Goal: Task Accomplishment & Management: Use online tool/utility

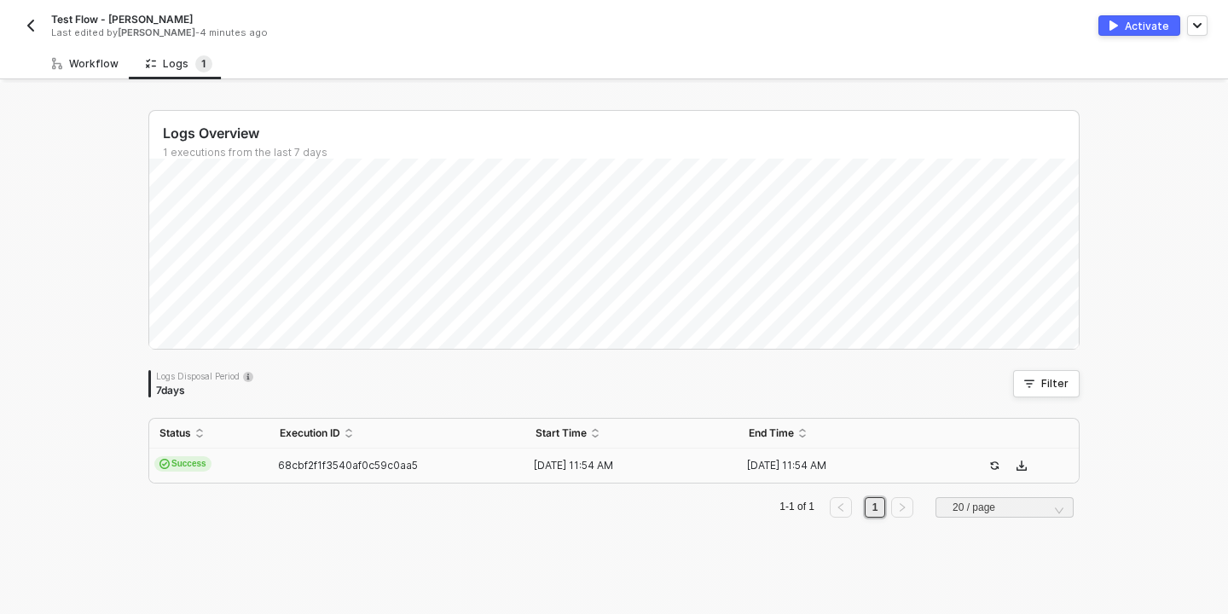
click at [90, 60] on div "Workflow" at bounding box center [85, 64] width 67 height 14
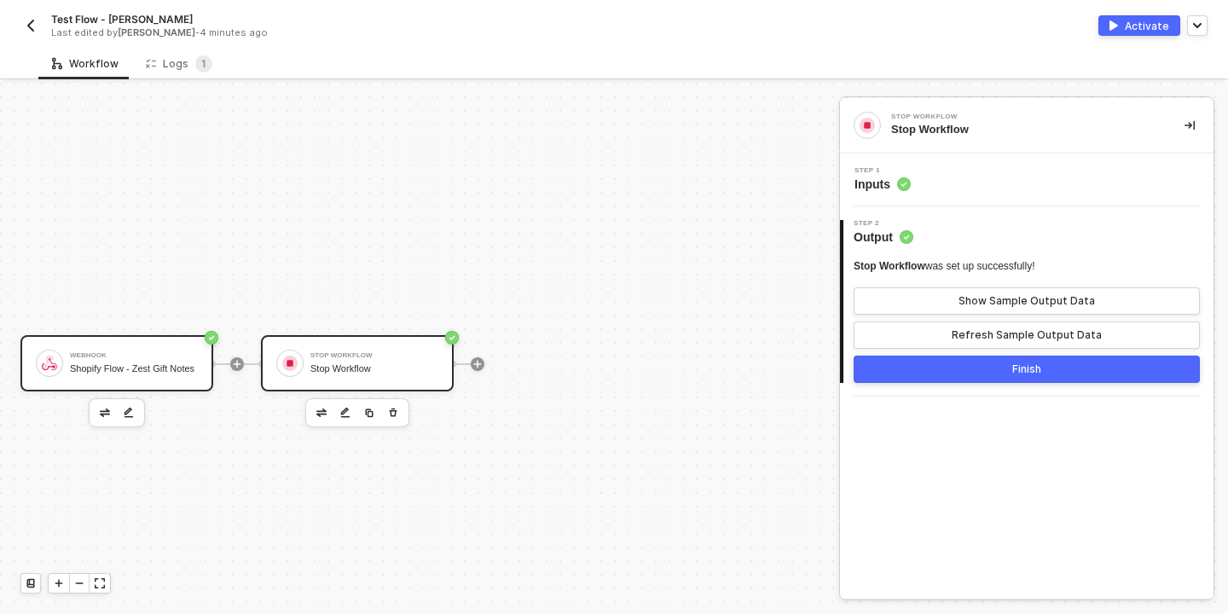
click at [137, 363] on div "Shopify Flow - Zest Gift Notes" at bounding box center [134, 368] width 128 height 11
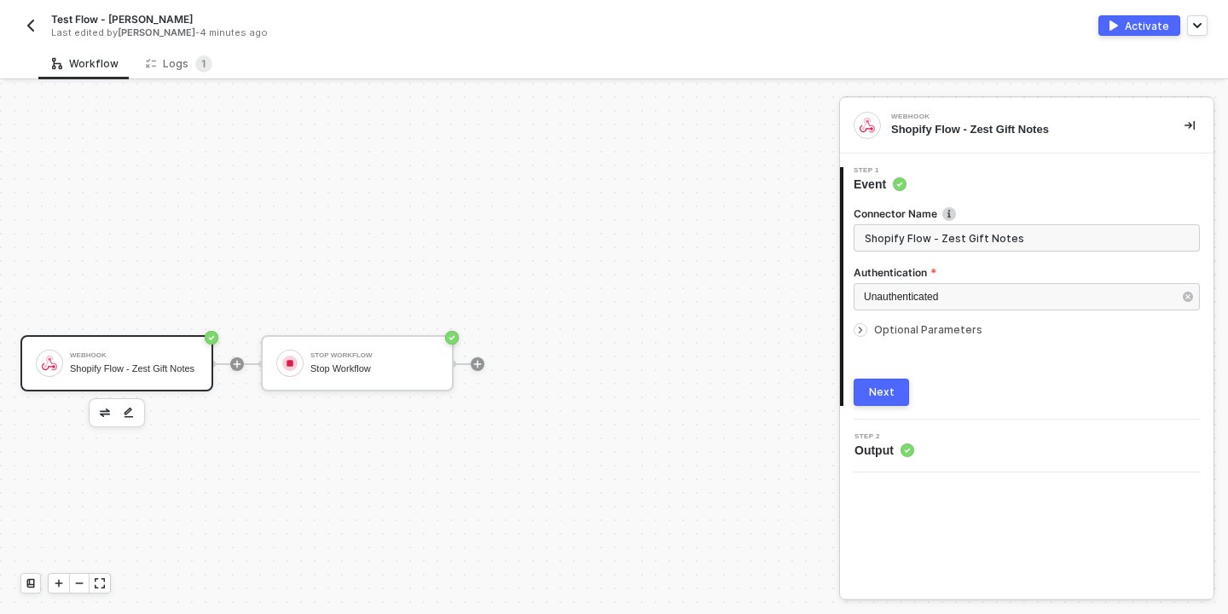
click at [913, 433] on span "Step 2" at bounding box center [885, 436] width 60 height 7
click at [886, 400] on button "Next" at bounding box center [881, 392] width 55 height 27
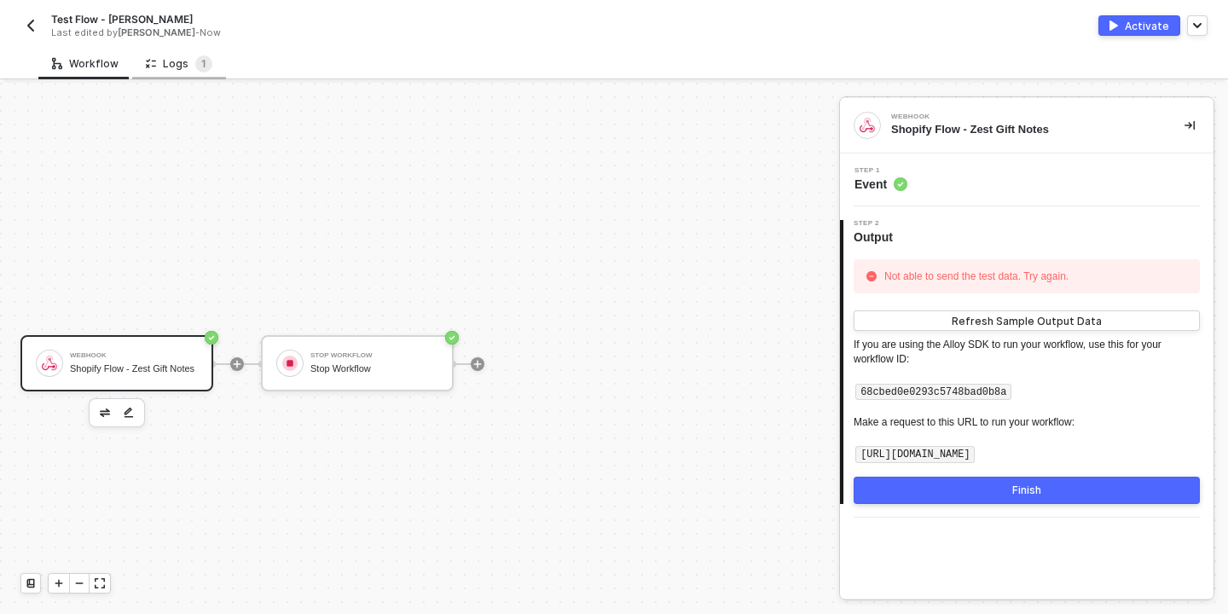
click at [173, 66] on div "Logs 1" at bounding box center [179, 63] width 67 height 17
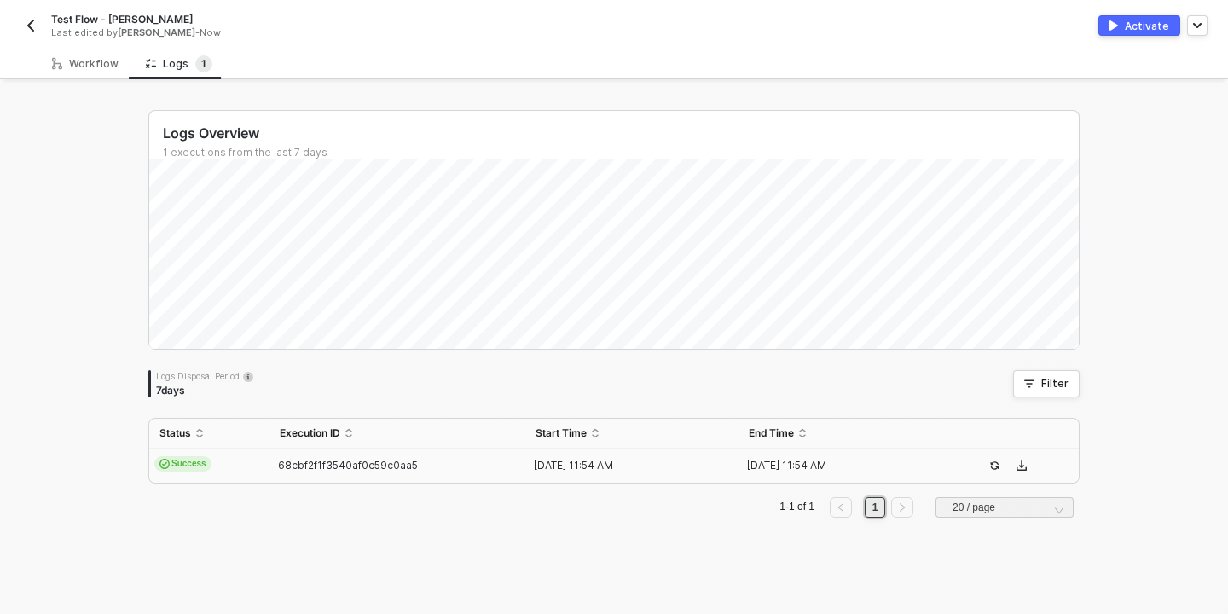
click at [227, 459] on td "Success" at bounding box center [209, 466] width 120 height 34
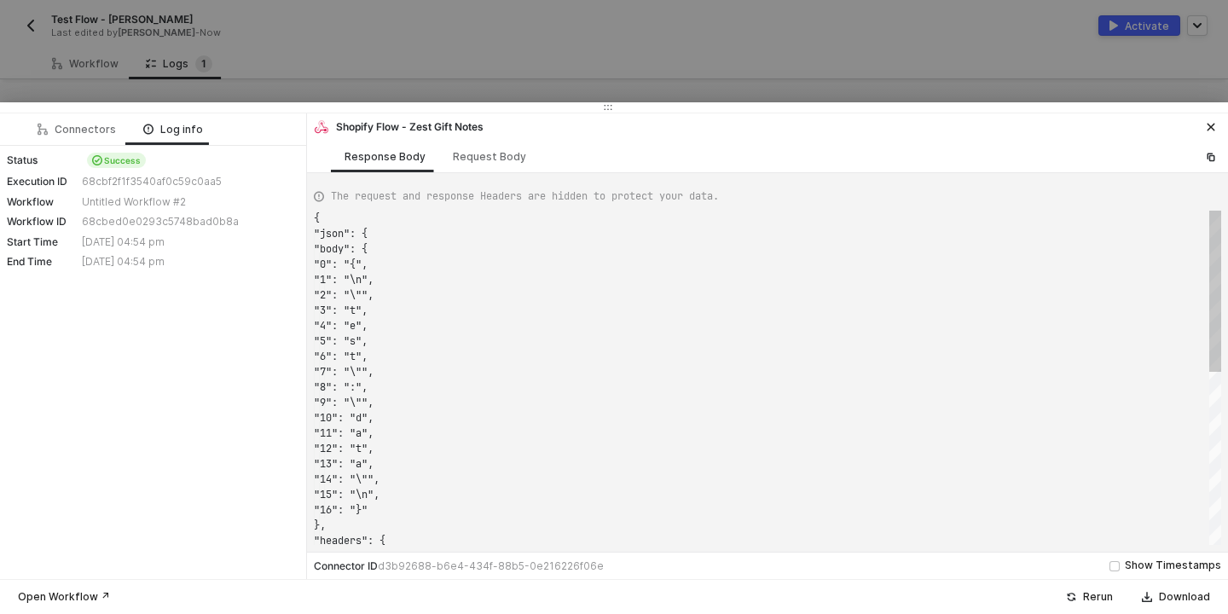
scroll to position [154, 0]
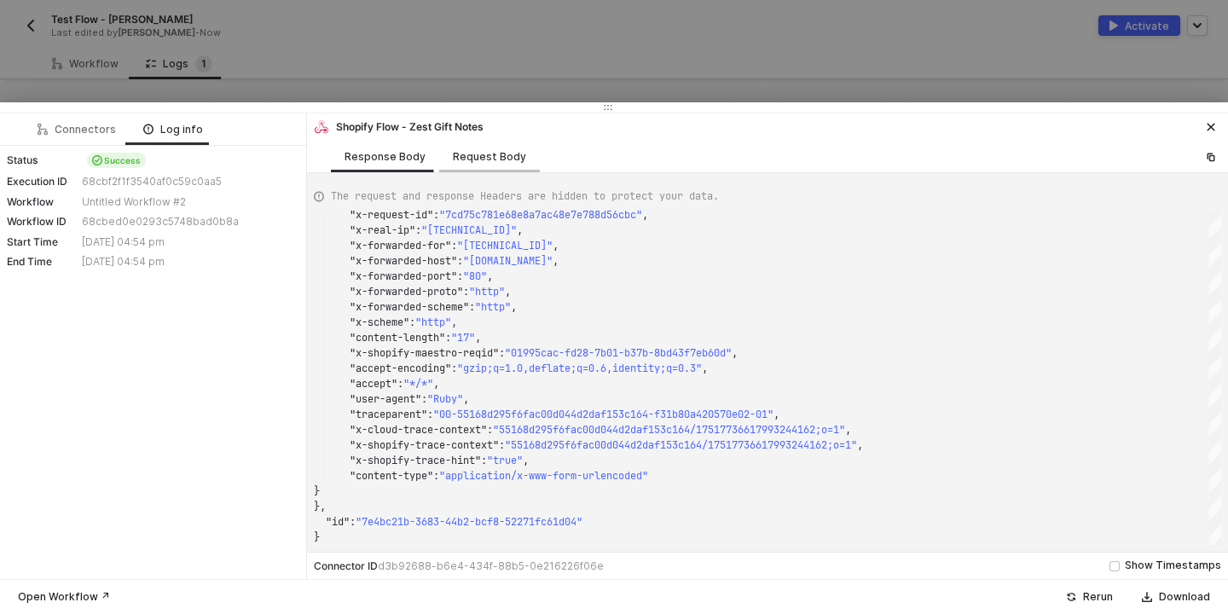
click at [465, 161] on div "Request Body" at bounding box center [489, 157] width 73 height 14
type textarea "{ "authentication": "none", "bodyParameterDefinition": "json" }"
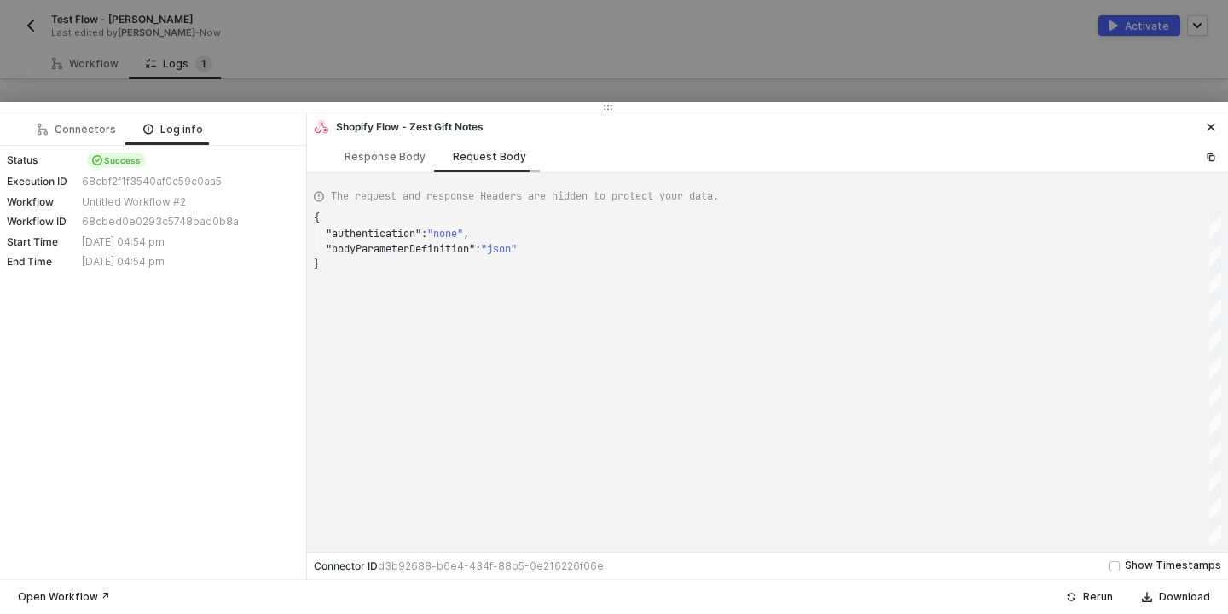
scroll to position [46, 0]
click at [427, 254] on span ""bodyParameterDefinition"" at bounding box center [400, 249] width 149 height 14
click at [399, 45] on div at bounding box center [614, 307] width 1228 height 614
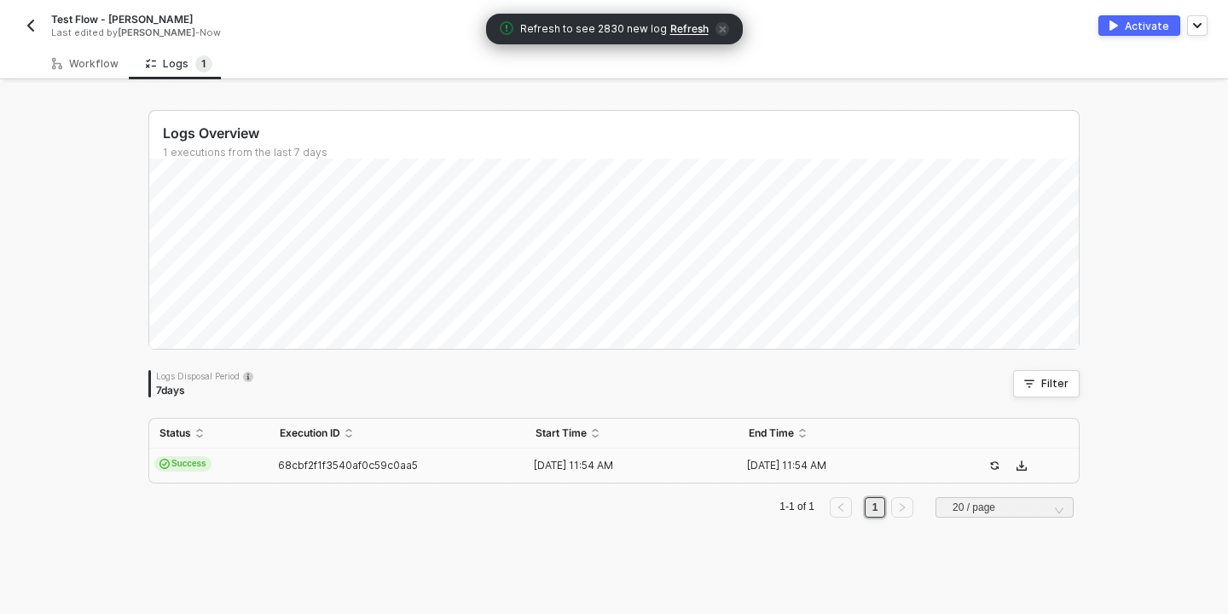
click at [1118, 25] on img "button" at bounding box center [1114, 25] width 9 height 10
click at [681, 28] on span "Refresh" at bounding box center [689, 29] width 38 height 14
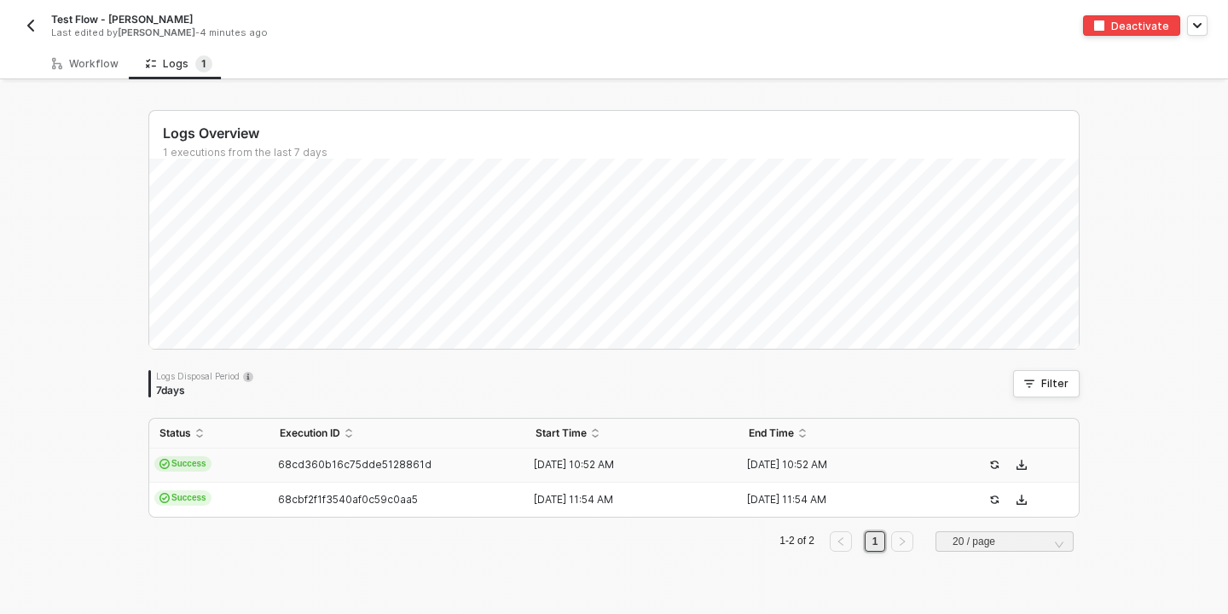
click at [193, 466] on span "Success" at bounding box center [182, 463] width 57 height 15
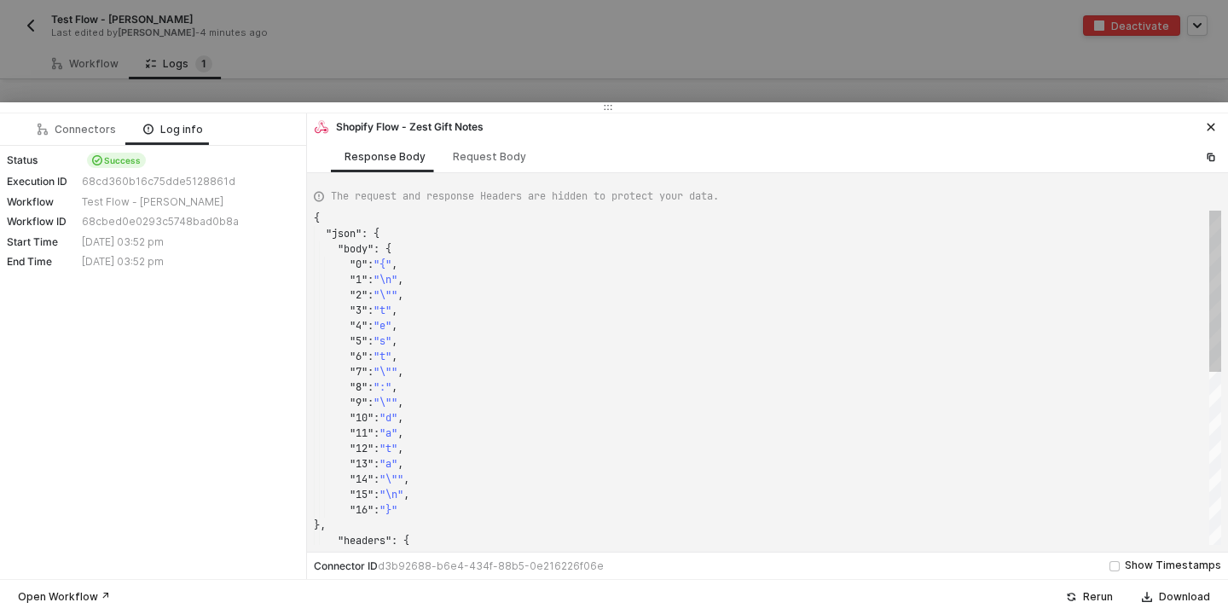
scroll to position [154, 0]
click at [483, 154] on div "Request Body" at bounding box center [489, 157] width 73 height 14
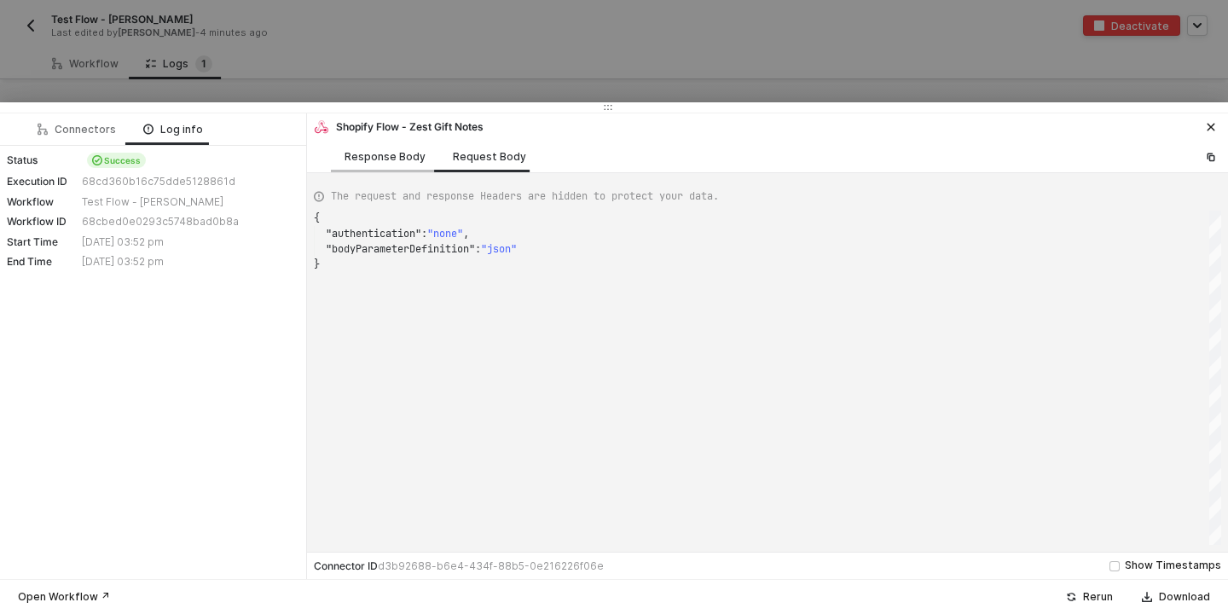
click at [376, 162] on div "Response Body" at bounding box center [385, 157] width 81 height 14
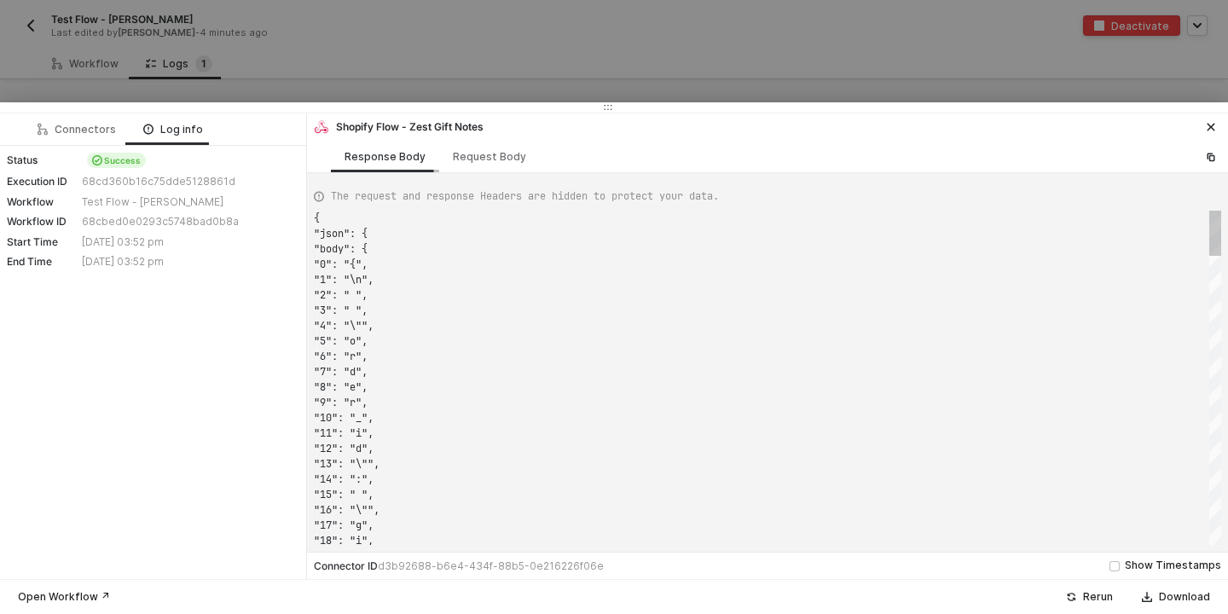
scroll to position [154, 0]
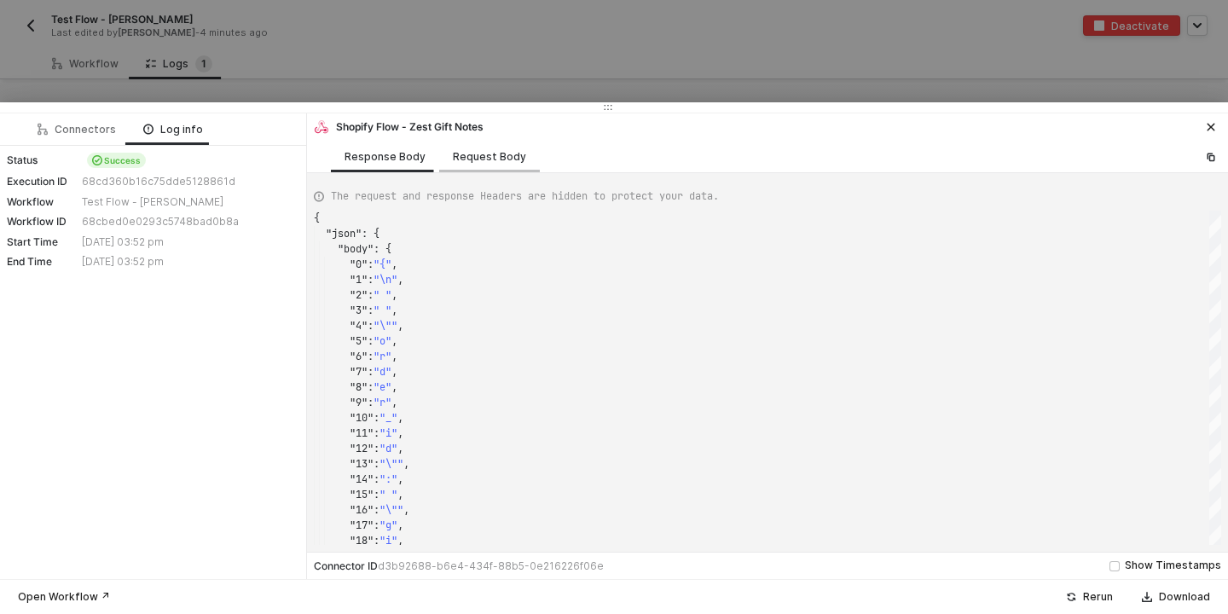
click at [468, 159] on div "Request Body" at bounding box center [489, 157] width 73 height 14
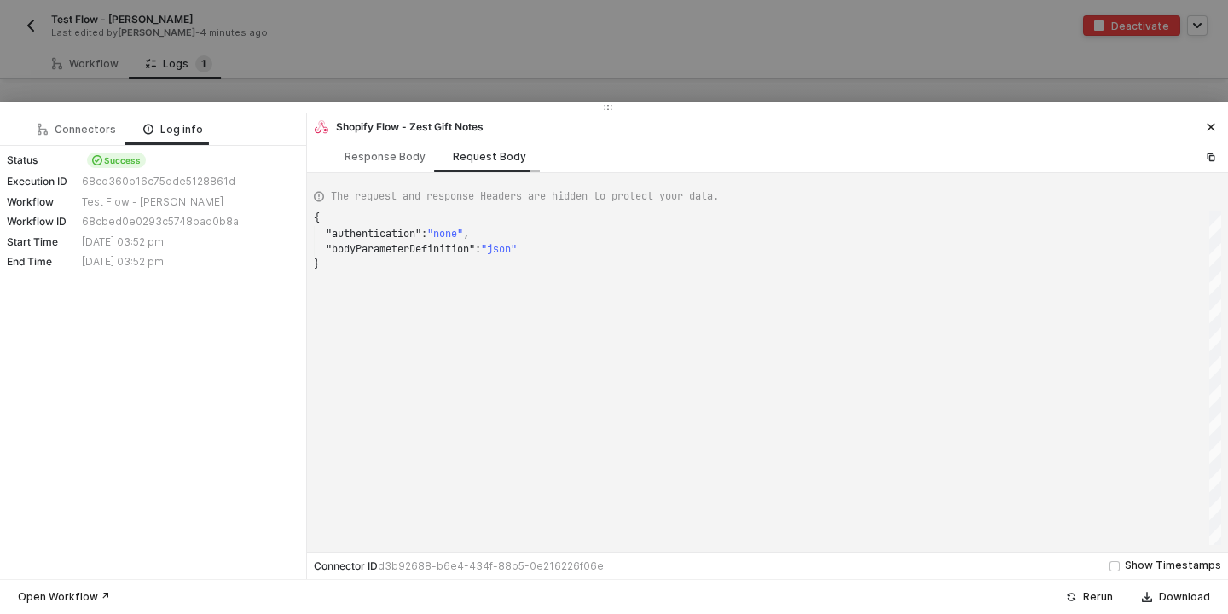
scroll to position [46, 0]
click at [86, 596] on div "Open Workflow ↗" at bounding box center [64, 597] width 92 height 14
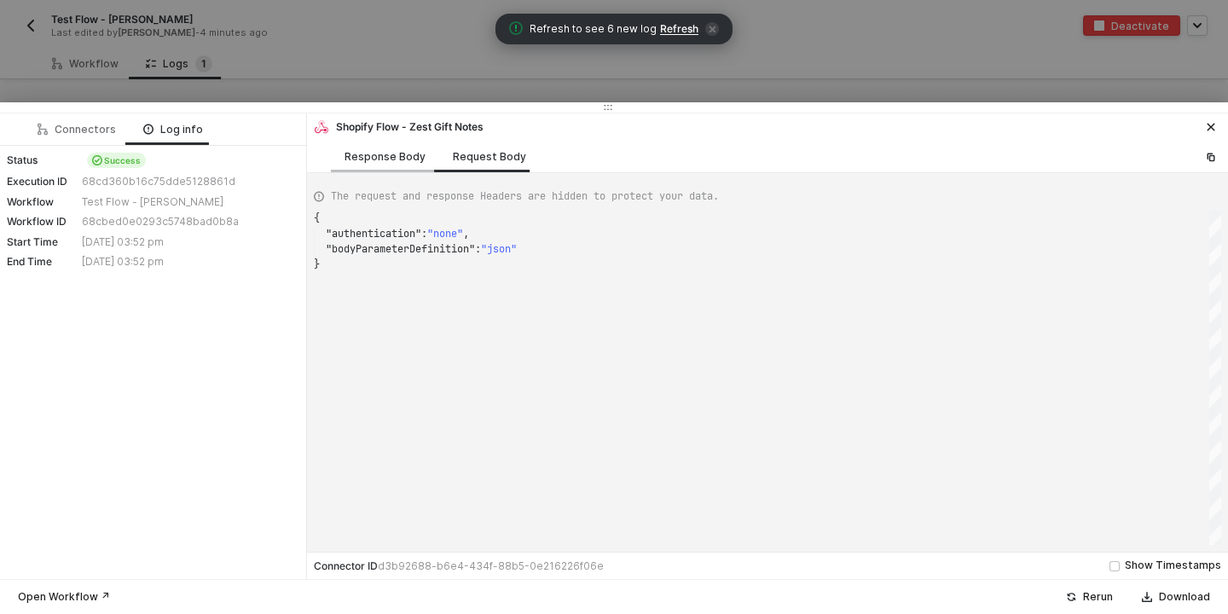
click at [390, 151] on div "Response Body" at bounding box center [385, 157] width 81 height 14
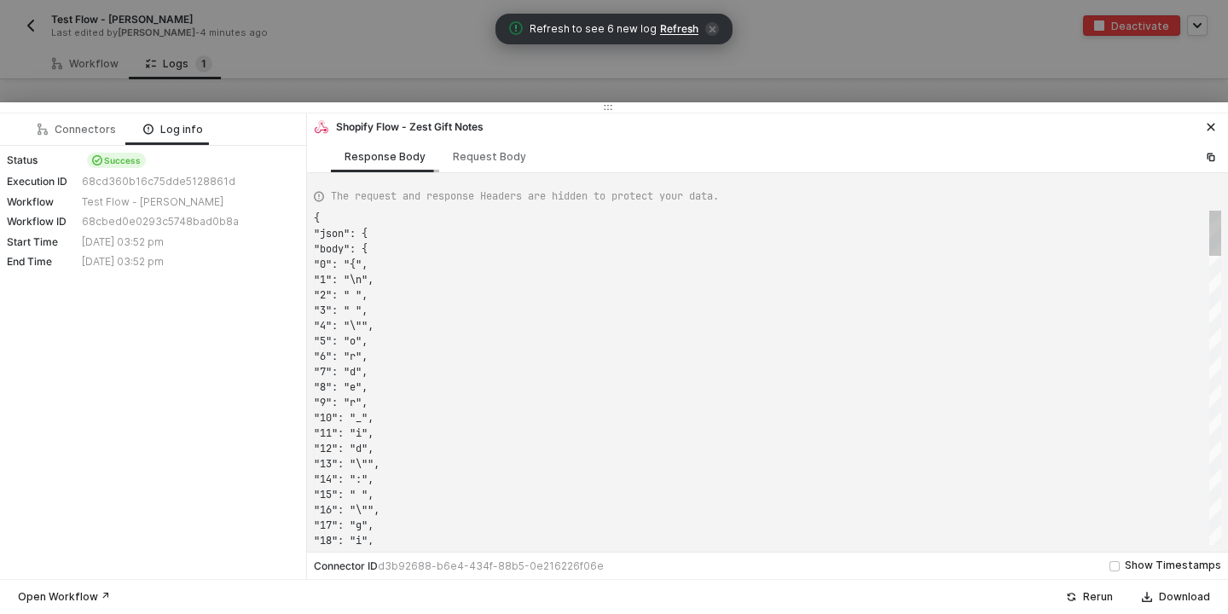
scroll to position [154, 0]
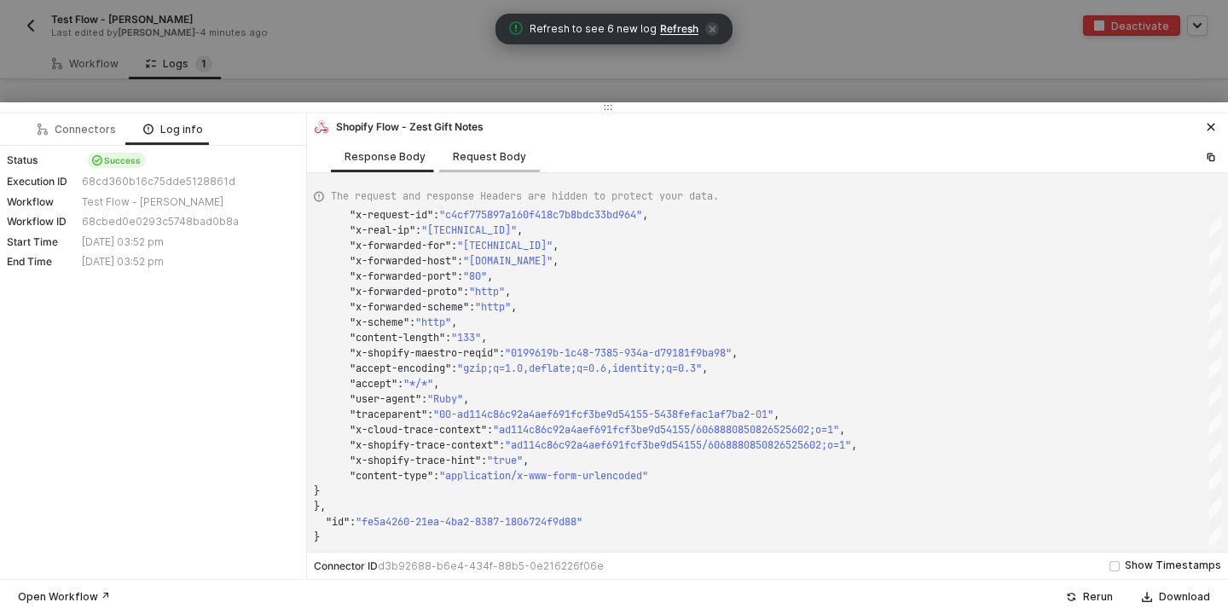
click at [483, 157] on div "Request Body" at bounding box center [489, 157] width 73 height 14
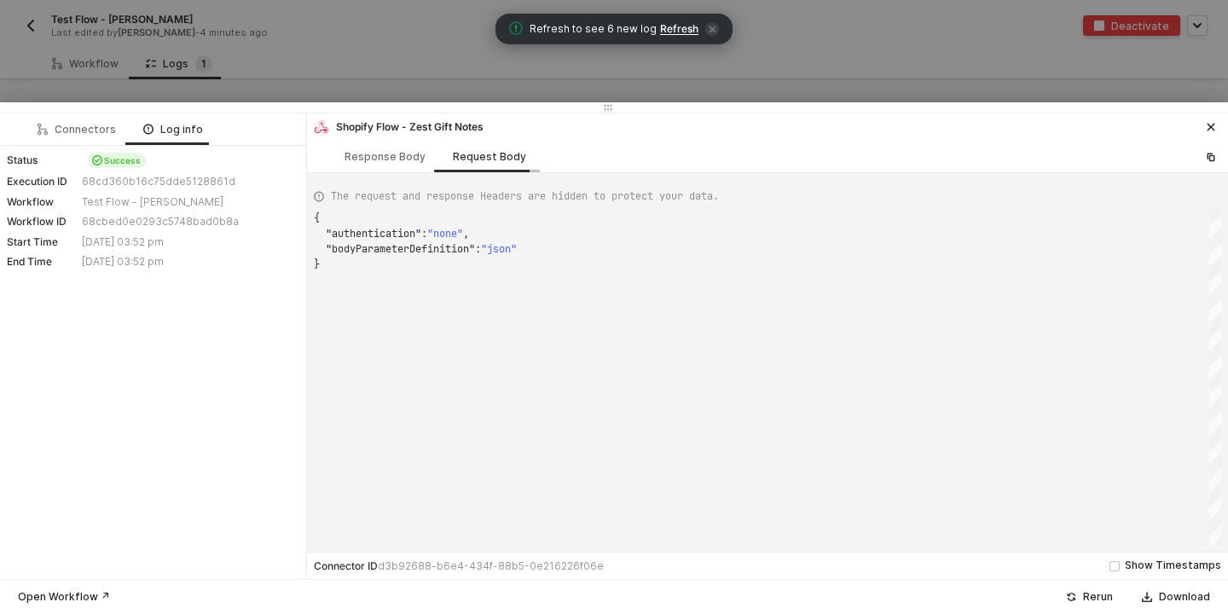
scroll to position [46, 0]
click at [365, 160] on div "Response Body" at bounding box center [385, 157] width 81 height 14
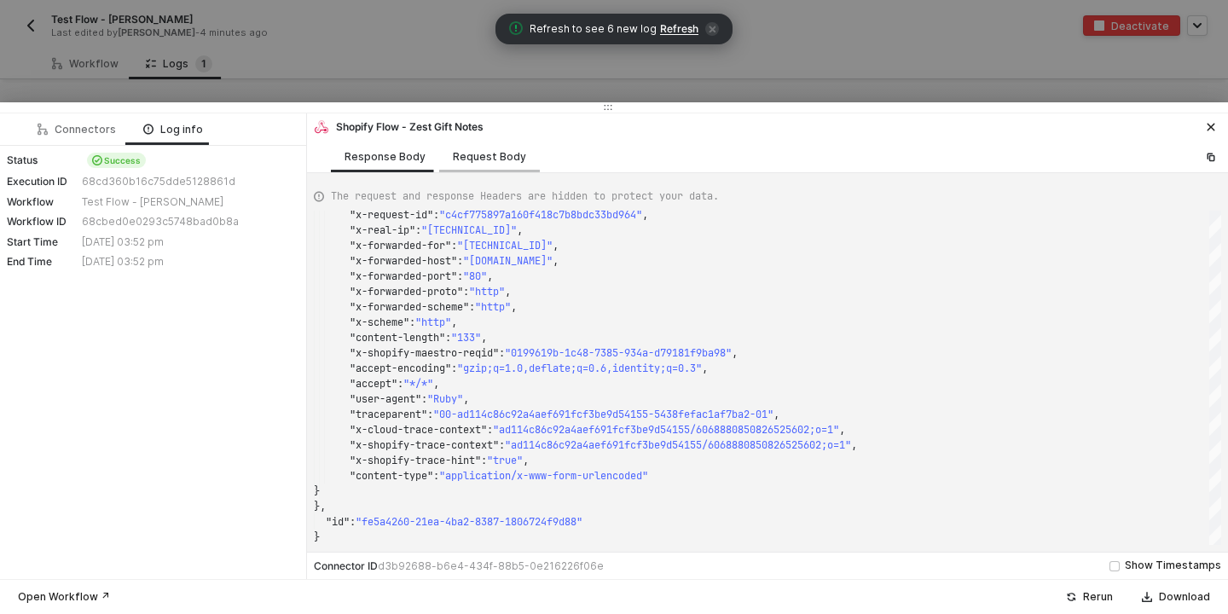
click at [459, 150] on div "Request Body" at bounding box center [489, 157] width 73 height 14
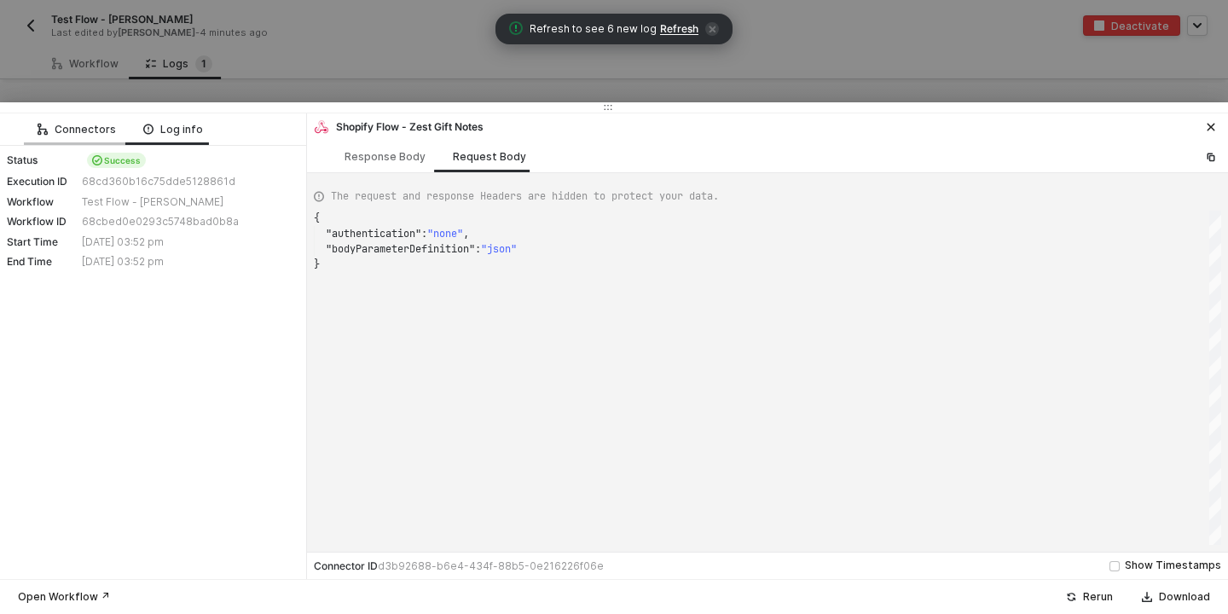
click at [77, 123] on div "Connectors" at bounding box center [77, 130] width 78 height 14
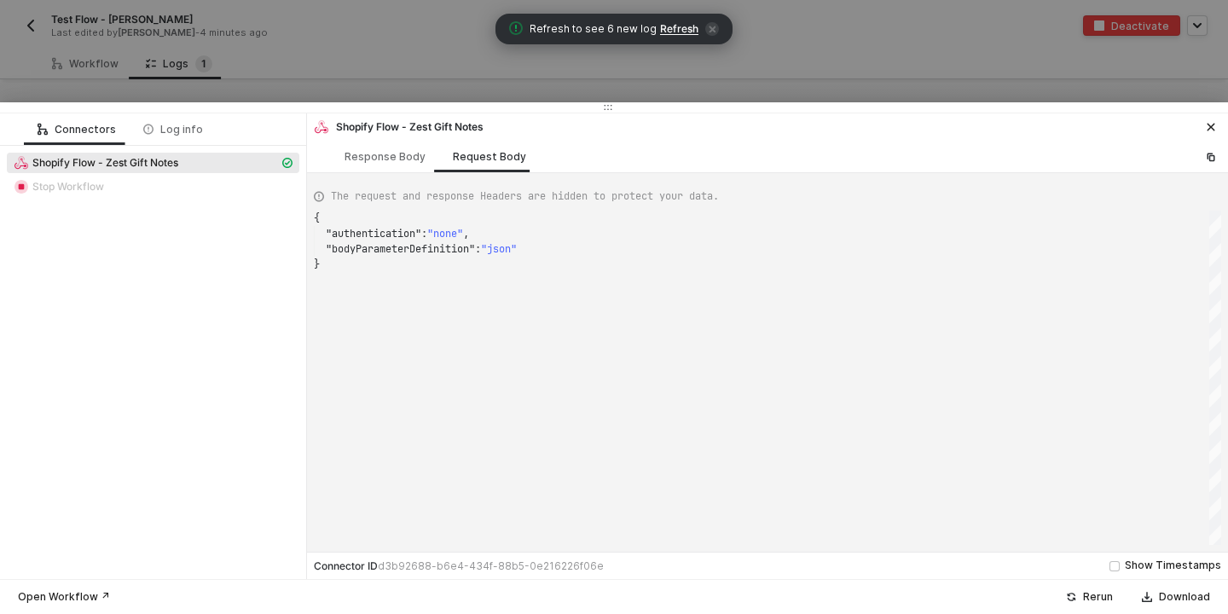
click at [96, 161] on span "Shopify Flow - Zest Gift Notes" at bounding box center [105, 163] width 146 height 14
click at [373, 165] on div "Response Body" at bounding box center [385, 157] width 108 height 32
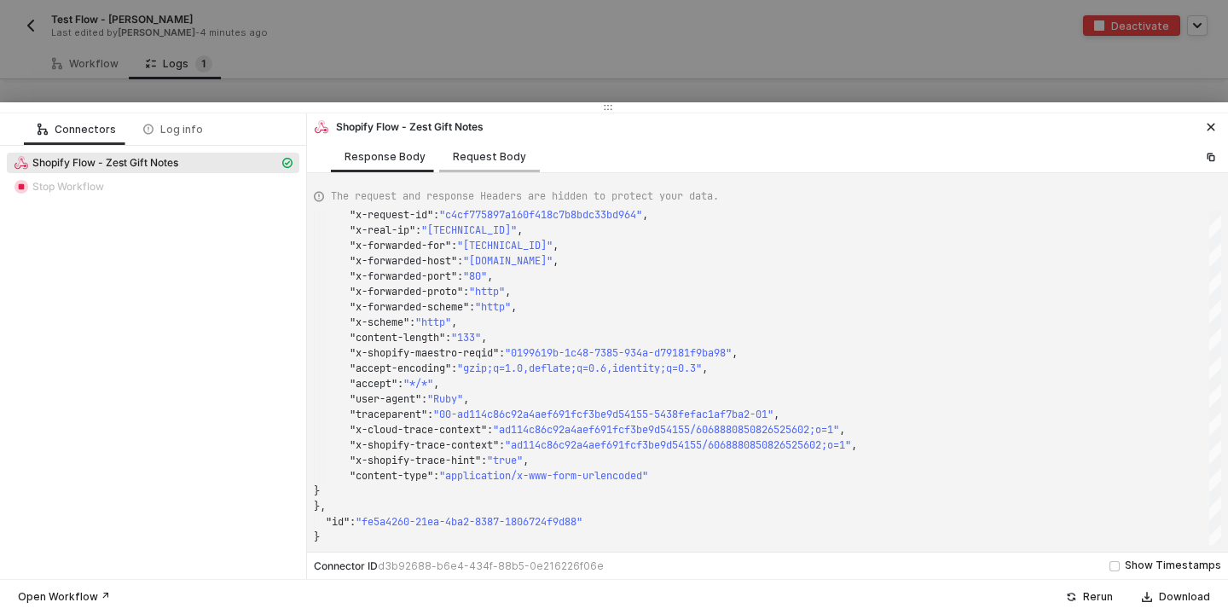
click at [463, 142] on div "Request Body" at bounding box center [489, 157] width 101 height 32
type textarea "{ "authentication": "none", "bodyParameterDefinition": "json" }"
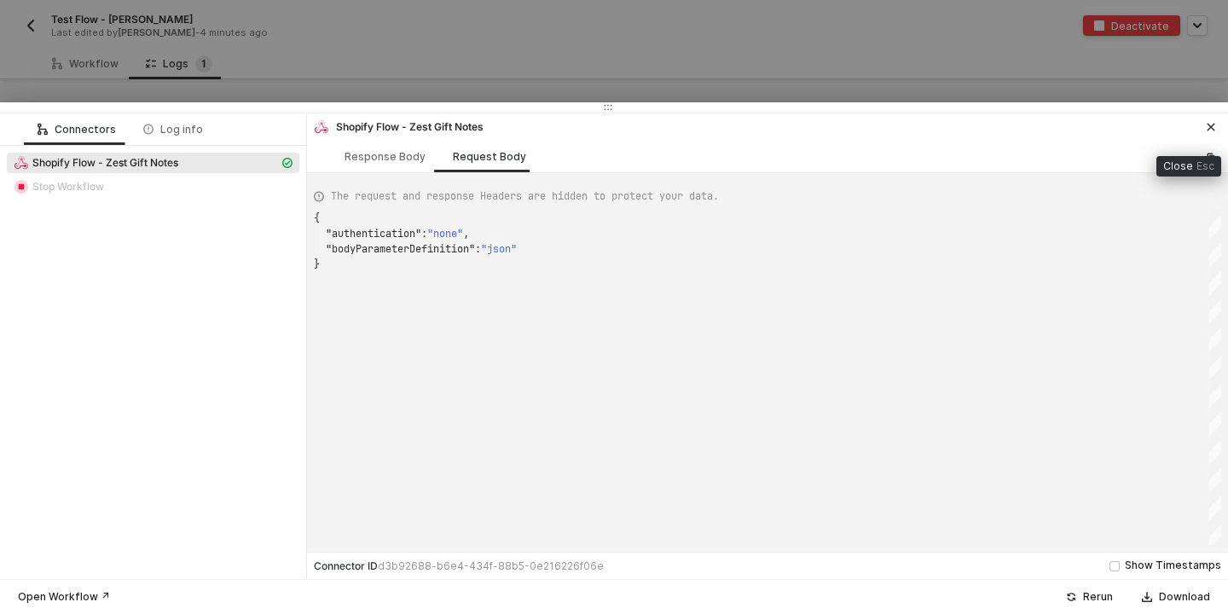
click at [1209, 130] on icon "icon-close" at bounding box center [1211, 127] width 10 height 10
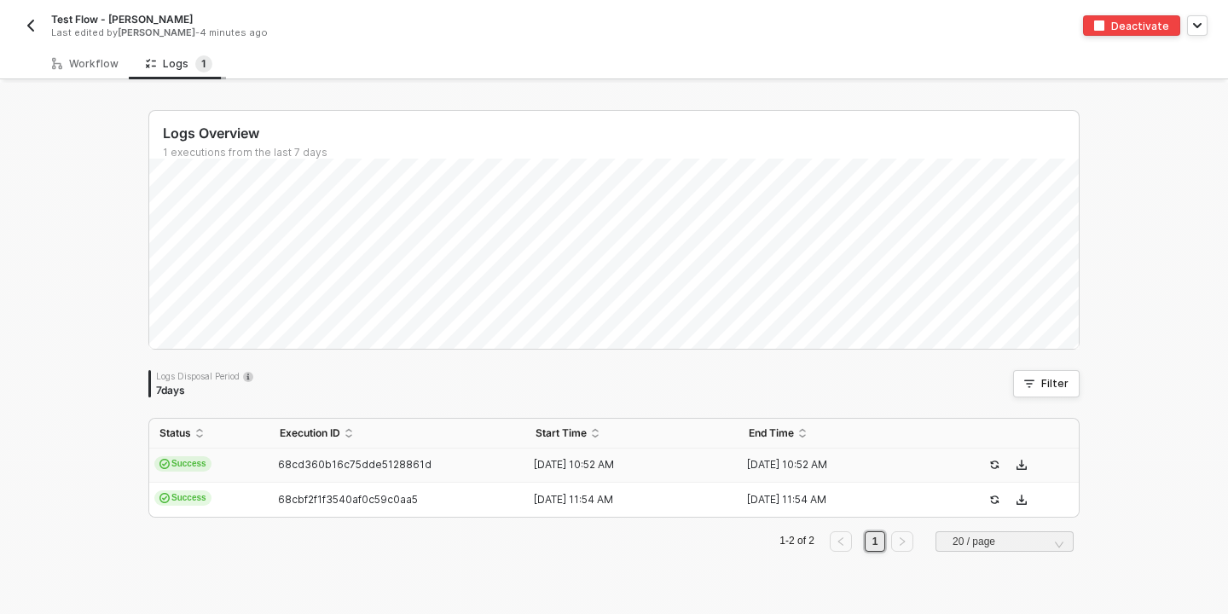
click at [165, 60] on div "Logs 1" at bounding box center [179, 63] width 67 height 17
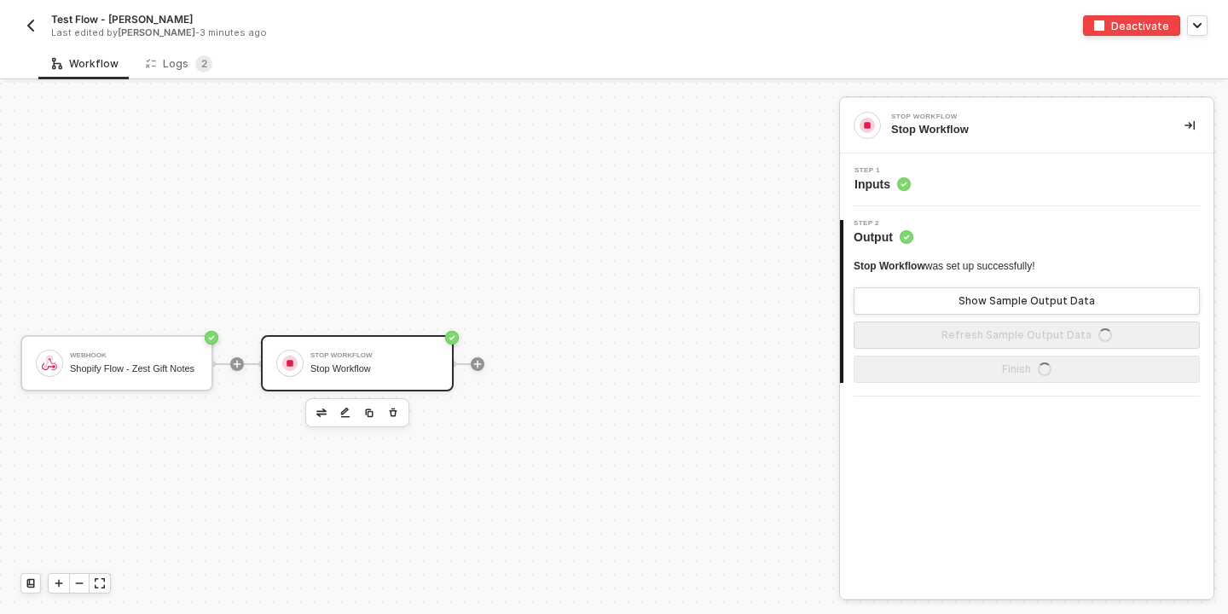
scroll to position [32, 0]
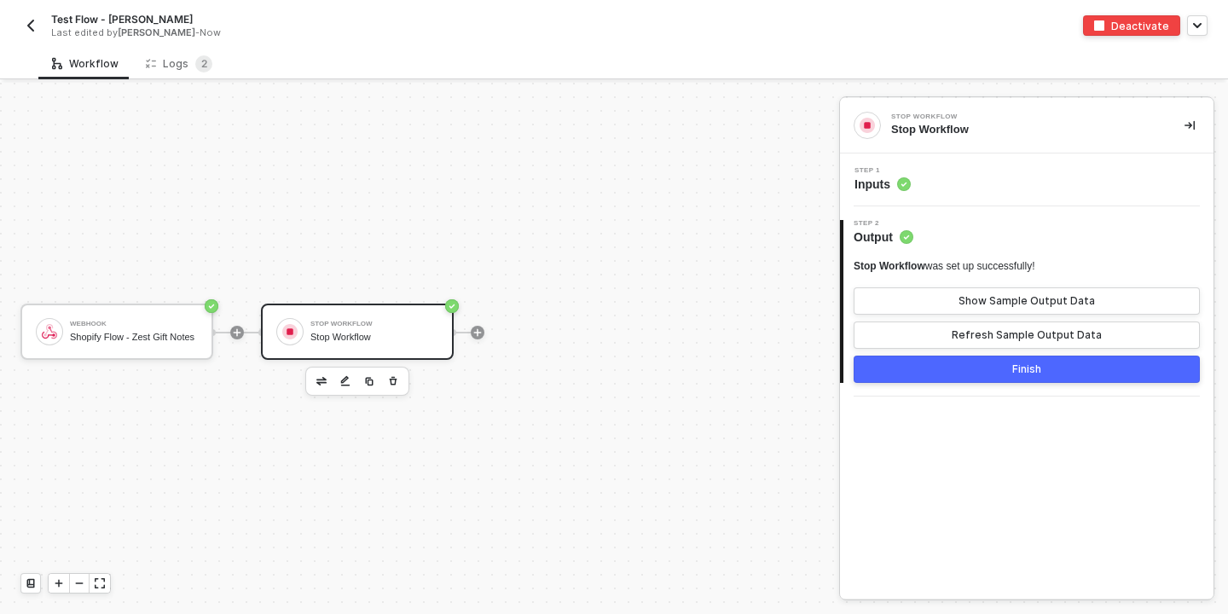
click at [974, 184] on div "Step 1 Inputs" at bounding box center [1029, 180] width 369 height 26
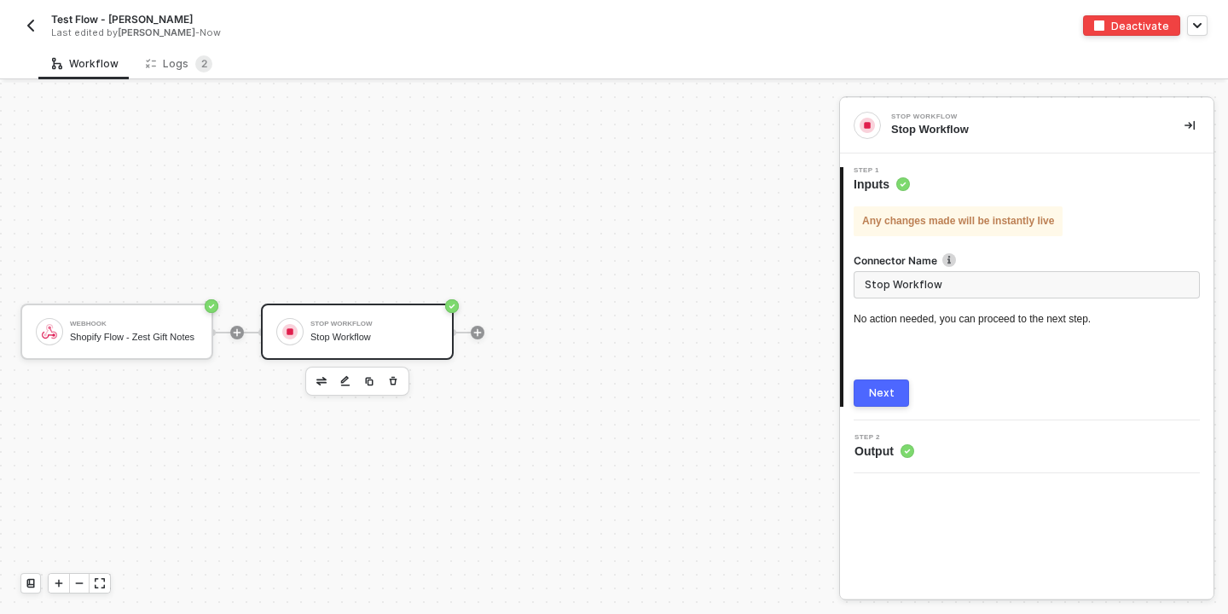
click at [901, 186] on circle at bounding box center [904, 184] width 14 height 14
click at [879, 183] on span "Inputs" at bounding box center [882, 184] width 56 height 17
click at [135, 332] on div "Shopify Flow - Zest Gift Notes" at bounding box center [134, 337] width 128 height 11
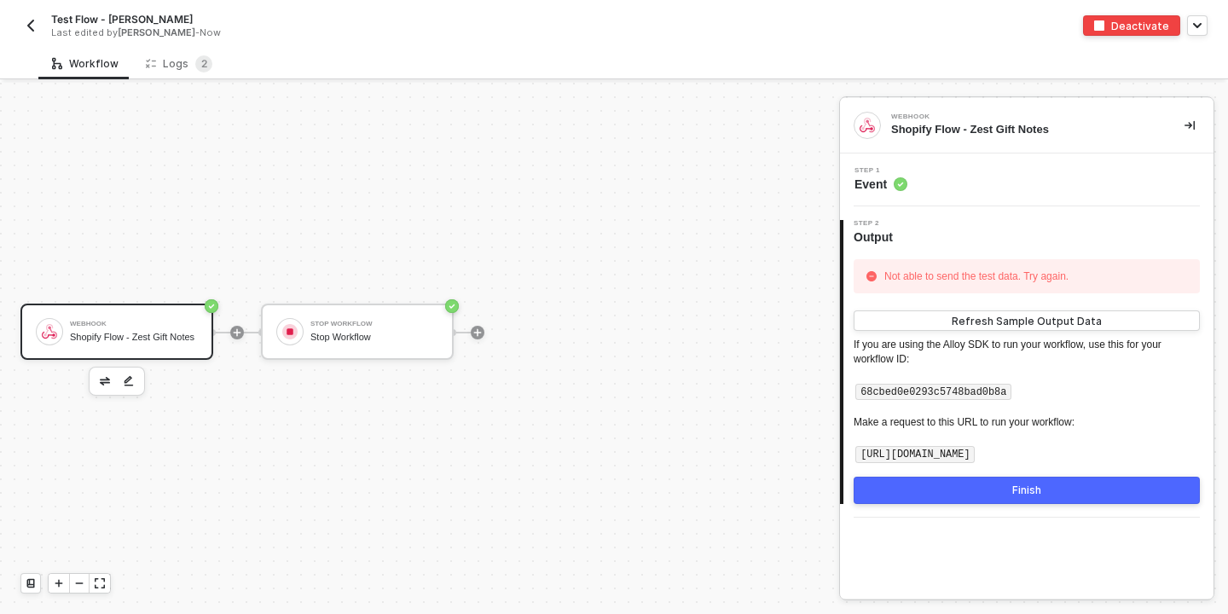
click at [895, 185] on circle at bounding box center [901, 184] width 14 height 14
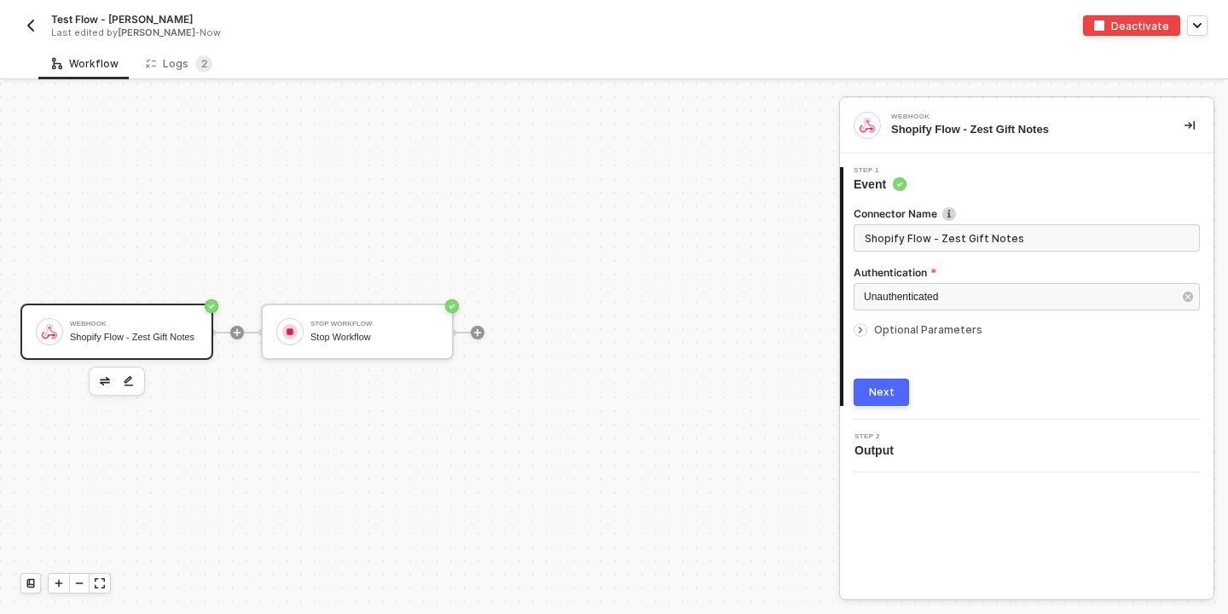
click at [906, 328] on span "Optional Parameters" at bounding box center [928, 329] width 108 height 13
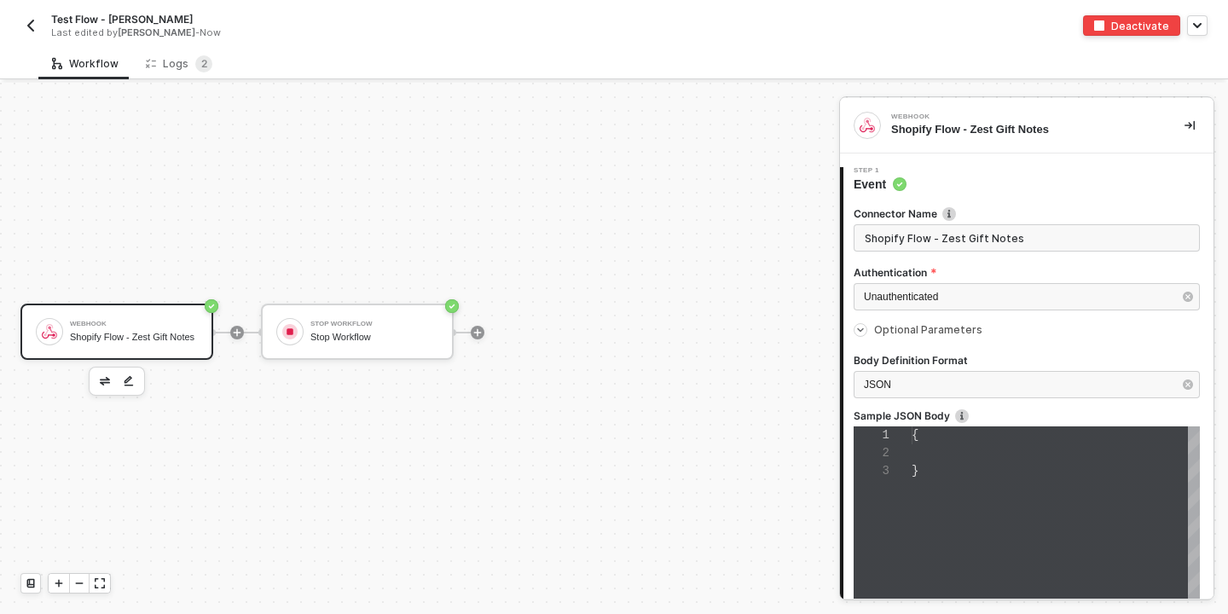
type textarea "{}"
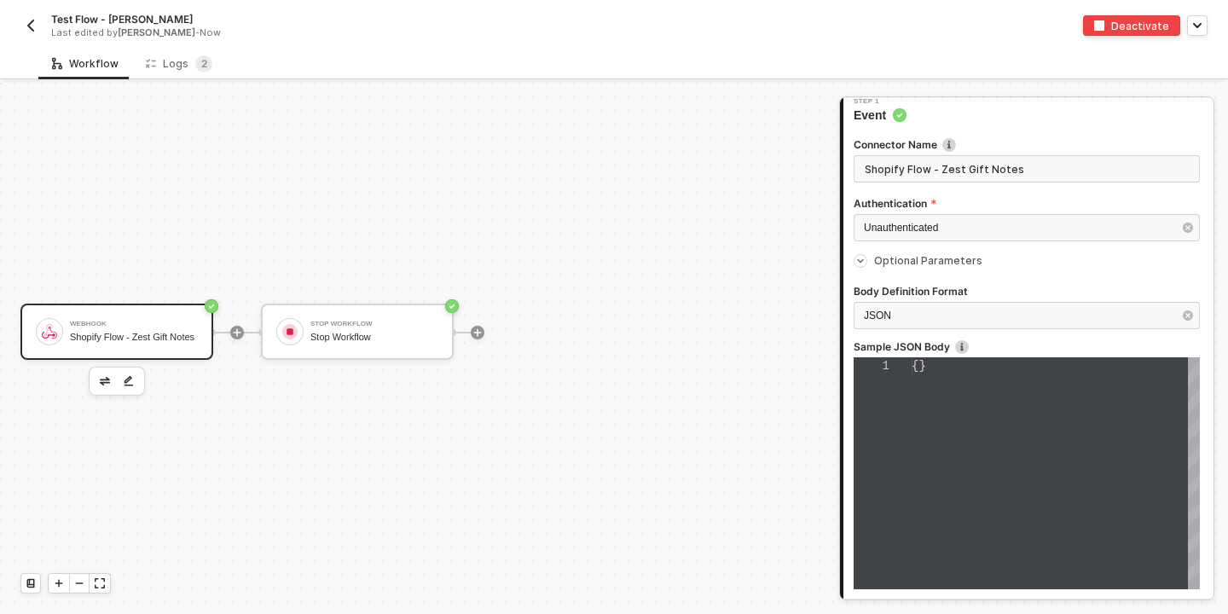
scroll to position [78, 0]
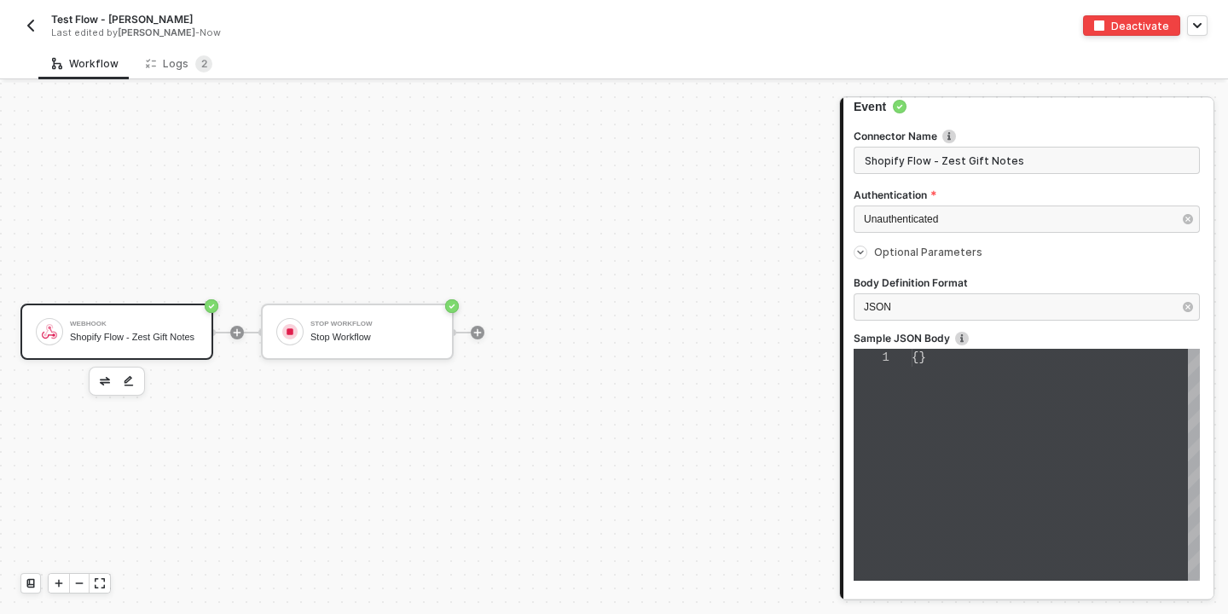
click at [915, 353] on span "{}" at bounding box center [919, 358] width 15 height 14
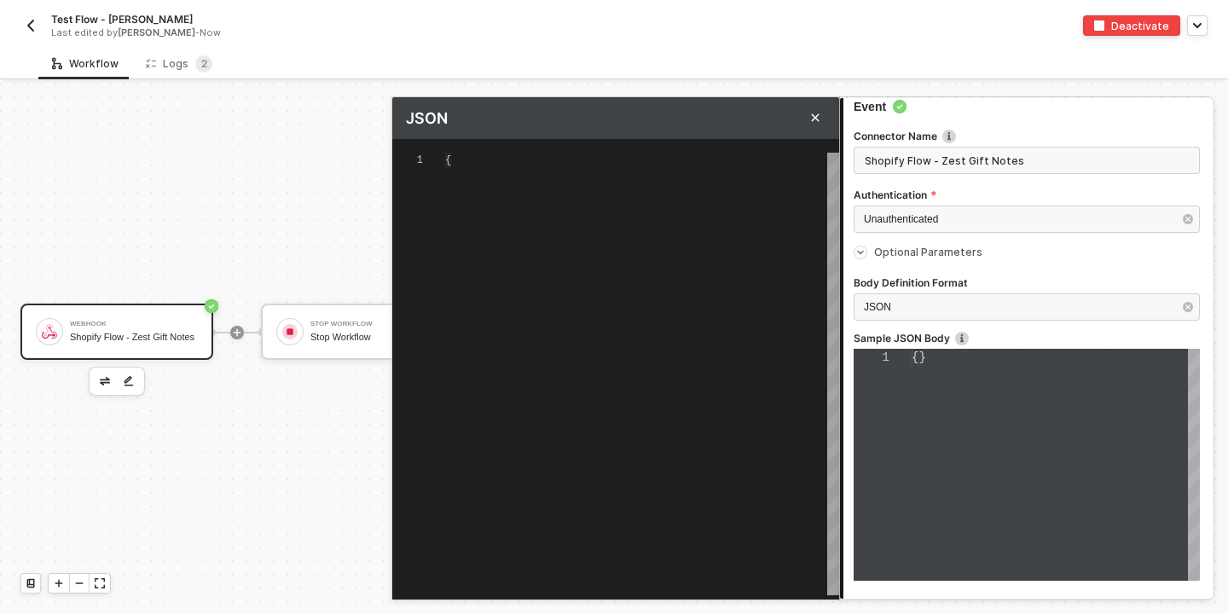
scroll to position [0, 13]
type textarea "{}"
click at [450, 161] on span "{}" at bounding box center [451, 160] width 12 height 12
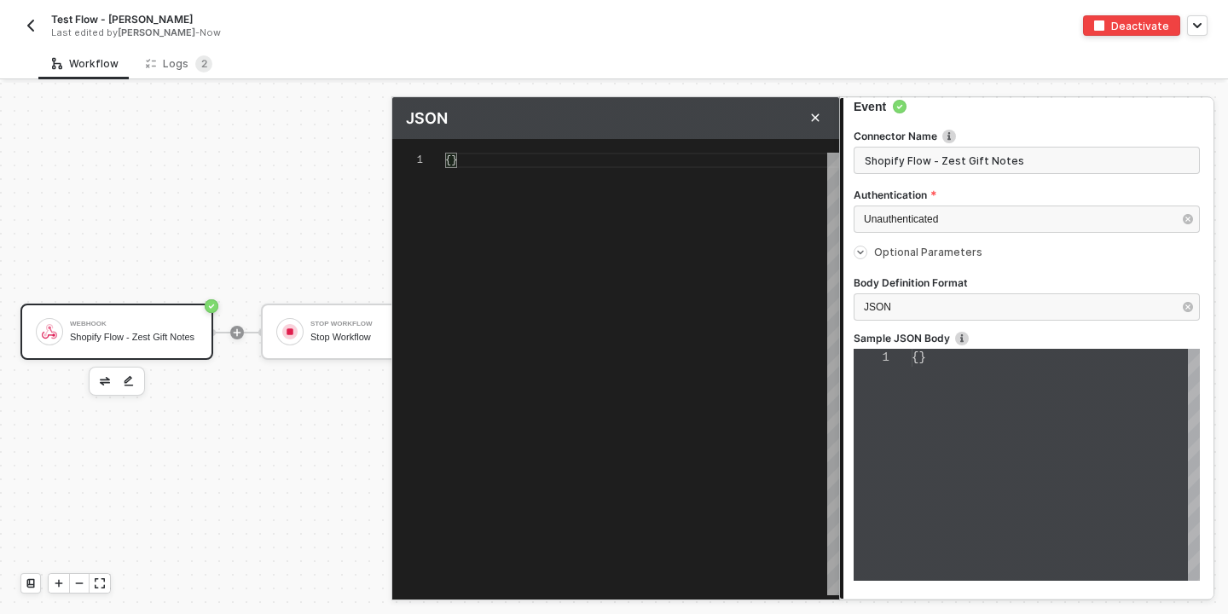
click at [304, 212] on div at bounding box center [614, 348] width 1228 height 531
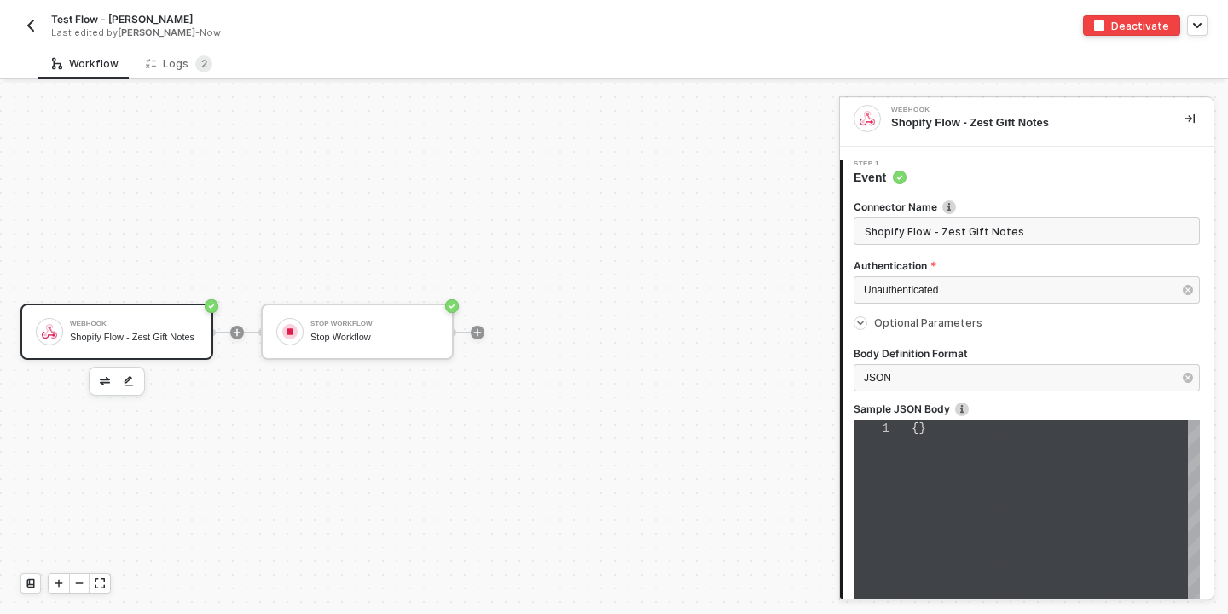
scroll to position [0, 0]
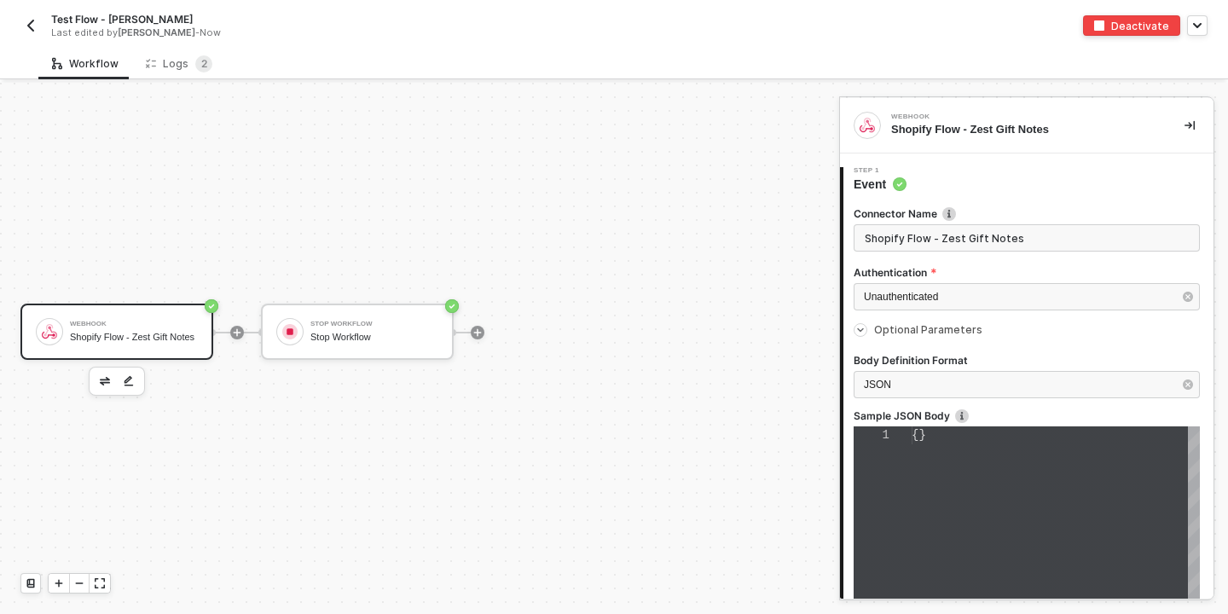
click at [926, 328] on span "Optional Parameters" at bounding box center [928, 329] width 108 height 13
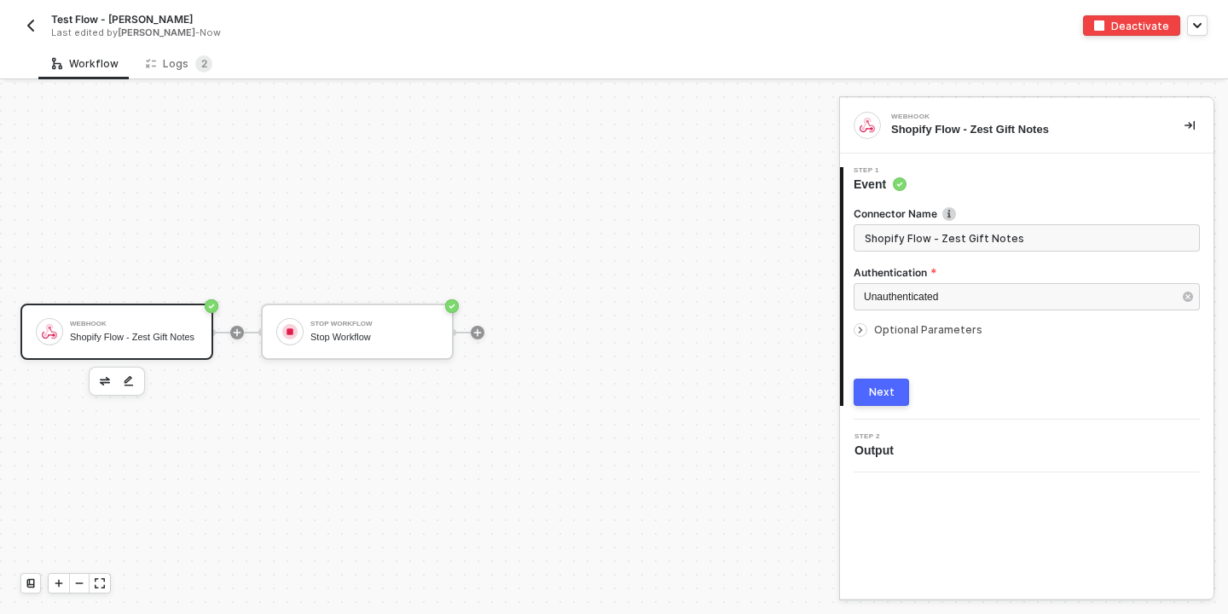
click at [921, 323] on span "Optional Parameters" at bounding box center [928, 329] width 108 height 13
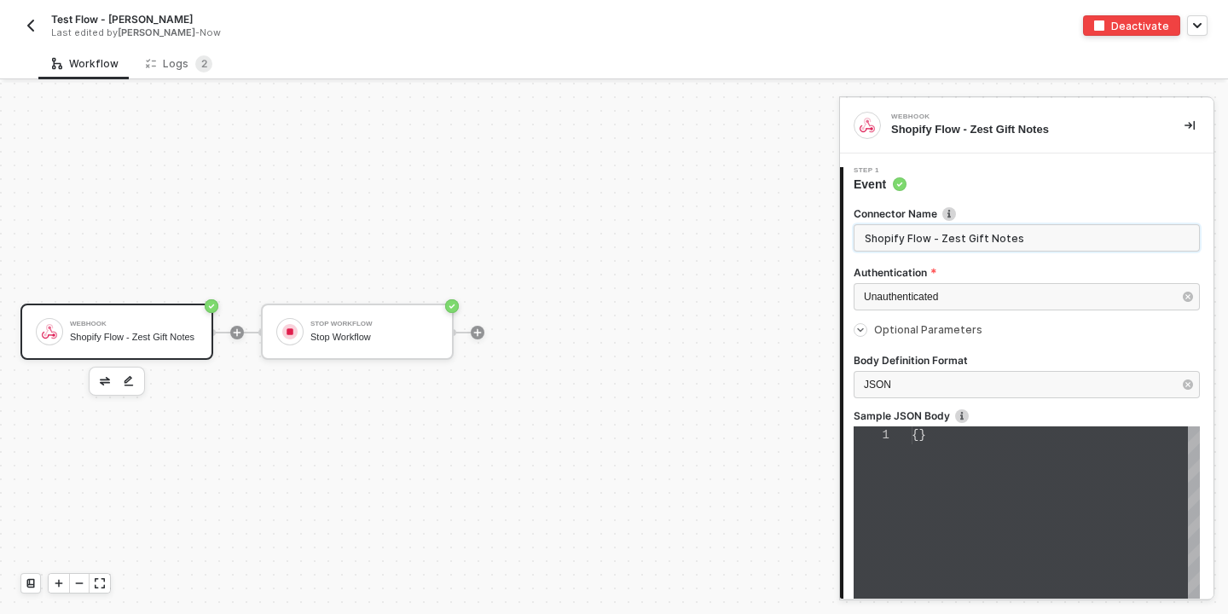
click at [950, 243] on input "Shopify Flow - Zest Gift Notes" at bounding box center [1027, 237] width 346 height 27
click at [898, 182] on circle at bounding box center [900, 184] width 14 height 14
click at [142, 322] on div "Webhook Shopify Flow - Zest Gift Notes" at bounding box center [134, 332] width 128 height 32
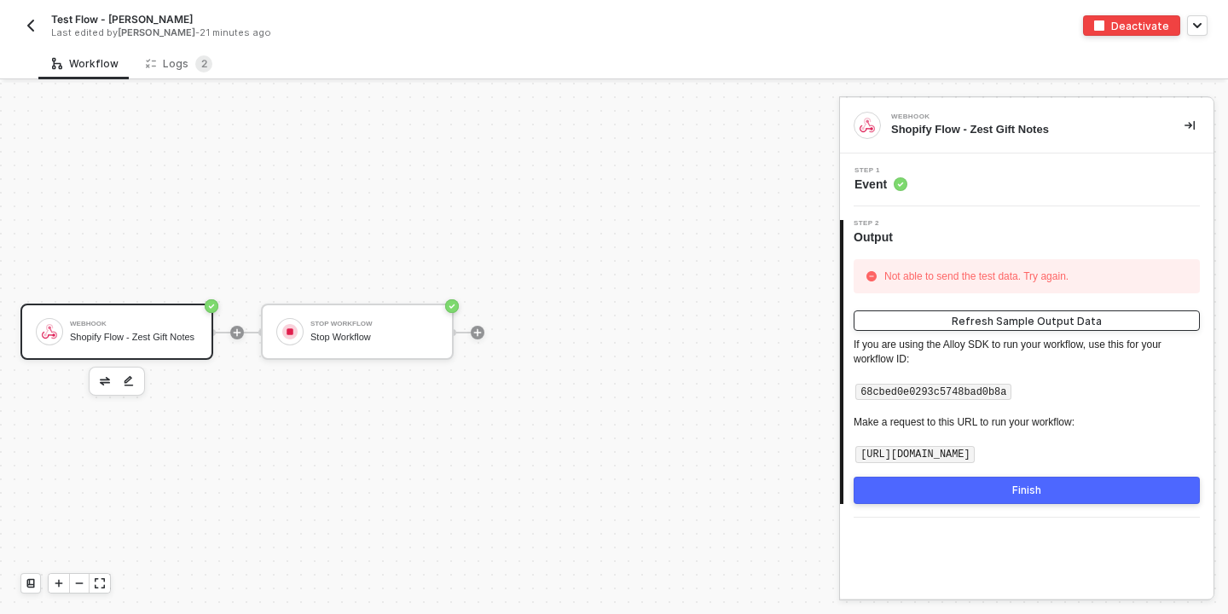
click at [997, 314] on div "Refresh Sample Output Data" at bounding box center [1027, 321] width 150 height 15
click at [994, 276] on div "Not able to send the test data. Try again." at bounding box center [976, 277] width 193 height 26
click at [890, 181] on span "Event" at bounding box center [881, 184] width 53 height 17
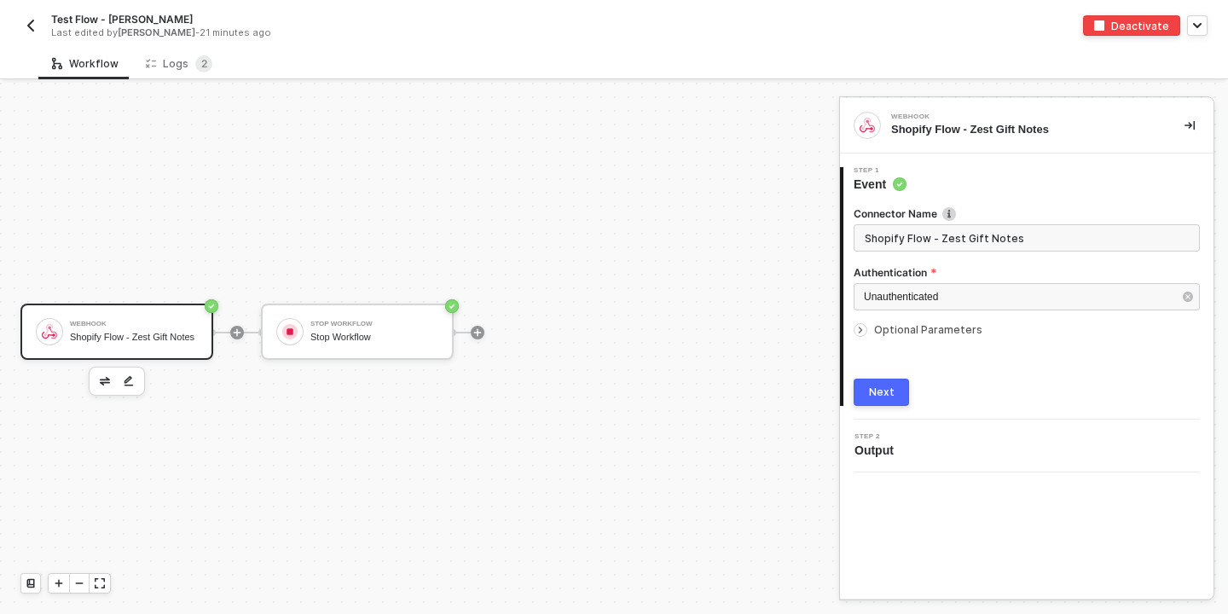
click at [863, 330] on icon "icon-arrow-right-small" at bounding box center [861, 330] width 10 height 10
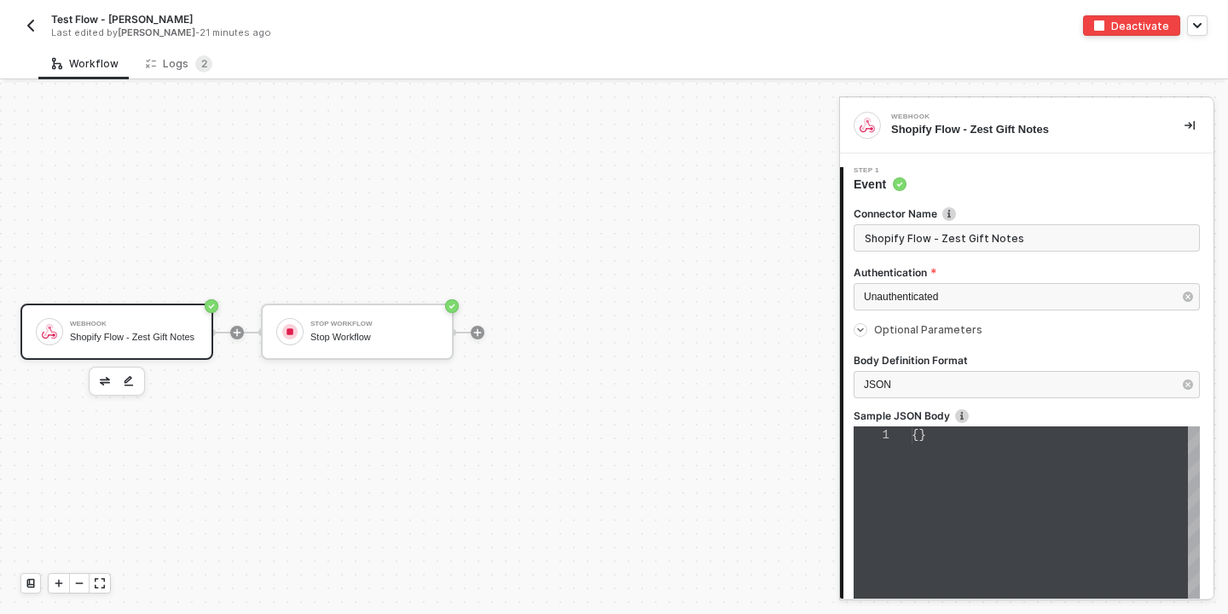
click at [920, 446] on div "{}" at bounding box center [1056, 543] width 288 height 232
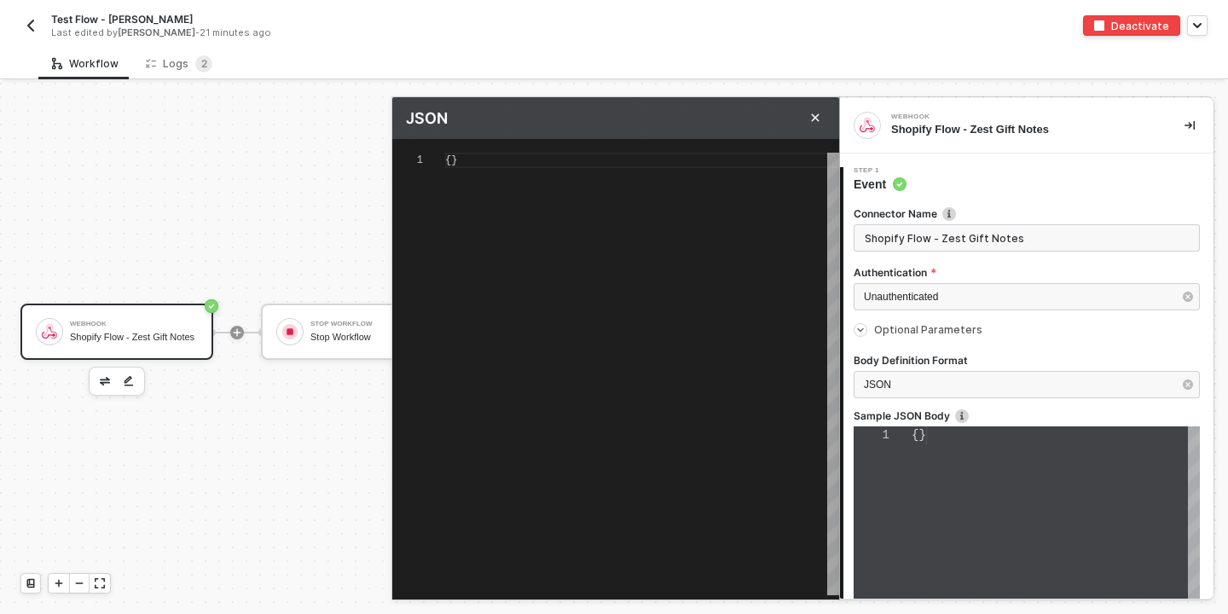
click at [472, 168] on div "{}" at bounding box center [642, 374] width 394 height 443
click at [631, 337] on div "{}" at bounding box center [642, 374] width 394 height 443
click at [469, 141] on div "1 {} {} Enter to Rename, ⇧Enter to Preview" at bounding box center [615, 360] width 447 height 443
click at [469, 143] on div "1 {} {} Enter to Rename, ⇧Enter to Preview" at bounding box center [615, 360] width 447 height 443
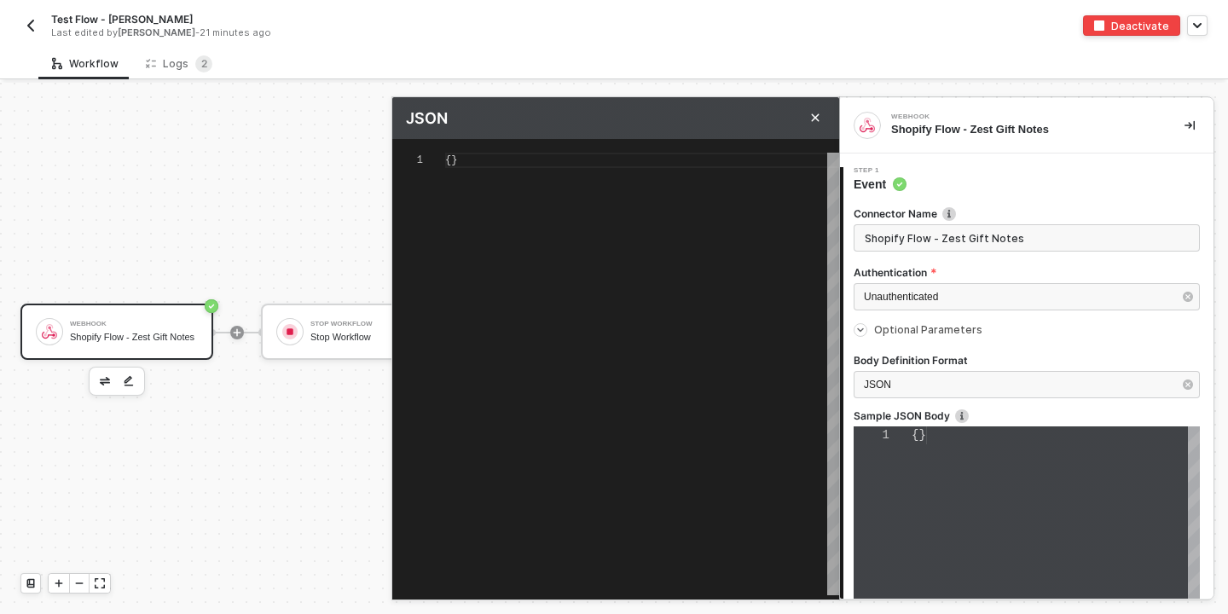
click at [475, 172] on div "{}" at bounding box center [642, 374] width 394 height 443
type textarea "{"
paste textarea "{{trigger.body.order_id}} → will hold the Shopify order ID. {{trigger.body.emai…"
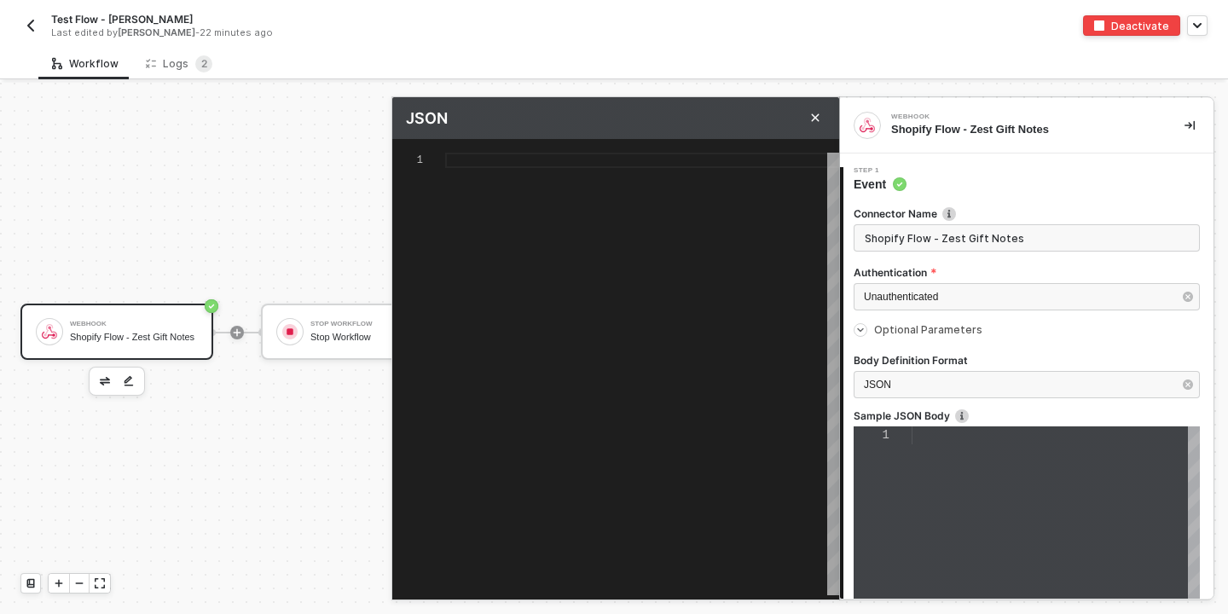
type textarea "{{trigger.body.order_id}} → will hold the Shopify order ID. {{trigger.body.emai…"
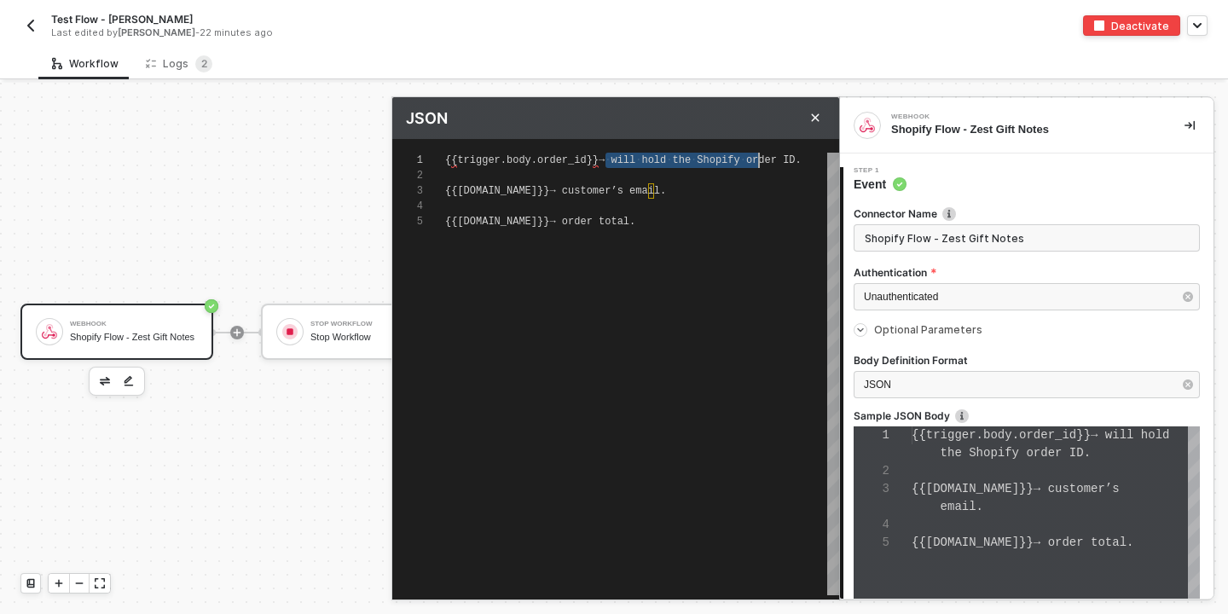
scroll to position [0, 357]
drag, startPoint x: 607, startPoint y: 165, endPoint x: 804, endPoint y: 160, distance: 197.1
type textarea "{{trigger.body.order_id}} {{trigger.body.email}} → customer’s email. {{trigger.…"
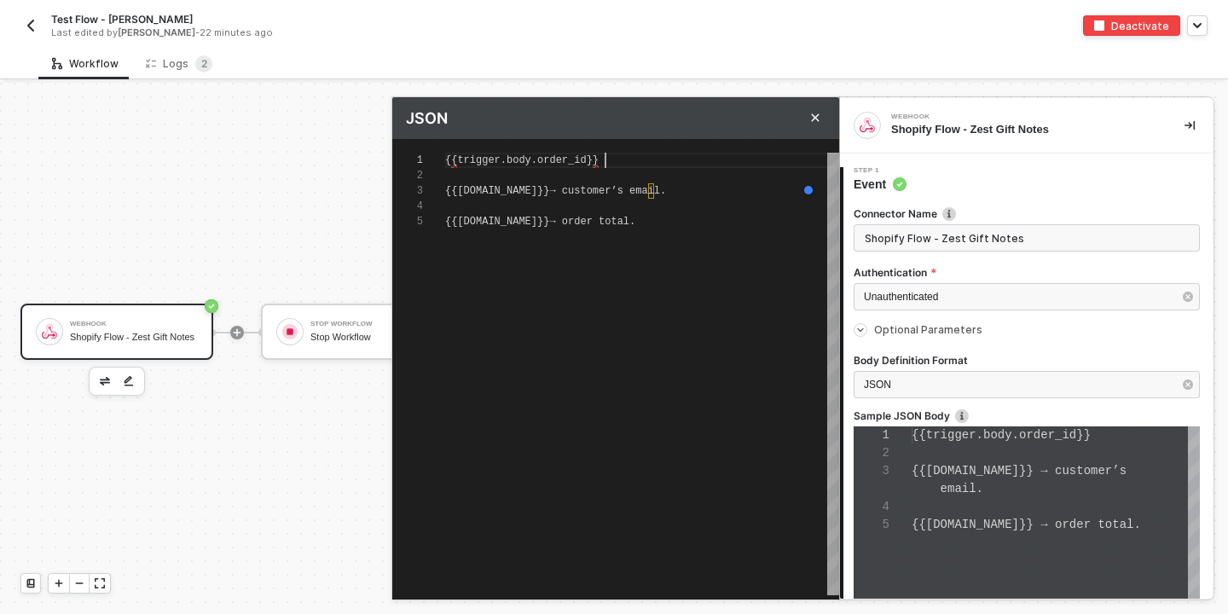
scroll to position [0, 160]
drag, startPoint x: 587, startPoint y: 194, endPoint x: 704, endPoint y: 194, distance: 116.9
type textarea "{{trigger.body.order_id}} {{trigger.body.email}} {{trigger.body.total}} → order…"
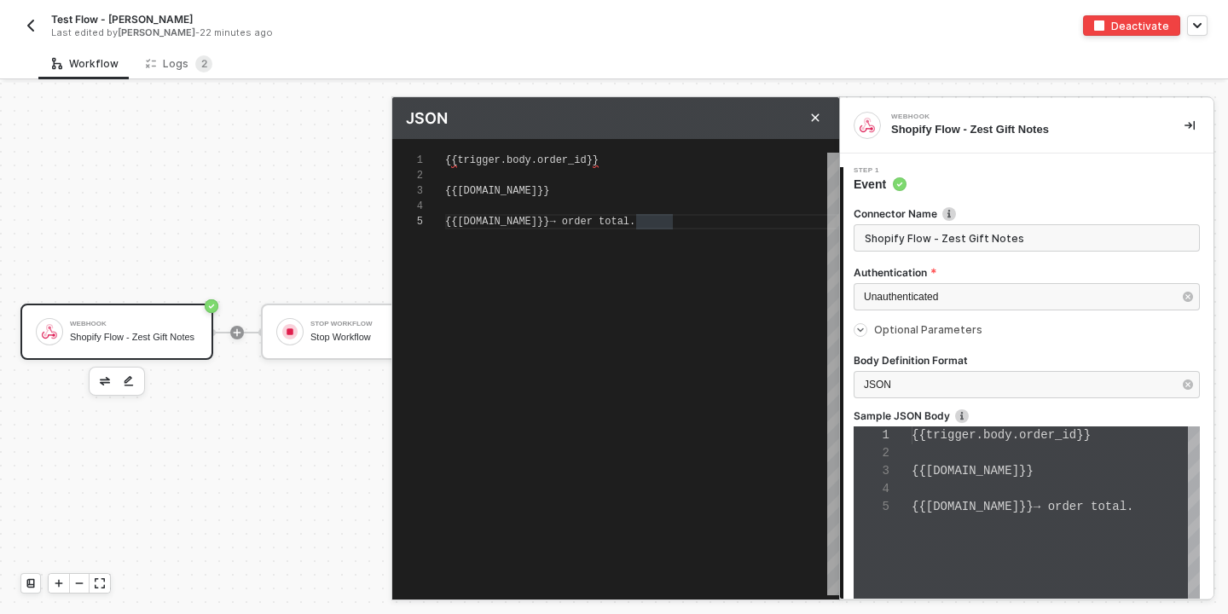
drag, startPoint x: 585, startPoint y: 223, endPoint x: 690, endPoint y: 225, distance: 104.9
click at [690, 225] on div "{{ trigger.body.total }} → order total." at bounding box center [642, 221] width 394 height 15
type textarea "{{trigger.body.order_id}} {{trigger.body.email}} {{trigger.body.total}} → order…"
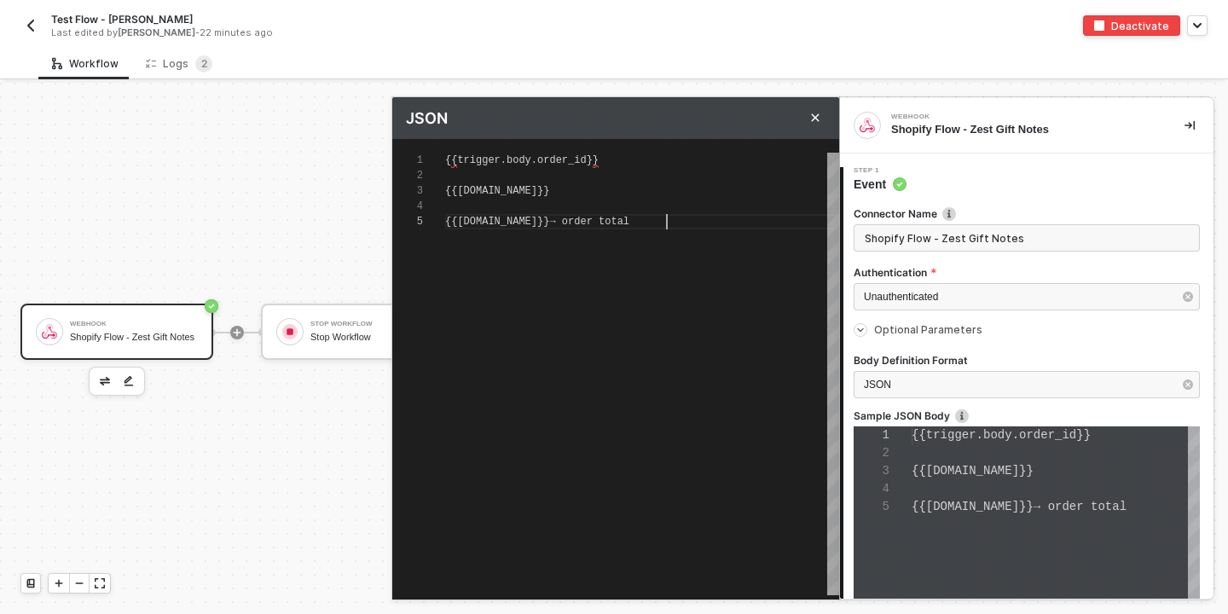
type textarea "{{trigger.body.order_id}} {{trigger.body.email}} {{trigger.body.total}} → order…"
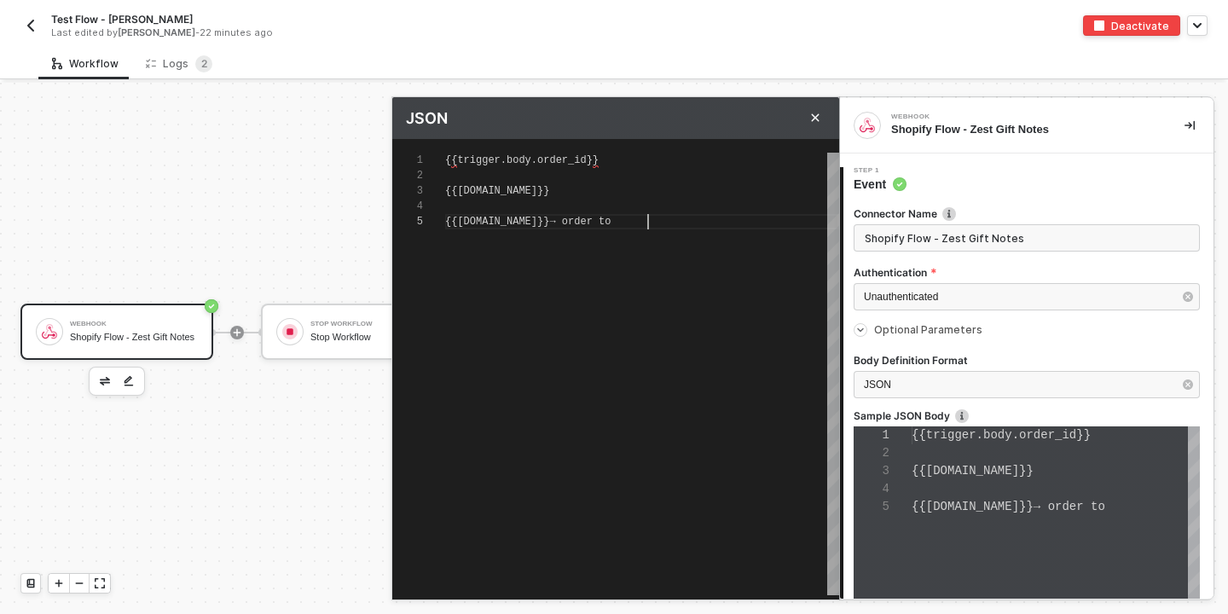
type textarea "{{trigger.body.order_id}} {{trigger.body.email}} {{trigger.body.total}} → order…"
type textarea "{{trigger.body.order_id}} {{trigger.body.email}} {{trigger.body.total}} → order"
type textarea "{{trigger.body.order_id}} {{trigger.body.email}} {{trigger.body.total}} → orde"
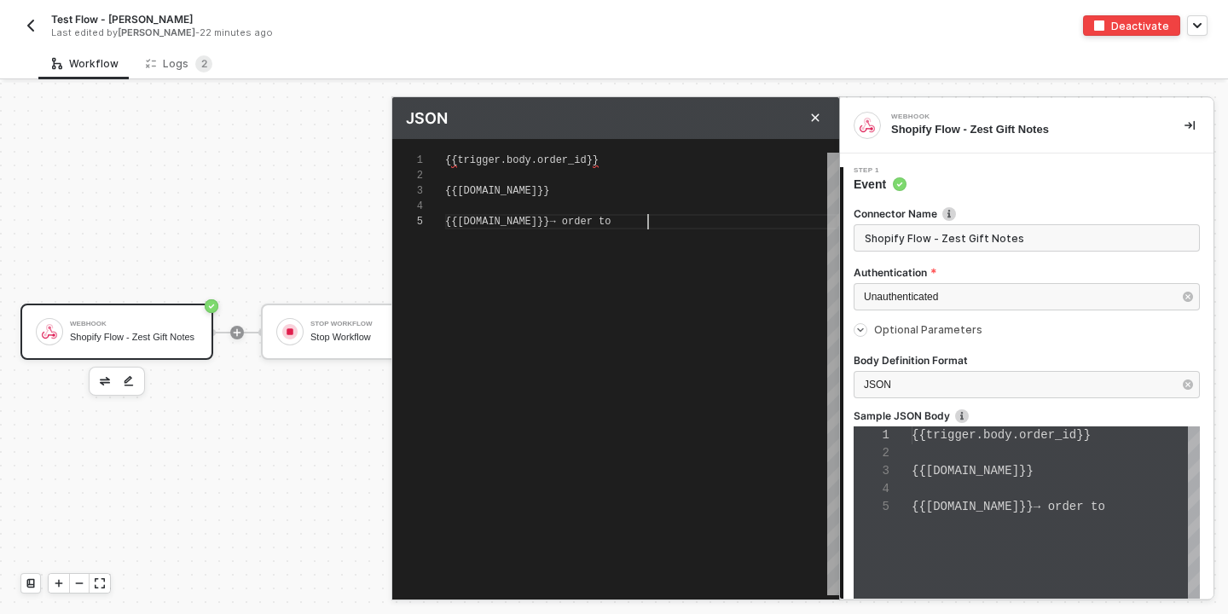
type textarea "{{trigger.body.order_id}} {{trigger.body.email}} {{trigger.body.total}} → orde"
type textarea "{{trigger.body.order_id}} {{trigger.body.email}} {{trigger.body.total}} → ord"
type textarea "{{trigger.body.order_id}} {{trigger.body.email}} {{trigger.body.total}} → or"
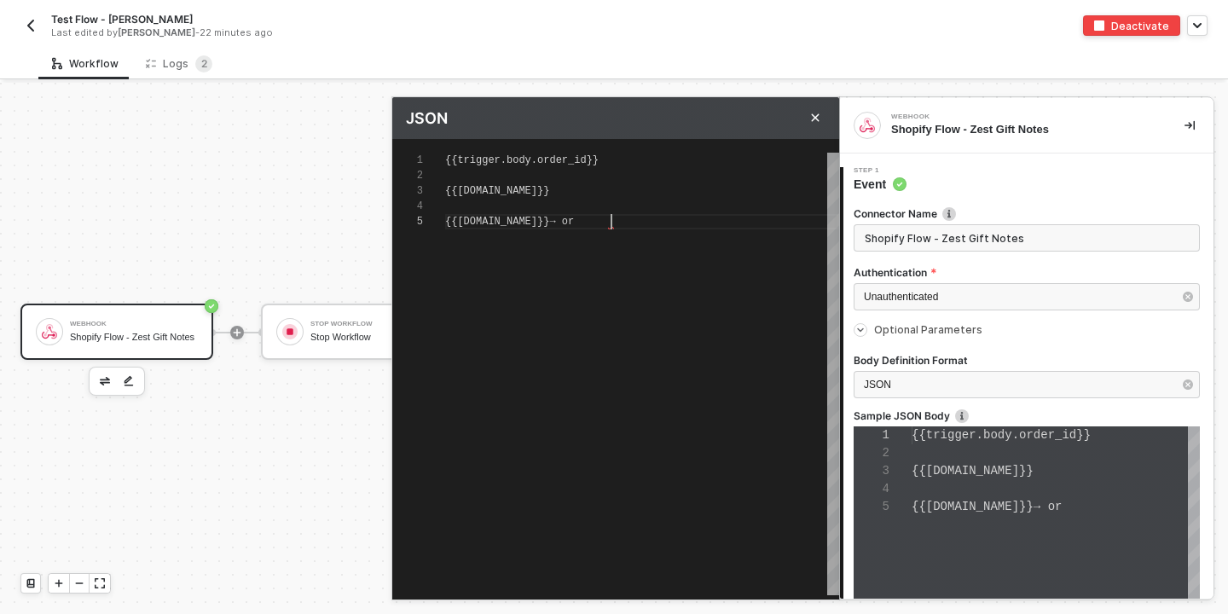
type textarea "{{trigger.body.order_id}} {{trigger.body.email}} {{trigger.body.total}} → o"
type textarea "{{trigger.body.order_id}} {{trigger.body.email}} {{trigger.body.total}} →"
type textarea "{{trigger.body.order_id}} {{trigger.body.email}} {{trigger.body.total}}"
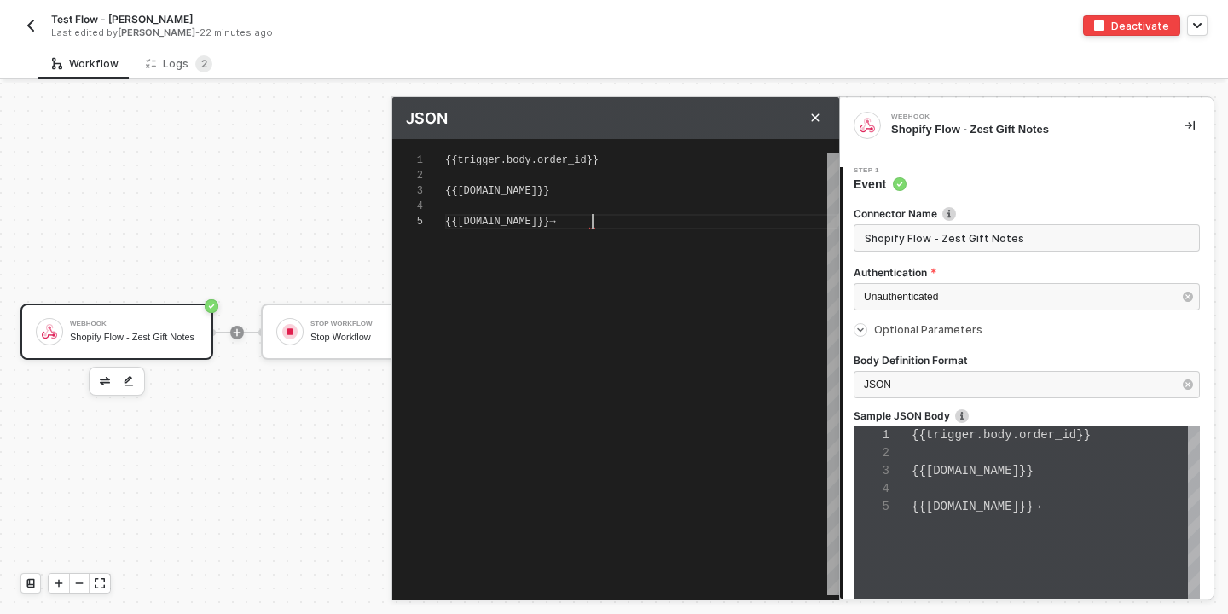
type textarea "{{trigger.body.order_id}} {{trigger.body.email}} {{trigger.body.total}}"
click at [455, 160] on span "{{" at bounding box center [451, 160] width 12 height 12
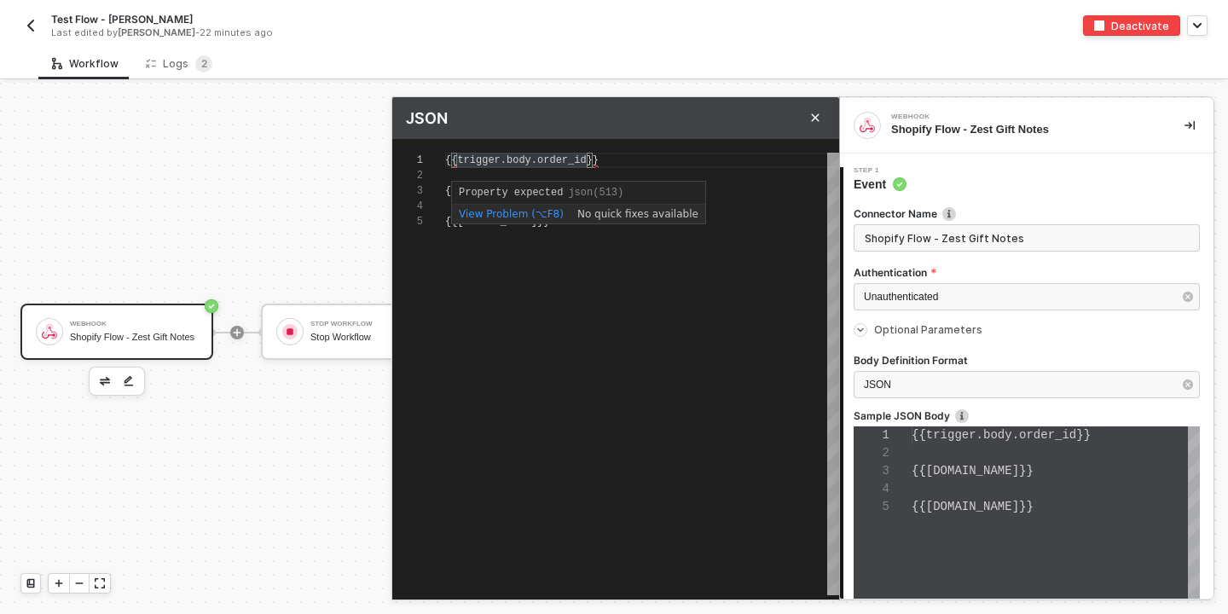
click at [485, 212] on span "View Problem (⌥F8)" at bounding box center [511, 214] width 105 height 12
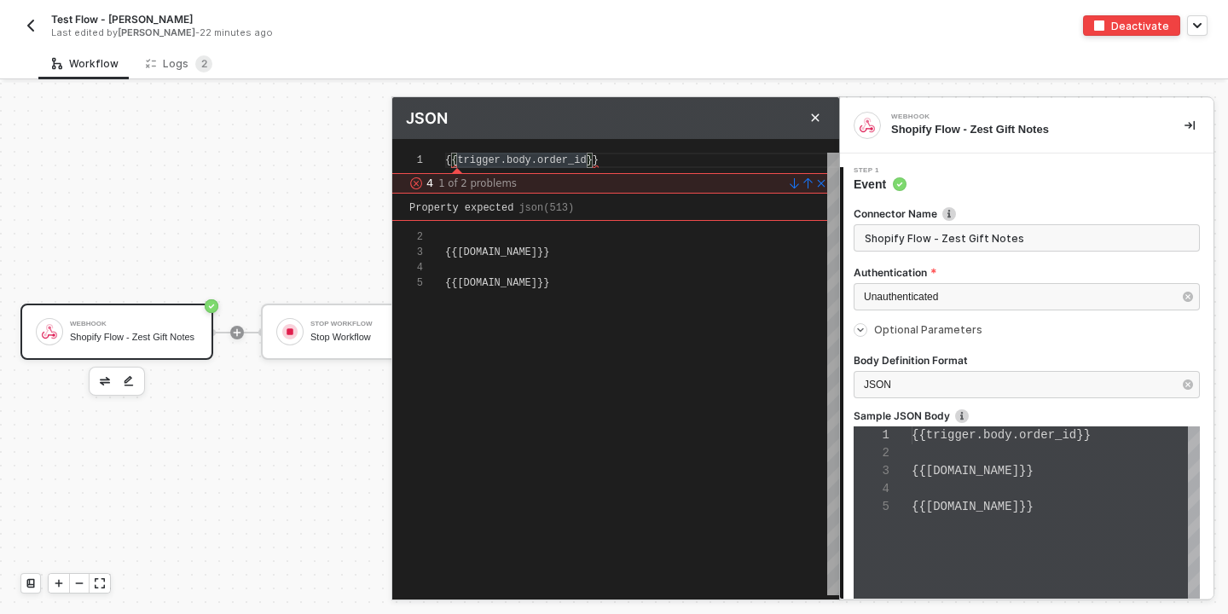
click at [613, 162] on div "{{ trigger.body.order_id }}" at bounding box center [642, 160] width 394 height 15
click at [633, 163] on div "{{ trigger.body.order_id }}" at bounding box center [642, 160] width 394 height 15
click at [622, 163] on div "{{ trigger.body.order_id }}" at bounding box center [642, 160] width 394 height 15
click at [816, 179] on link at bounding box center [819, 184] width 14 height 14
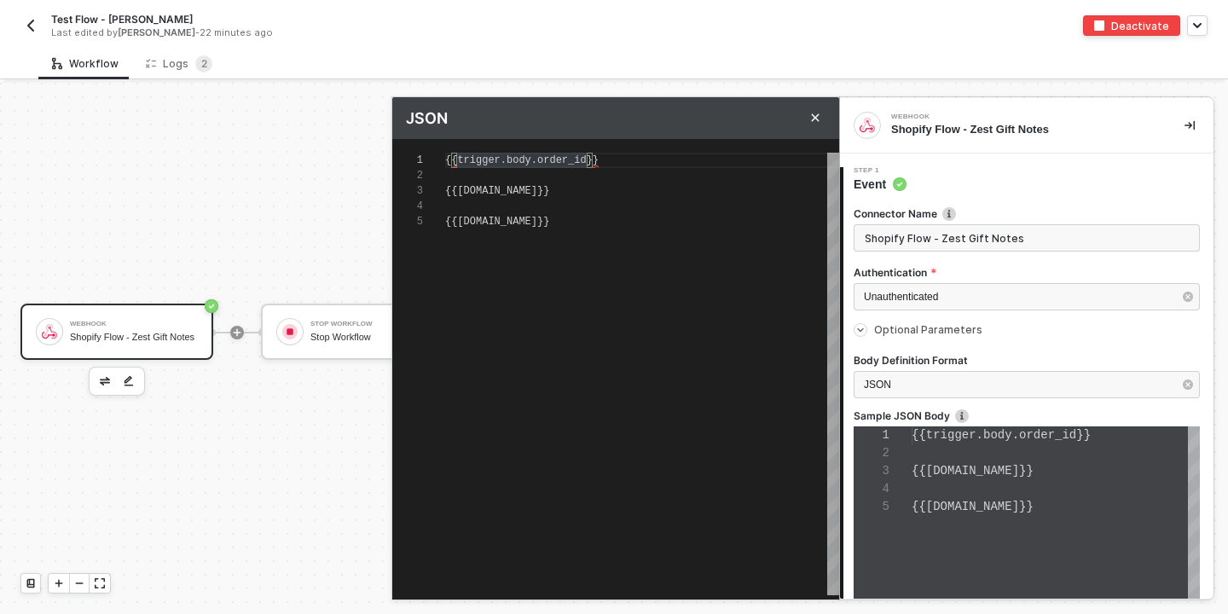
click at [744, 160] on div "{{ trigger.body.order_id }}" at bounding box center [642, 160] width 394 height 15
type textarea "{{trigger.body.email}} {{trigger.body.total}}"
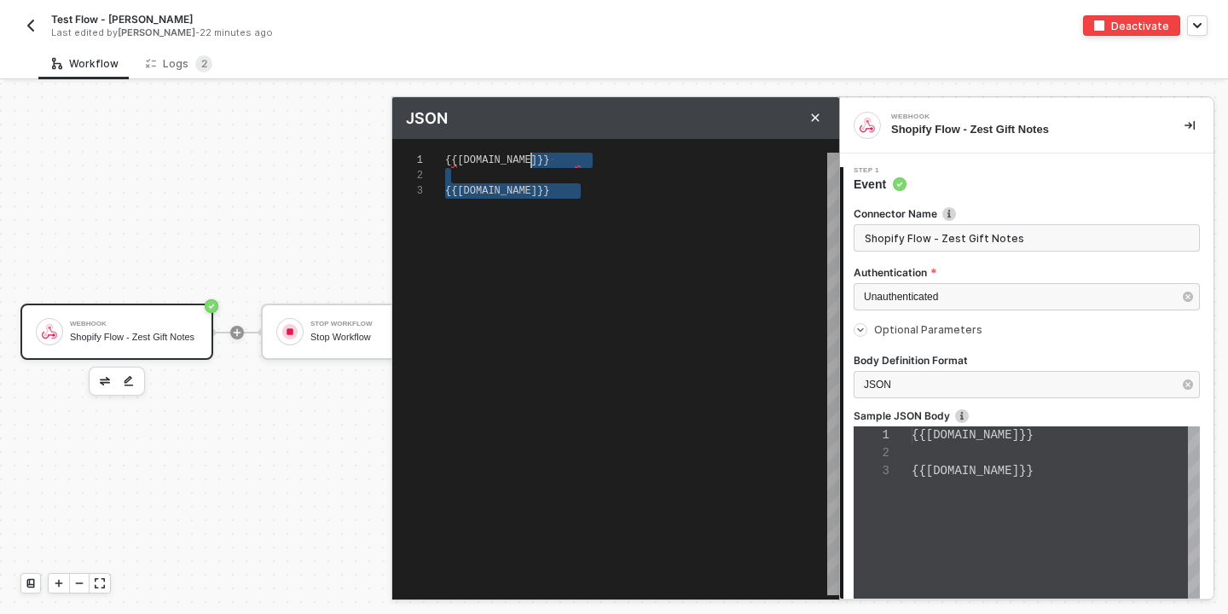
drag, startPoint x: 613, startPoint y: 194, endPoint x: 429, endPoint y: 148, distance: 189.9
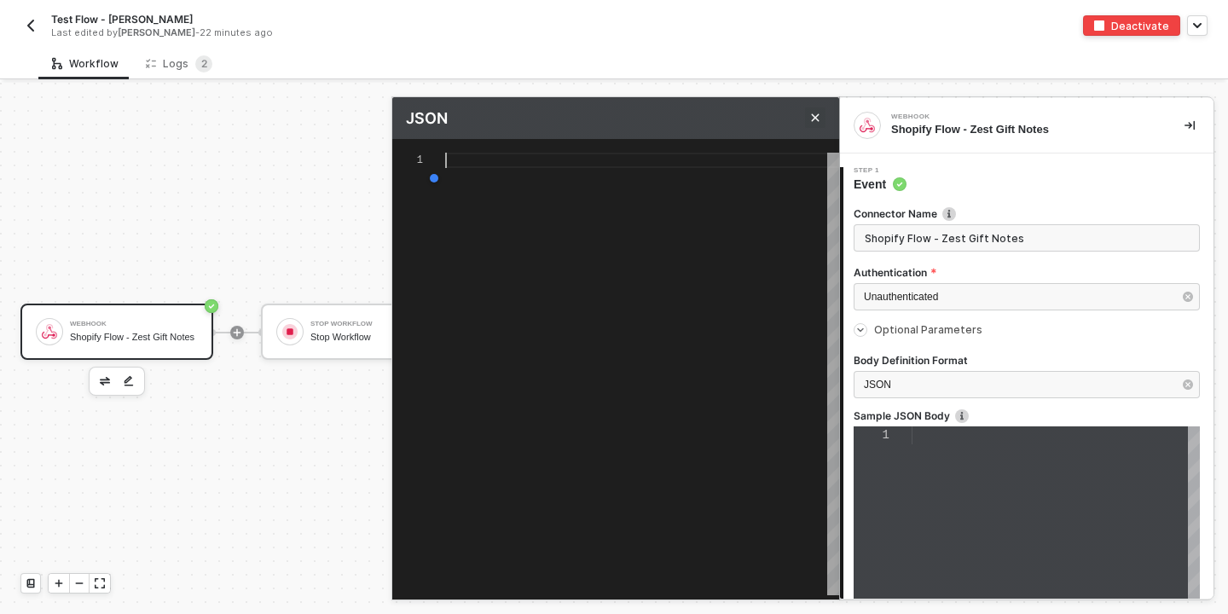
click at [818, 117] on icon "Close" at bounding box center [815, 118] width 10 height 10
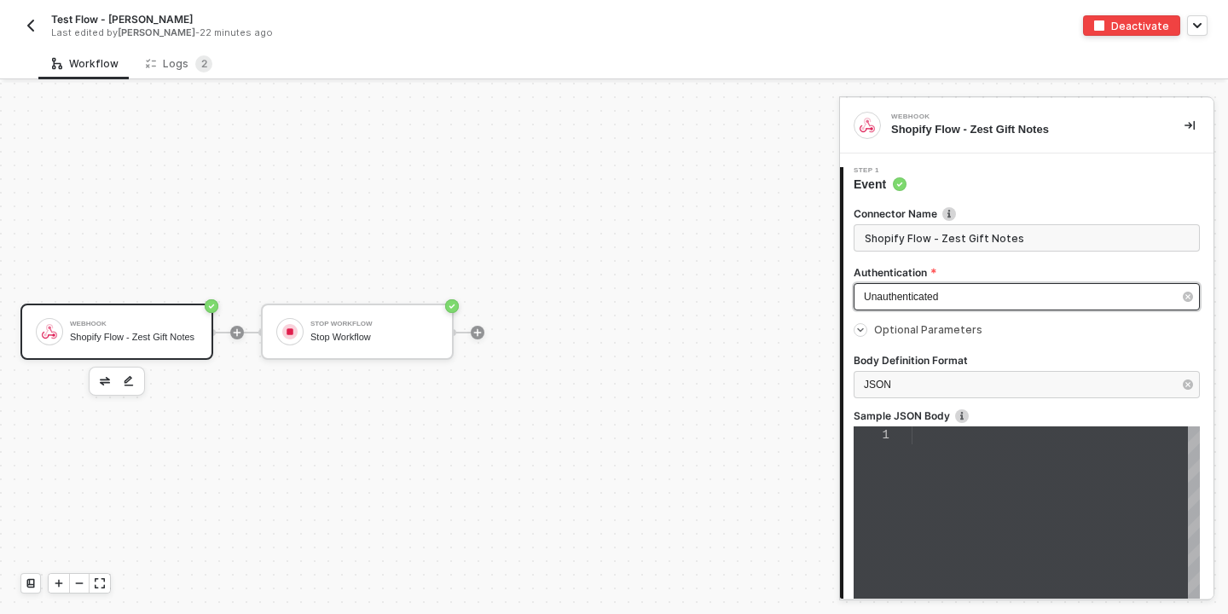
click at [1042, 287] on div "Unauthenticated" at bounding box center [1027, 296] width 346 height 27
click at [866, 328] on div at bounding box center [861, 330] width 14 height 14
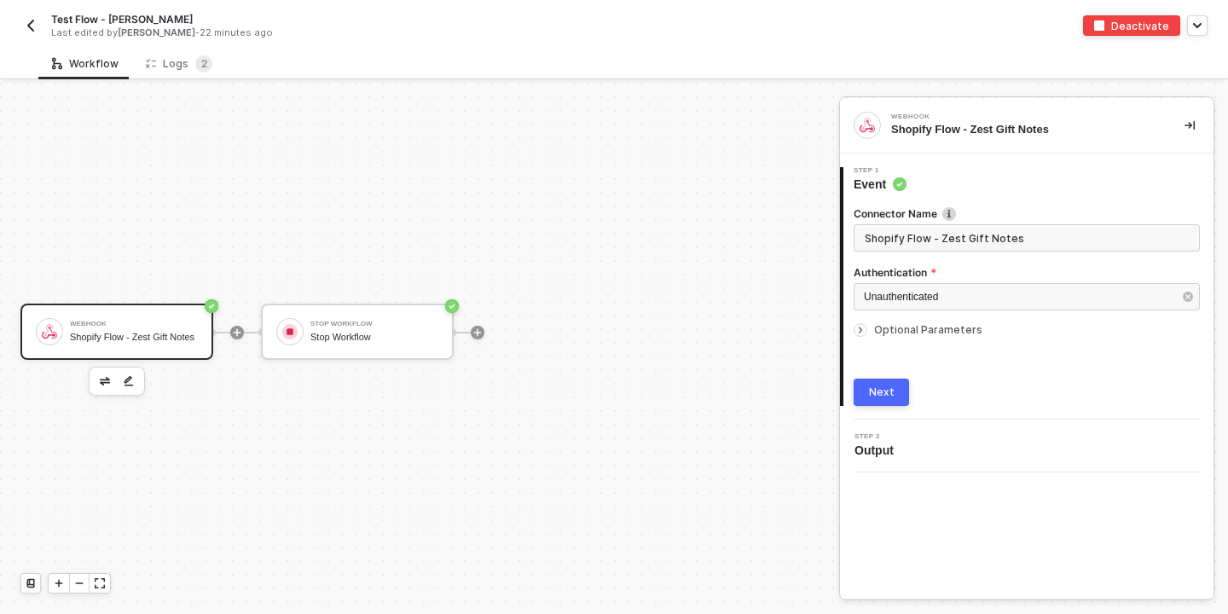
click at [866, 328] on div at bounding box center [861, 330] width 14 height 14
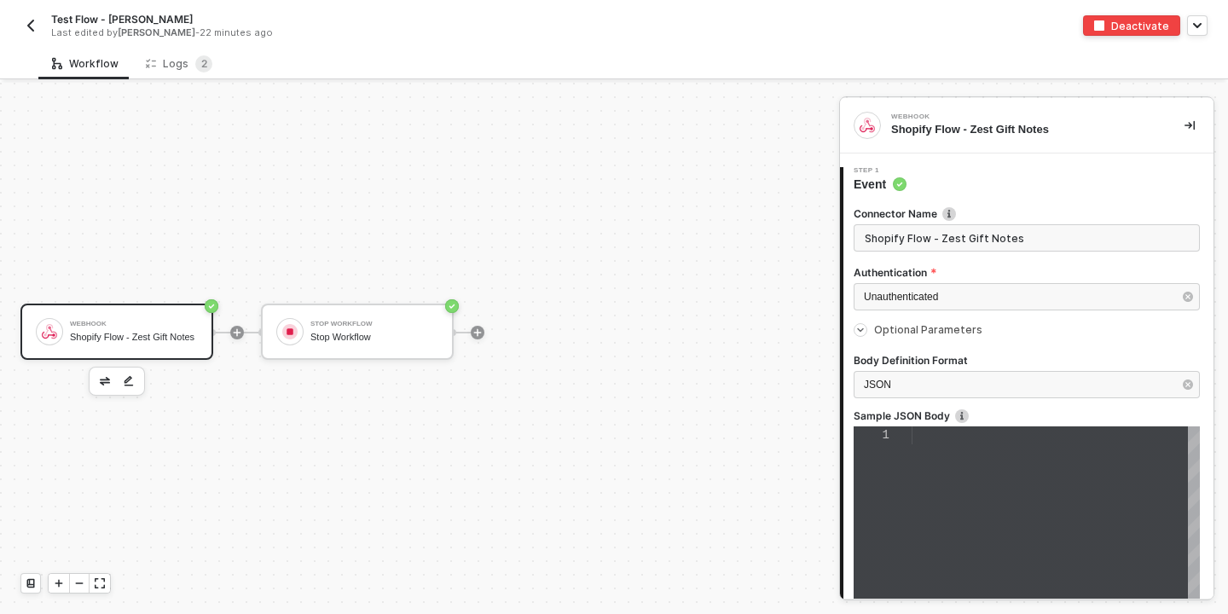
click at [866, 328] on div at bounding box center [861, 330] width 14 height 14
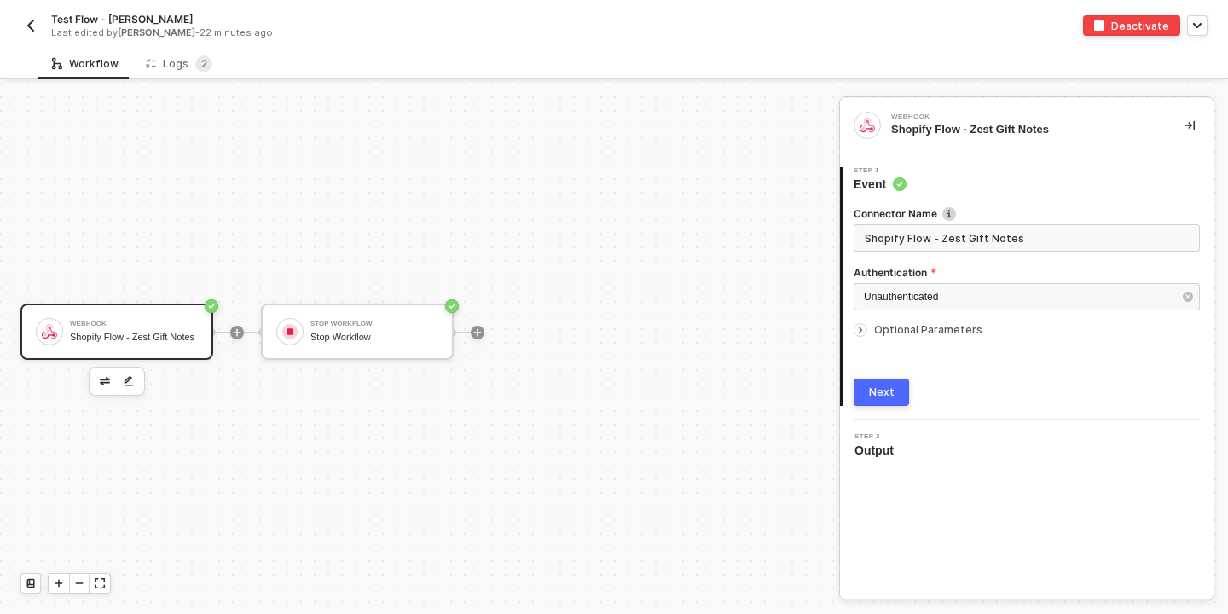
click at [877, 387] on div "Next" at bounding box center [882, 393] width 26 height 14
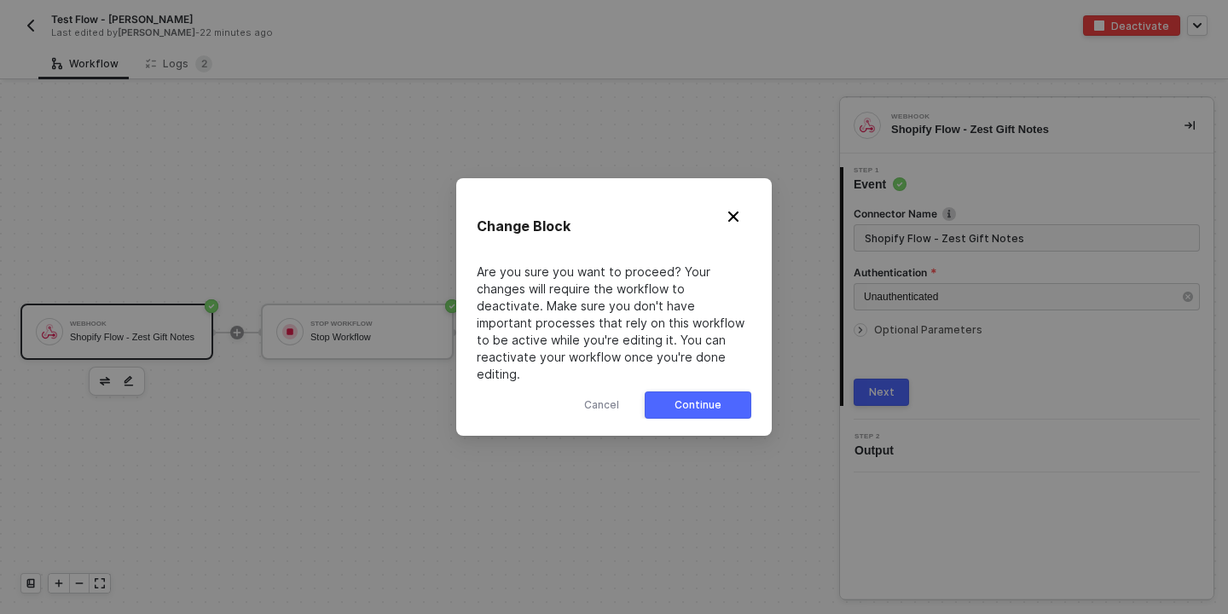
click at [689, 399] on div "Continue" at bounding box center [698, 405] width 47 height 14
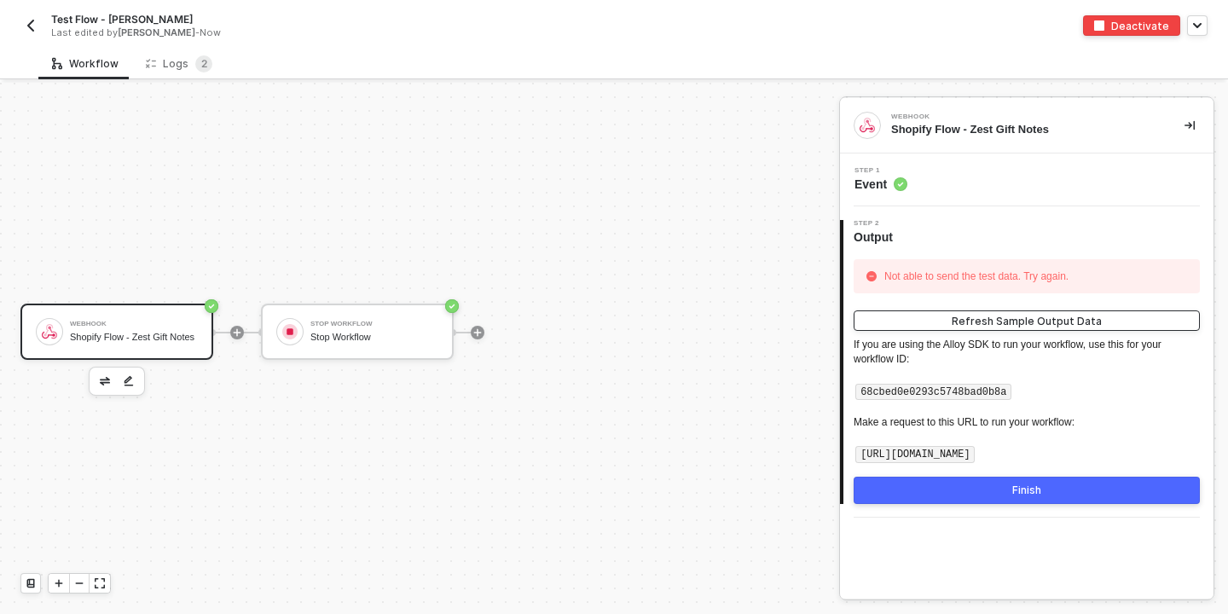
click at [993, 320] on div "Refresh Sample Output Data" at bounding box center [1027, 321] width 150 height 15
click at [989, 276] on div "Not able to send the test data. Try again." at bounding box center [976, 277] width 193 height 26
click at [1010, 488] on button "Finish" at bounding box center [1027, 490] width 346 height 27
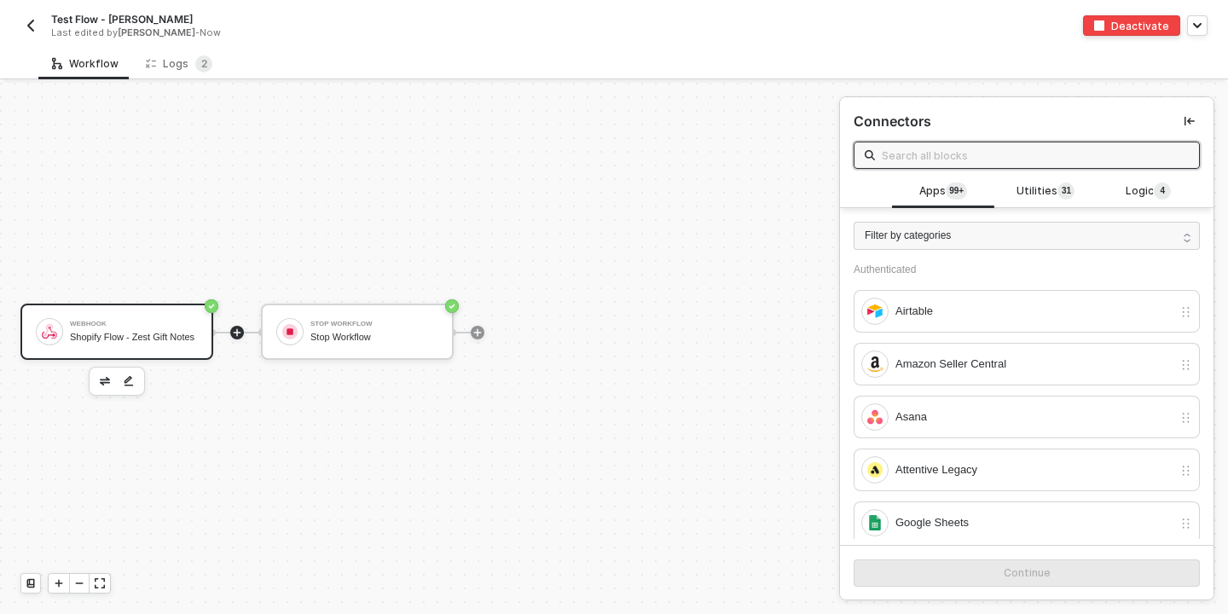
click at [159, 338] on div "Shopify Flow - Zest Gift Notes" at bounding box center [134, 337] width 128 height 11
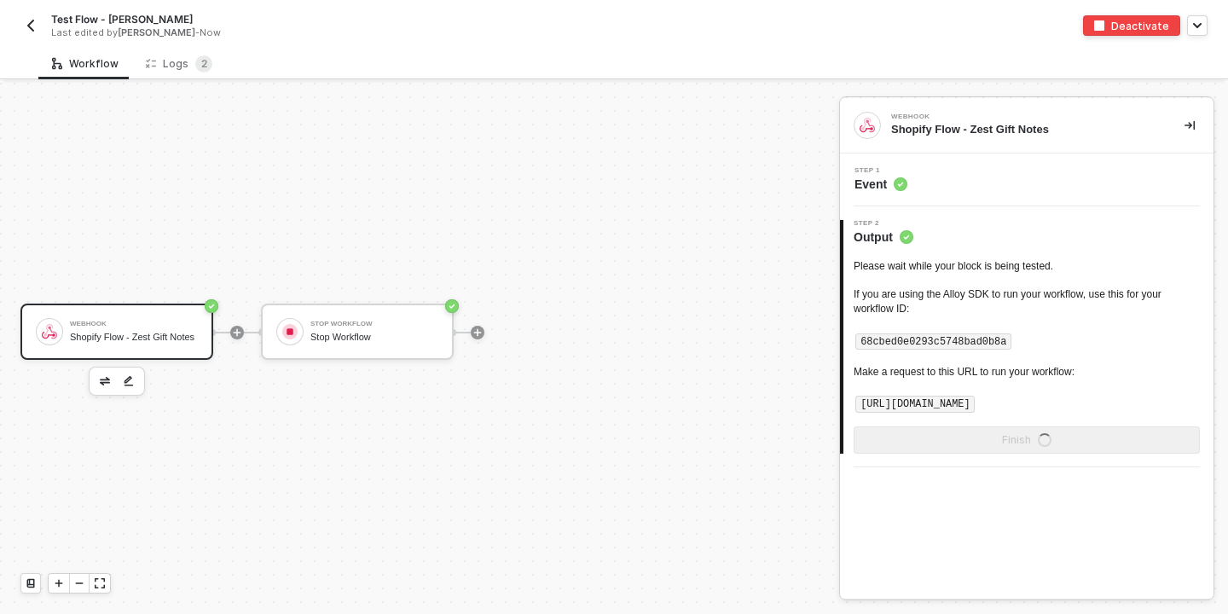
click at [159, 338] on div "Shopify Flow - Zest Gift Notes" at bounding box center [134, 337] width 128 height 11
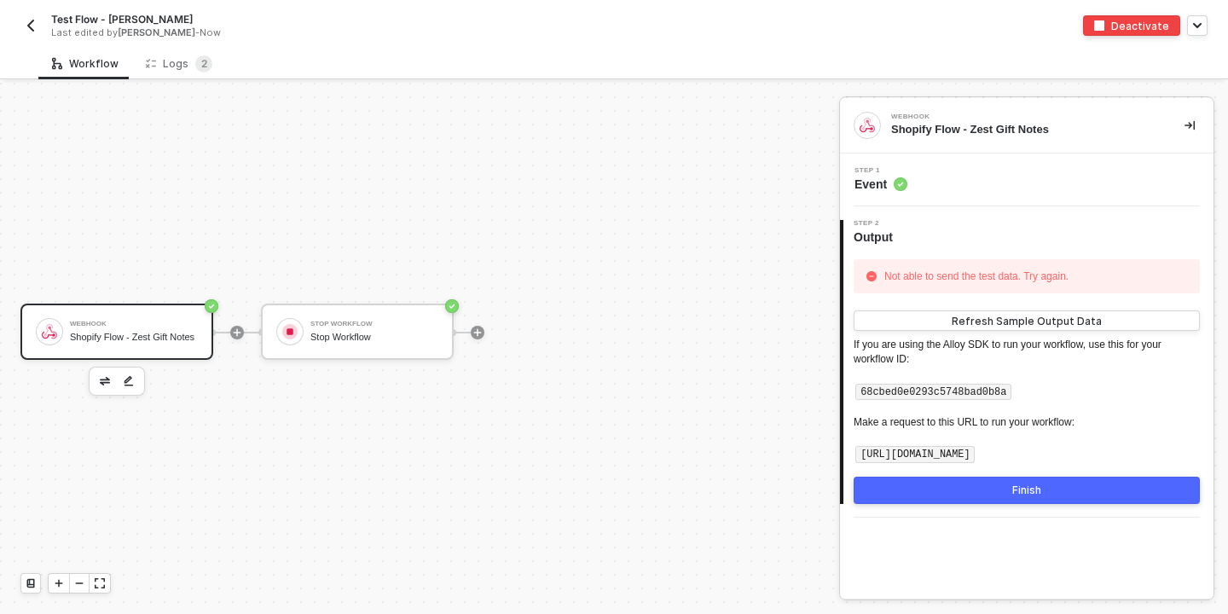
click at [939, 276] on div "Not able to send the test data. Try again." at bounding box center [976, 277] width 193 height 26
click at [981, 316] on div "Refresh Sample Output Data" at bounding box center [1027, 321] width 150 height 15
click at [920, 225] on div "Step 2 Output" at bounding box center [1029, 233] width 370 height 26
click at [920, 189] on div "Step 1 Event" at bounding box center [1029, 180] width 369 height 26
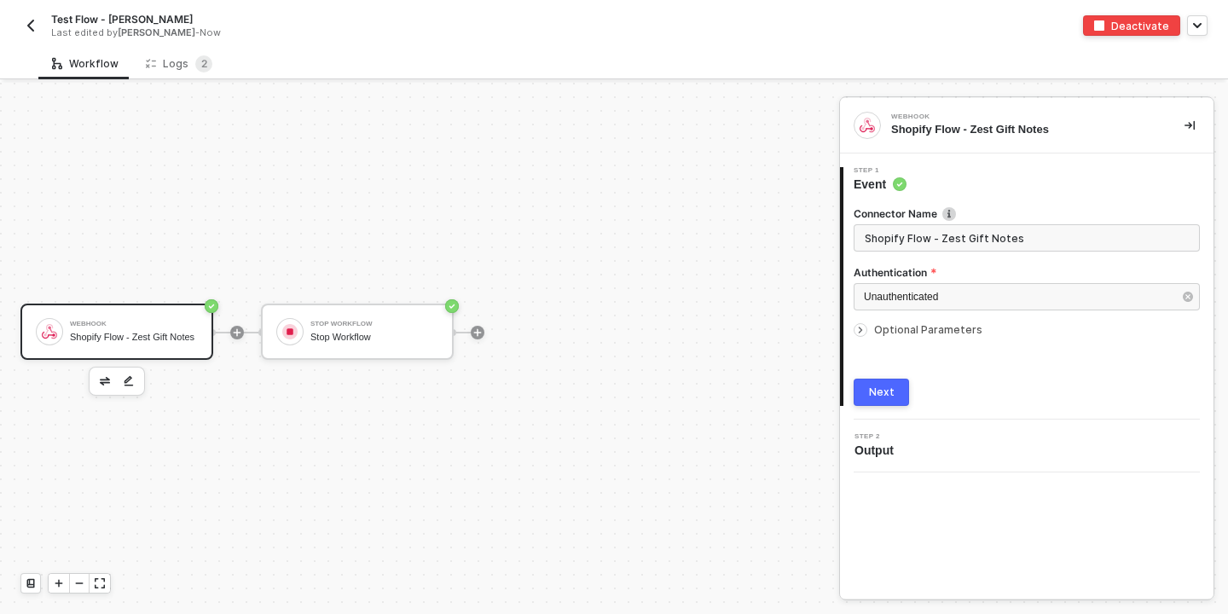
click at [863, 329] on icon "icon-arrow-right-small" at bounding box center [861, 330] width 10 height 10
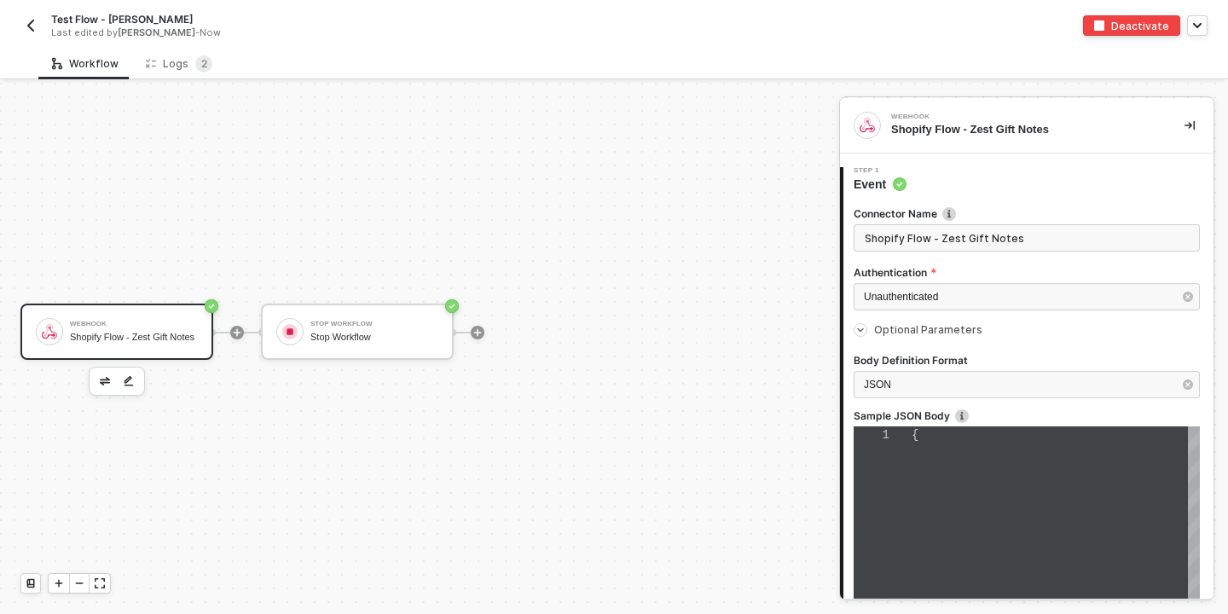
scroll to position [36, 0]
type textarea "{}"
click at [916, 373] on div "JSON" at bounding box center [1027, 384] width 346 height 27
click at [918, 436] on span "{}" at bounding box center [919, 435] width 15 height 14
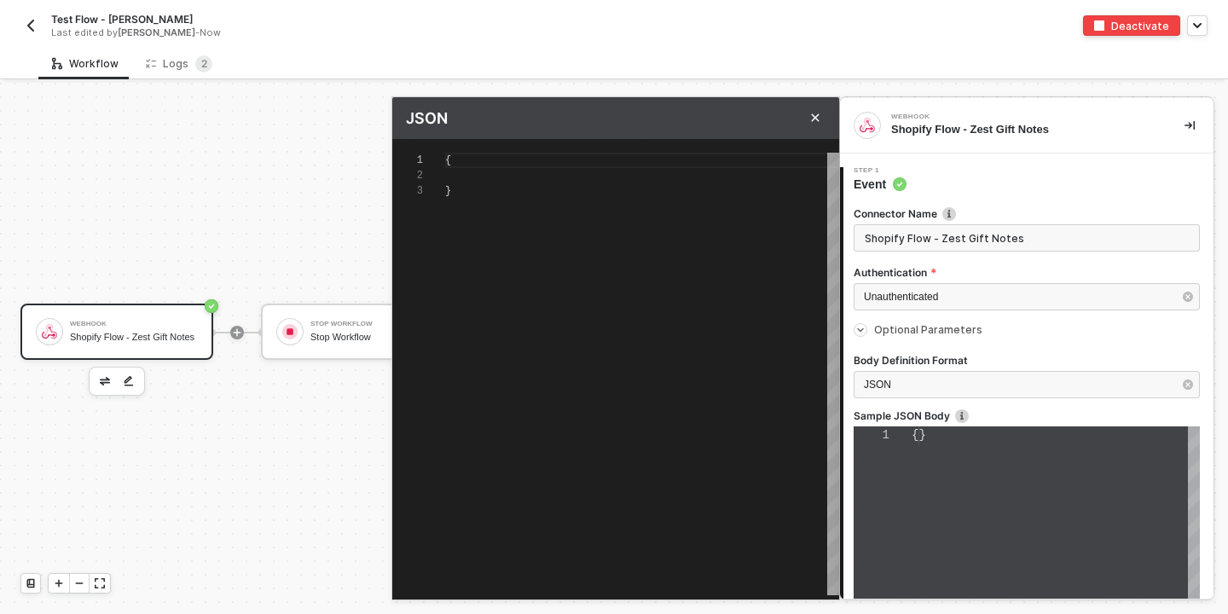
scroll to position [31, 0]
type textarea "{}"
click at [452, 162] on span "{}" at bounding box center [451, 160] width 12 height 12
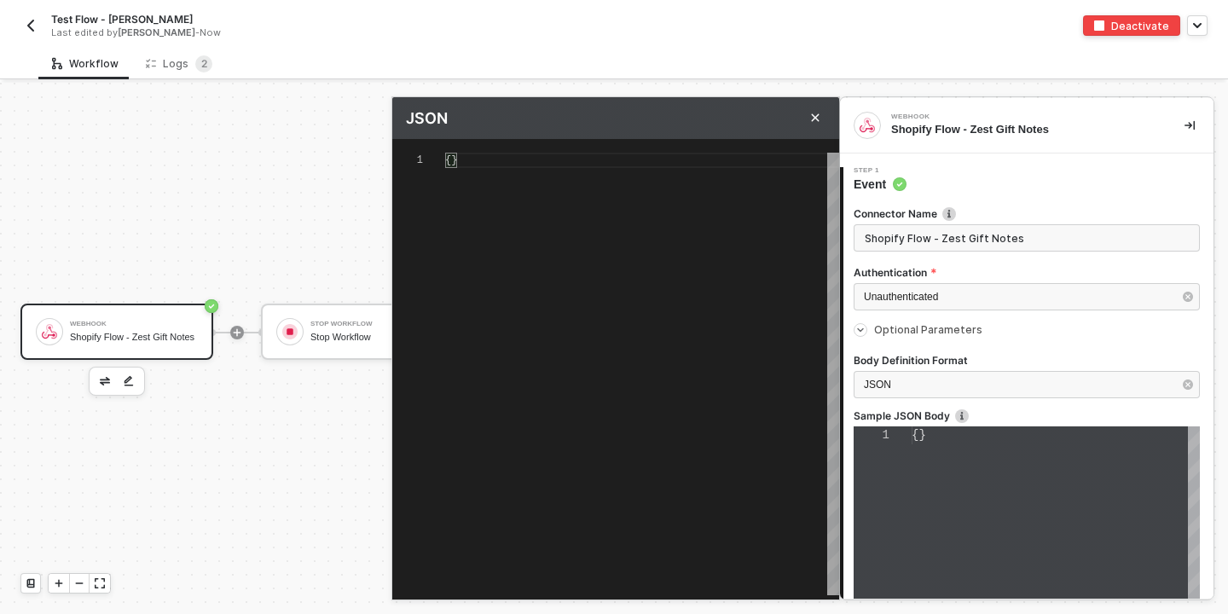
type textarea "{""}"
type textarea "{"i"}"
type textarea "{"id"}"
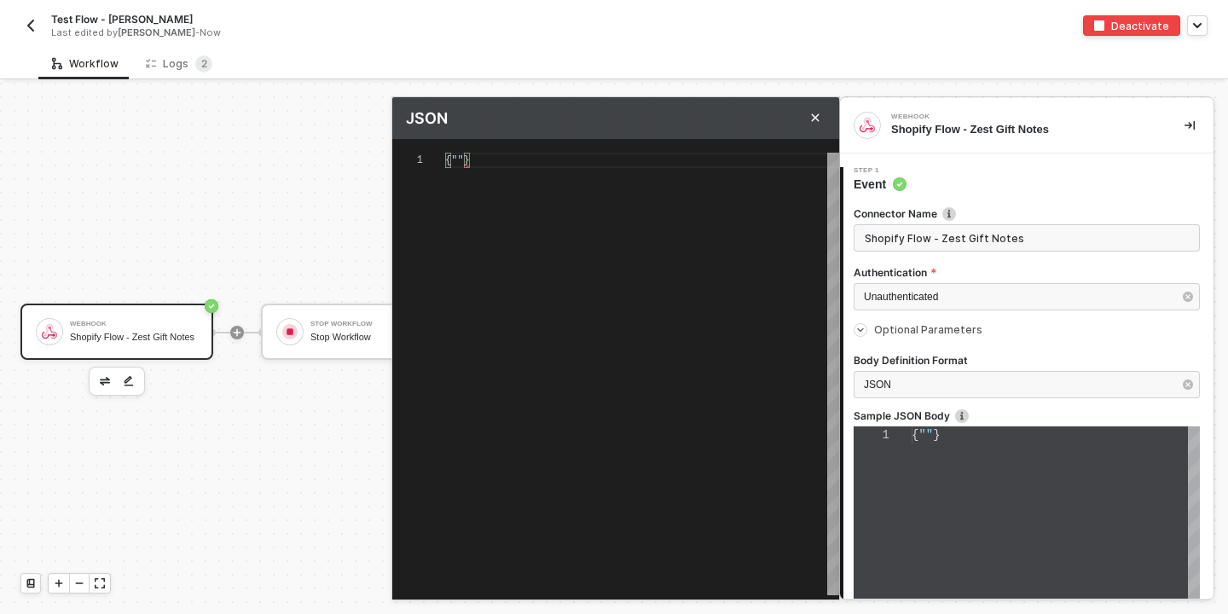
type textarea "{"id"}"
type textarea "{"i"}"
type textarea "{""}"
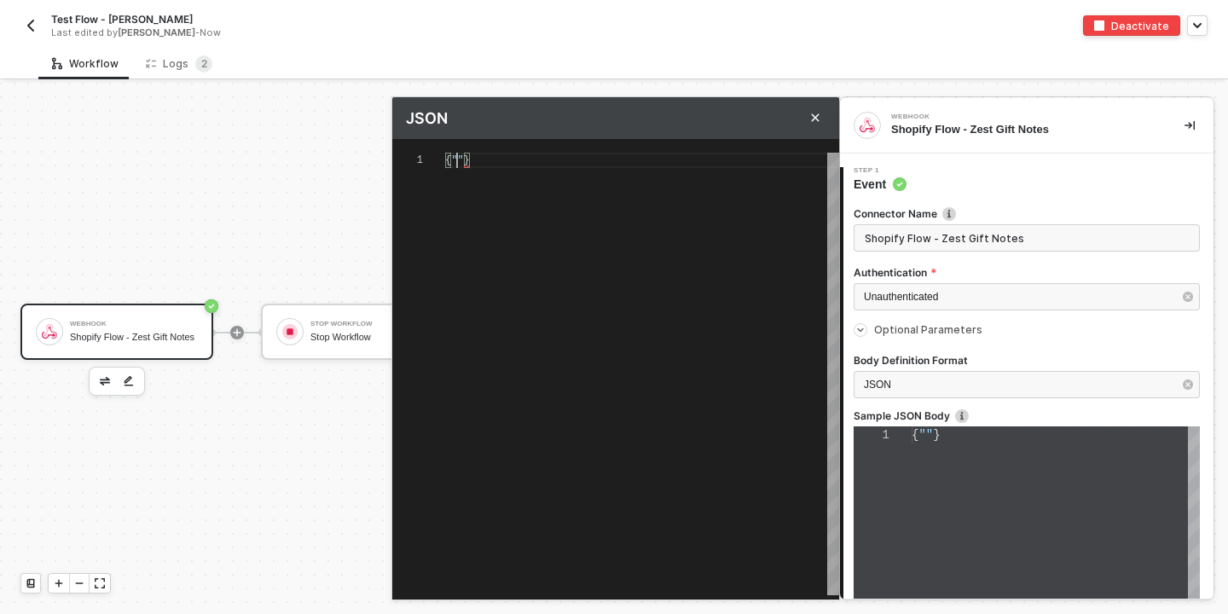
type textarea "{"o"}"
type textarea "{"or"}"
type textarea "{"ord"}"
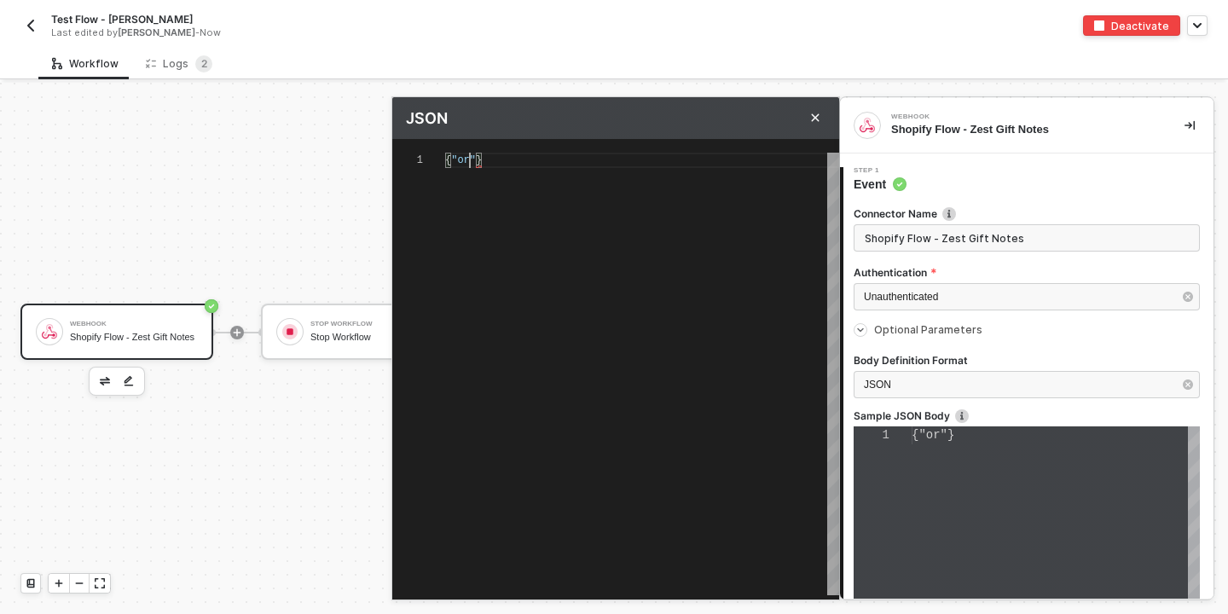
type textarea "{"ord"}"
type textarea "{"orde"}"
type textarea "{"order"}"
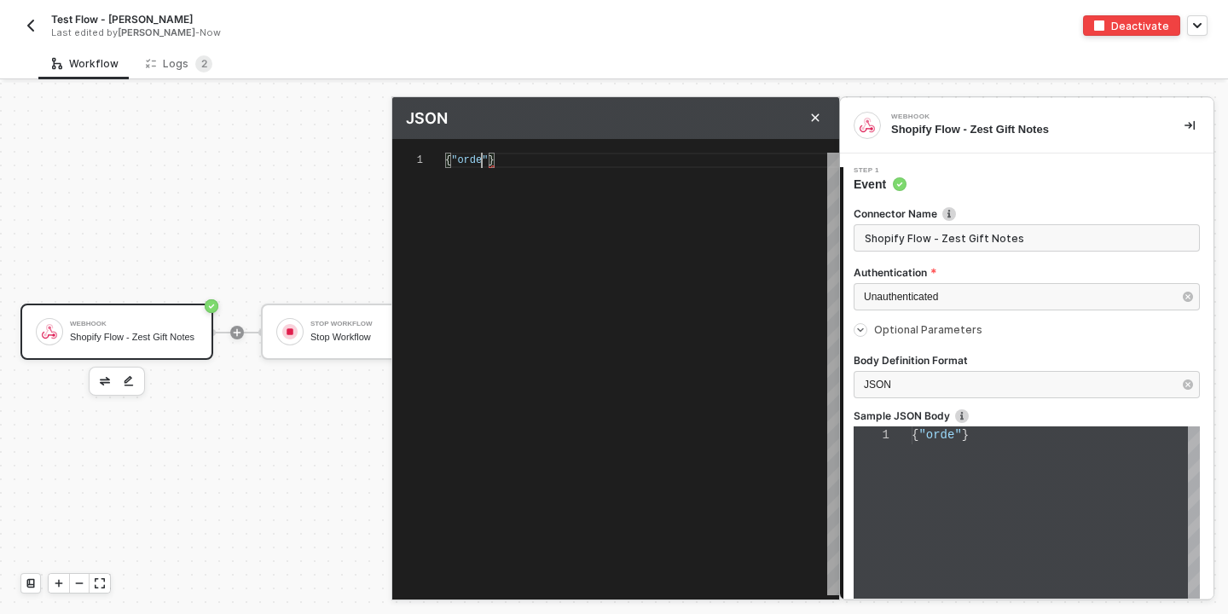
scroll to position [0, 44]
type textarea "{"order_"}"
type textarea "{"order_i"}"
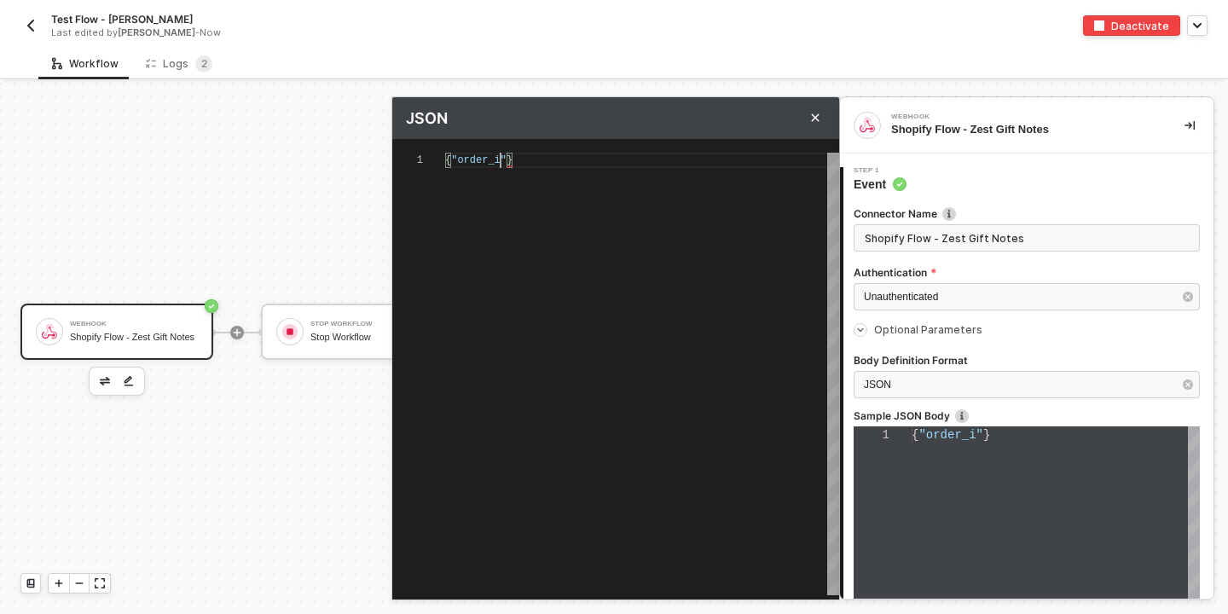
type textarea "{"order_id"}"
type textarea "{"order_id":}"
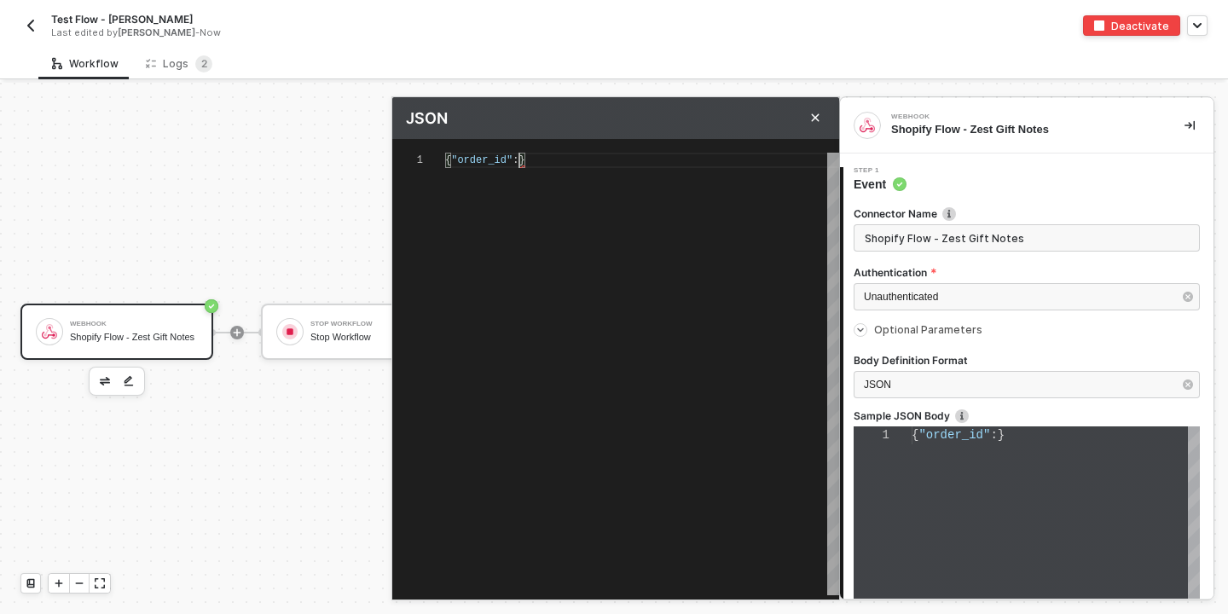
paste textarea "{{trigger.body.order_id}}"
type textarea "{"order_id":{{trigger.body.order_id}}}"
type textarea "{"order_id":}"
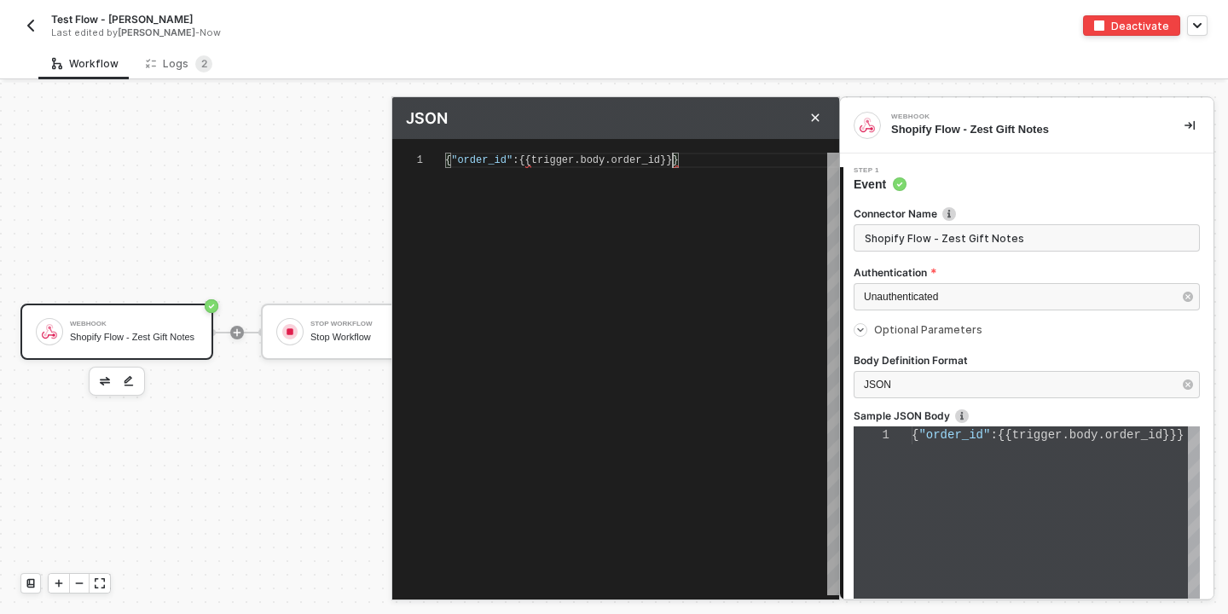
type textarea "{"order_id":}"
type textarea "{"order_id":""}"
paste textarea "{{trigger.body.order_id}}"
type textarea "{"order_id":"{{trigger.body.order_id}}"}"
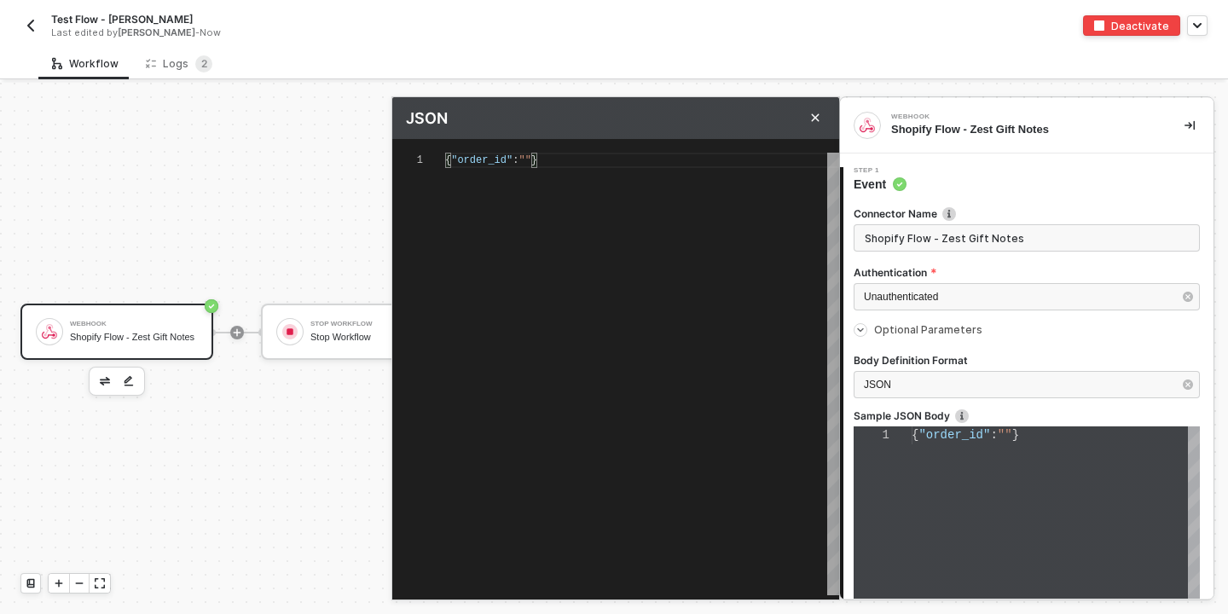
type textarea "{"order_id":"{{trigger.body.order_id}}"}"
click at [273, 473] on div at bounding box center [614, 348] width 1228 height 531
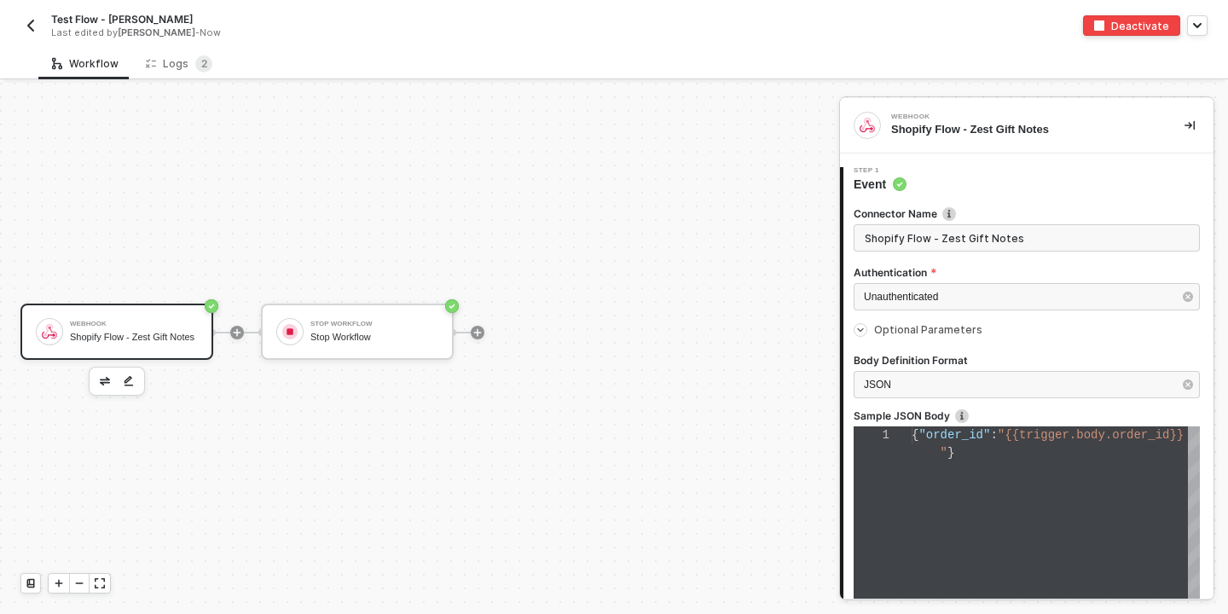
scroll to position [200, 0]
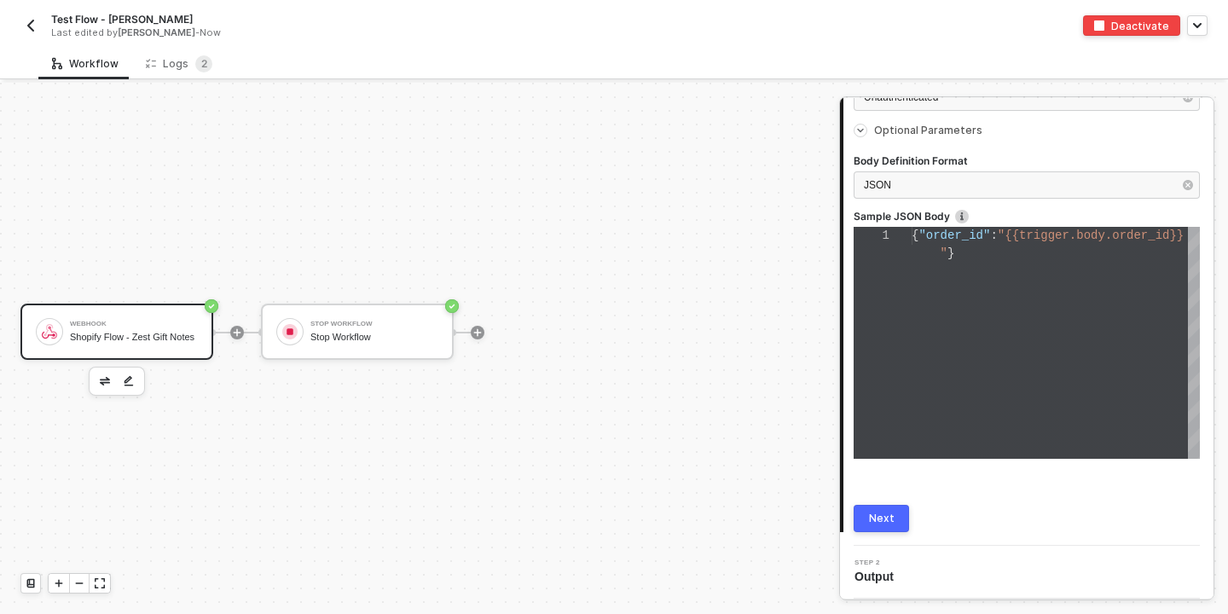
click at [879, 522] on div "Next" at bounding box center [882, 519] width 26 height 14
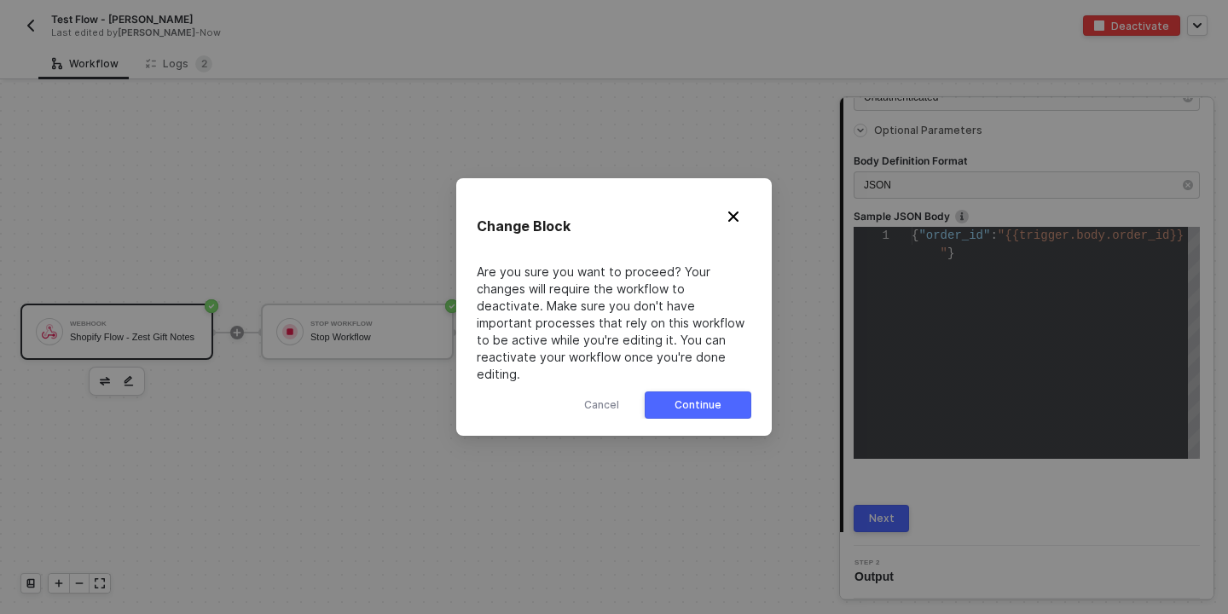
click at [694, 398] on div "Continue" at bounding box center [698, 405] width 47 height 14
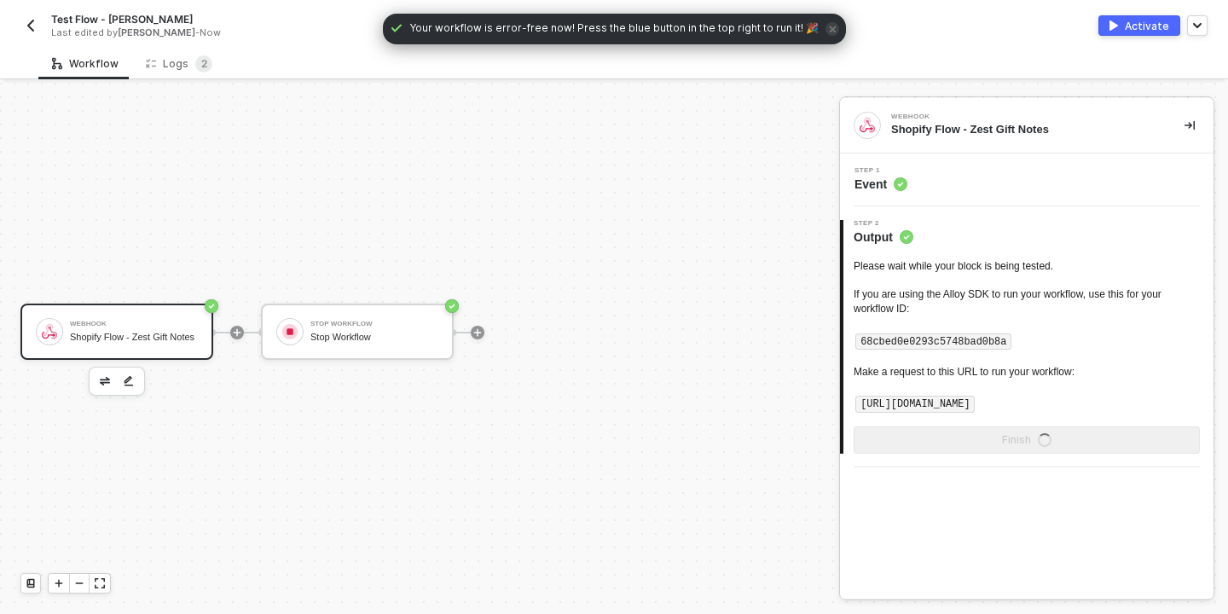
scroll to position [0, 0]
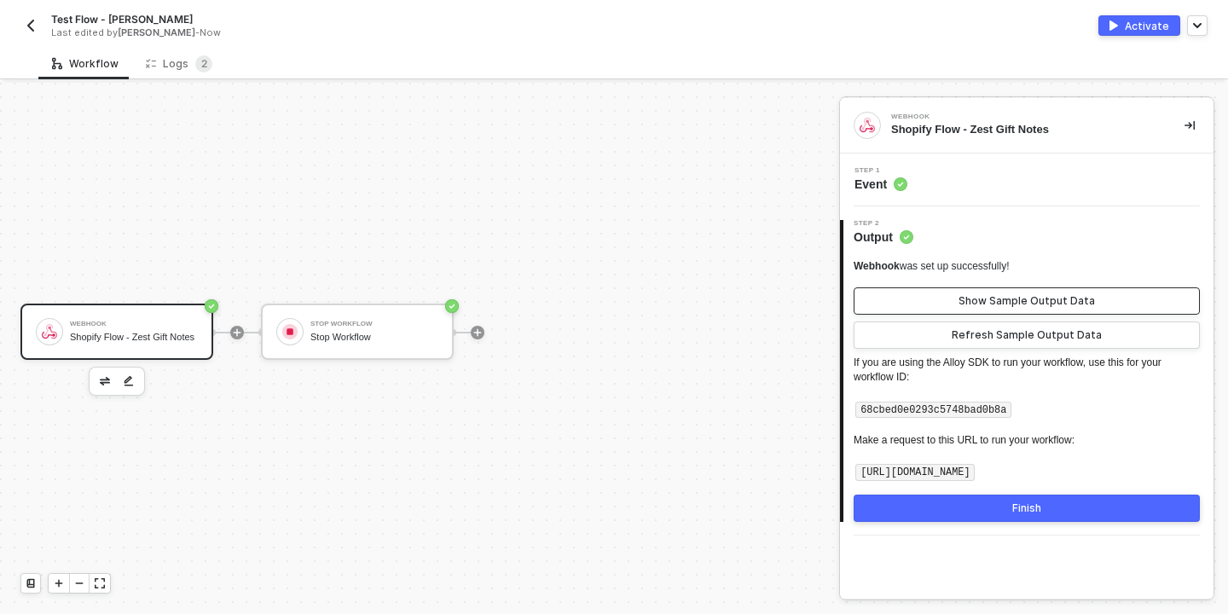
click at [1054, 303] on div "Show Sample Output Data" at bounding box center [1027, 301] width 136 height 14
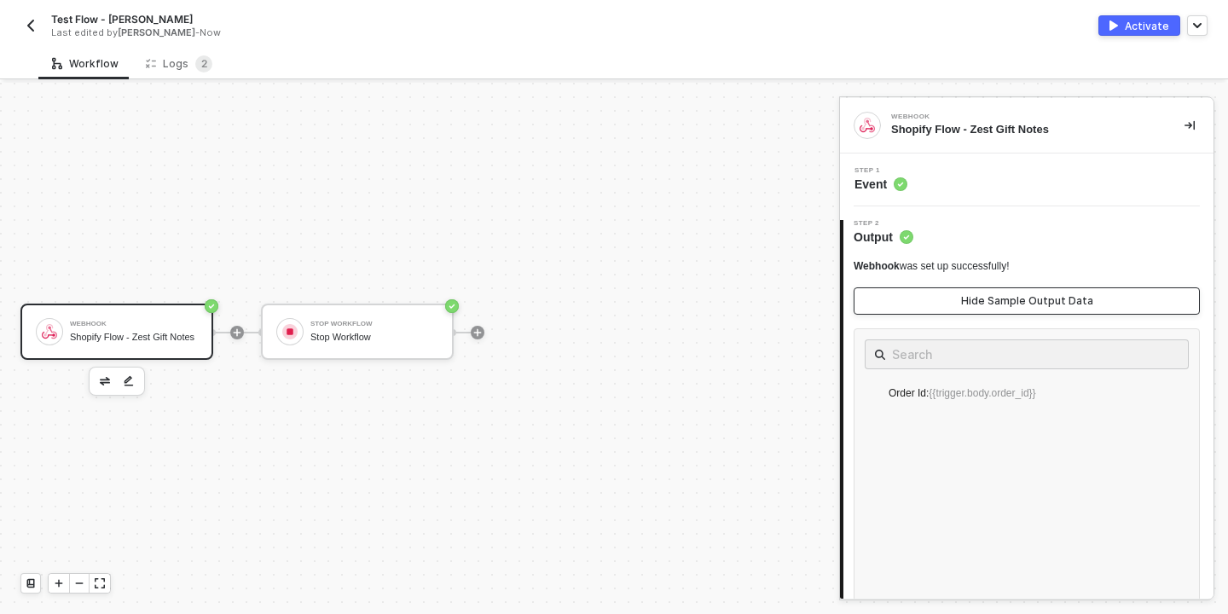
click at [1055, 293] on button "Hide Sample Output Data" at bounding box center [1027, 300] width 346 height 27
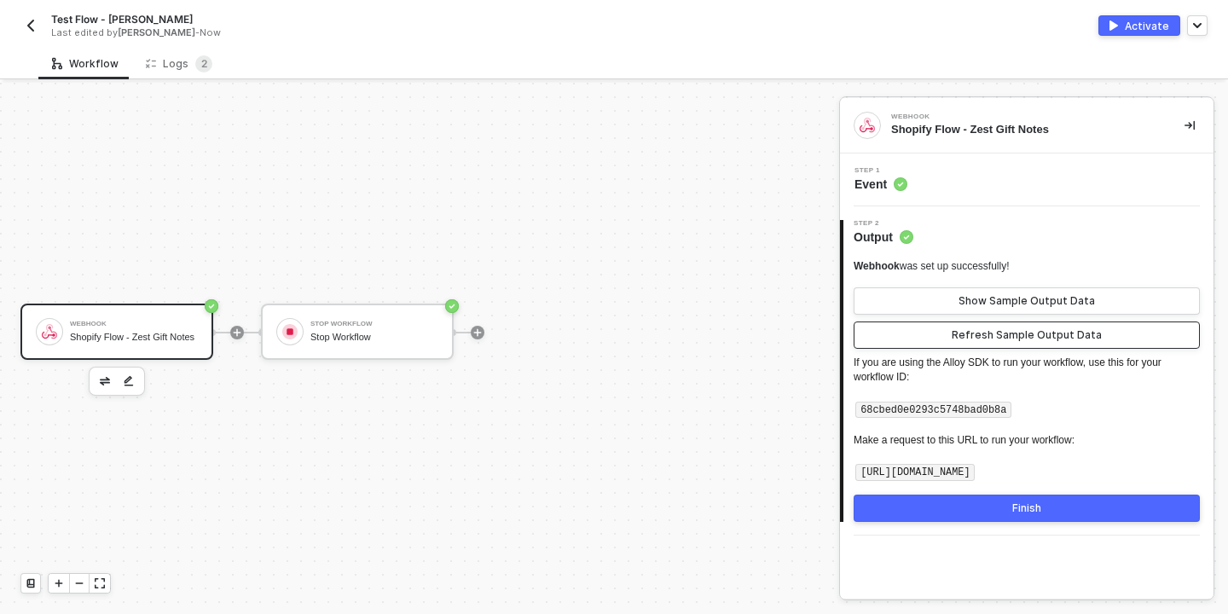
click at [1043, 328] on div "Refresh Sample Output Data" at bounding box center [1027, 335] width 150 height 14
click at [1009, 304] on div "Show Sample Output Data" at bounding box center [1027, 301] width 136 height 14
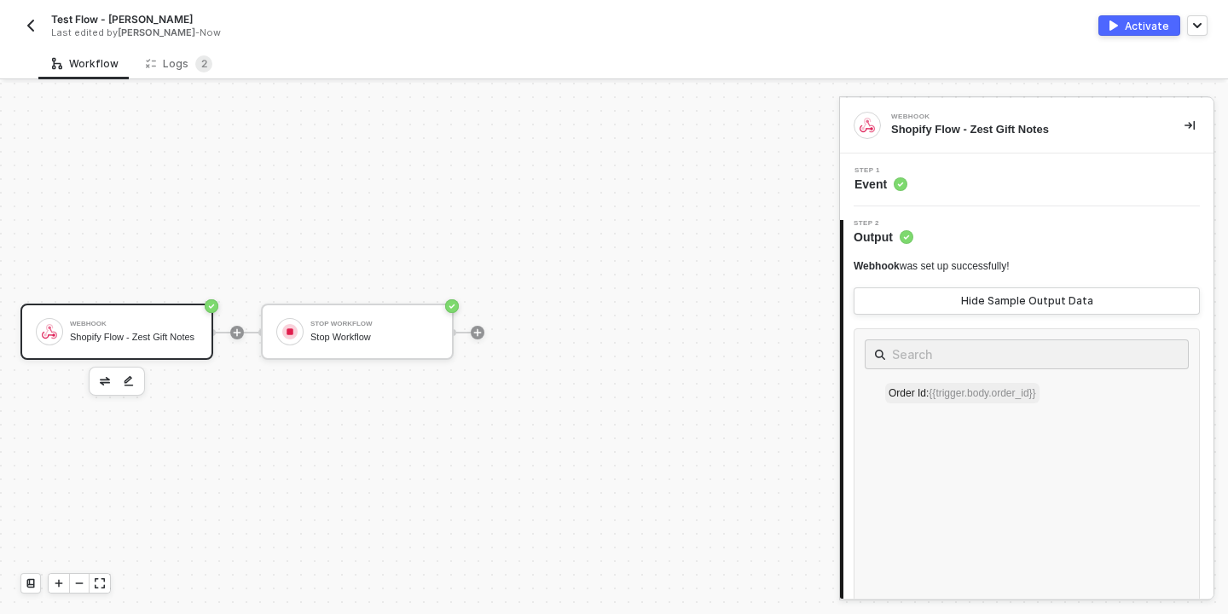
click at [966, 396] on span "{{trigger.body.order_id}}" at bounding box center [982, 393] width 107 height 12
click at [576, 424] on div "Webhook Shopify Flow - Zest Gift Notes Stop Workflow Stop Workflow" at bounding box center [415, 332] width 831 height 563
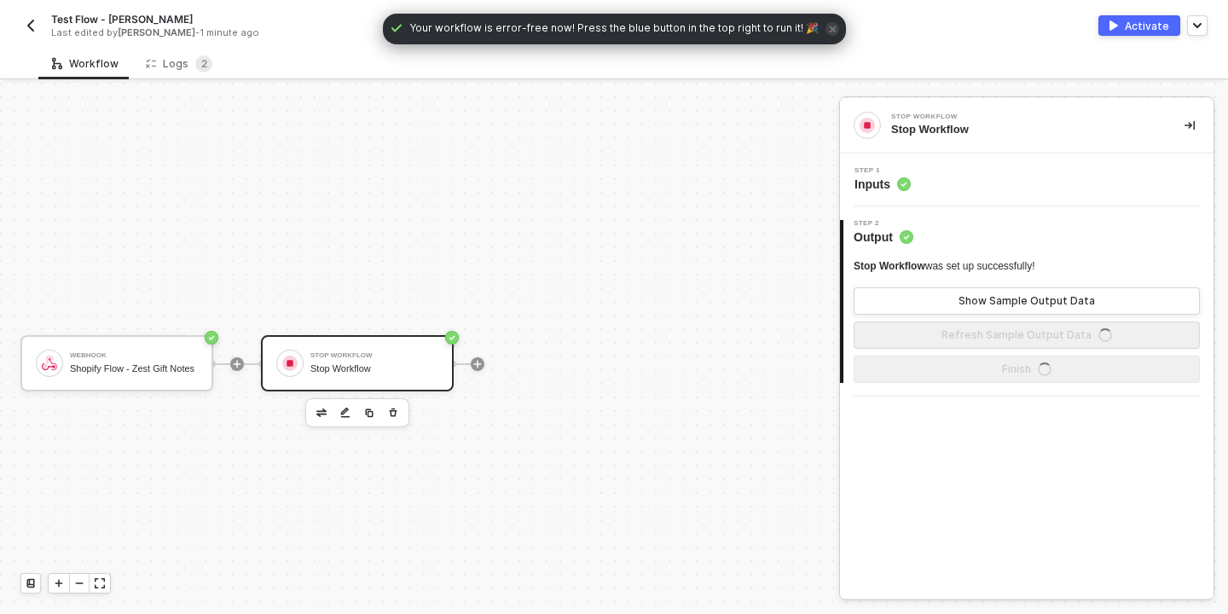
scroll to position [32, 0]
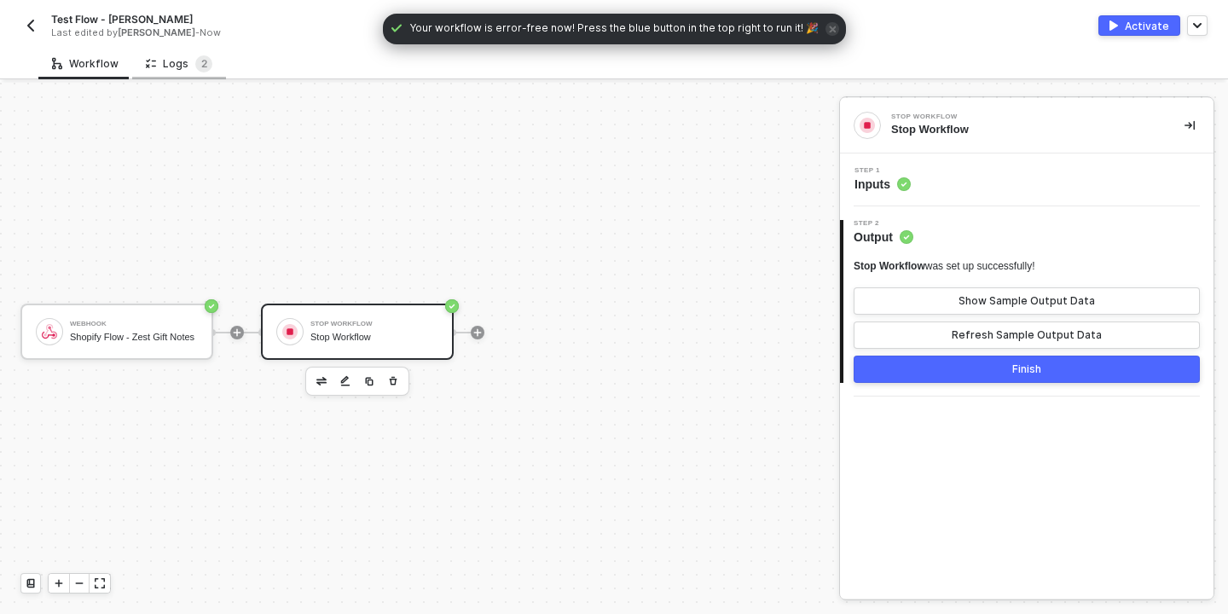
click at [175, 66] on div "Logs 2" at bounding box center [179, 63] width 67 height 17
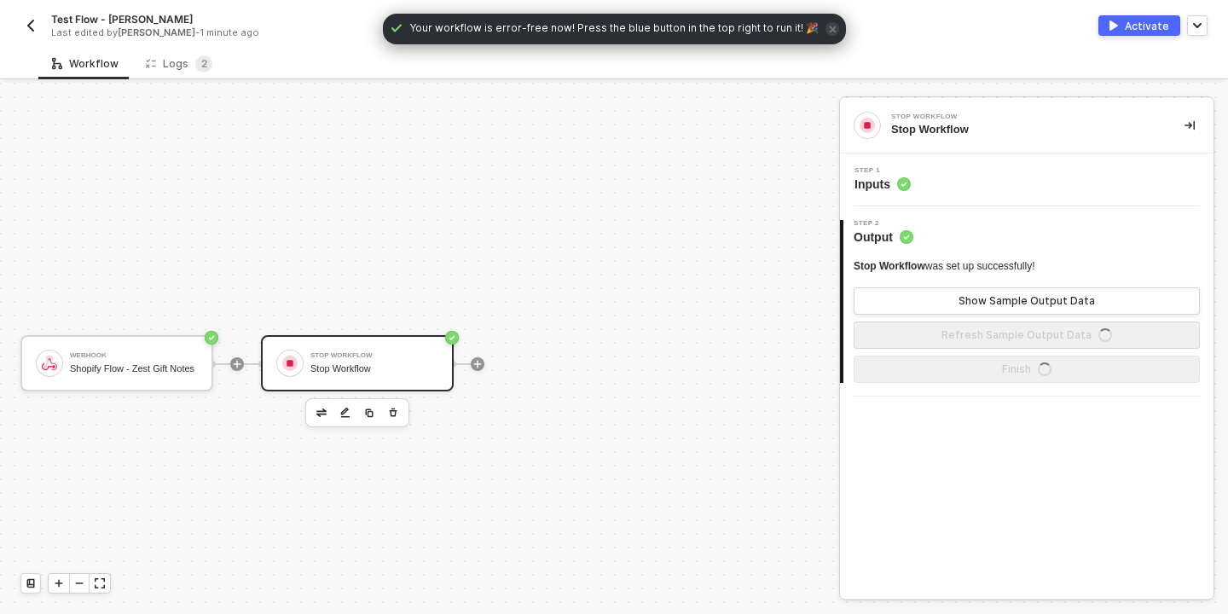
scroll to position [32, 0]
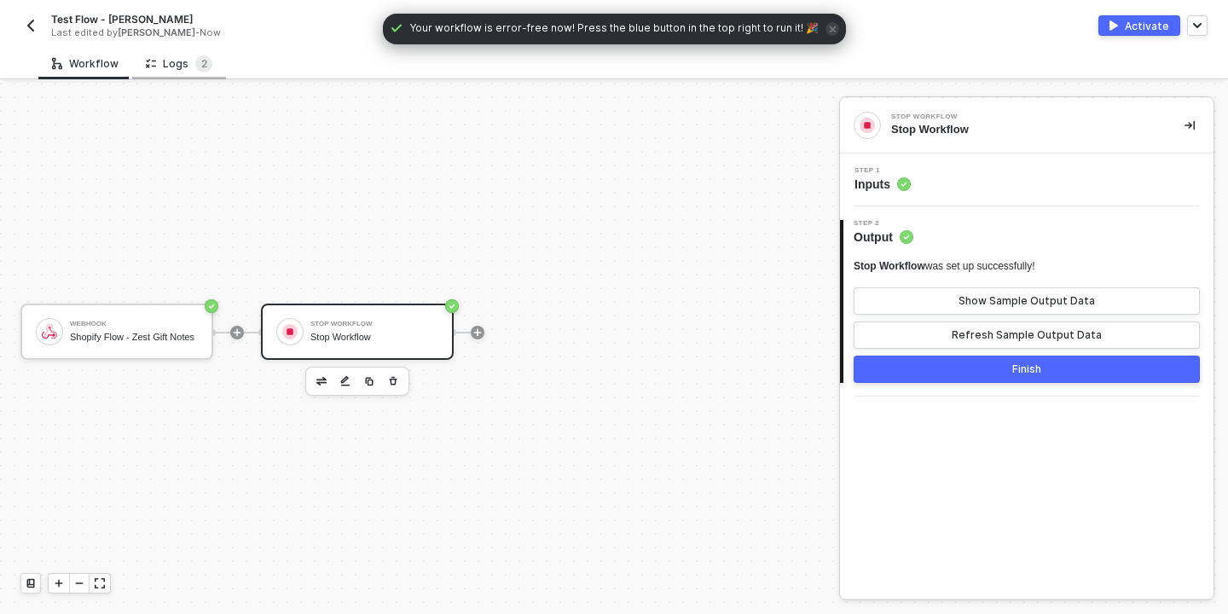
click at [183, 65] on div "Logs 2" at bounding box center [179, 63] width 67 height 17
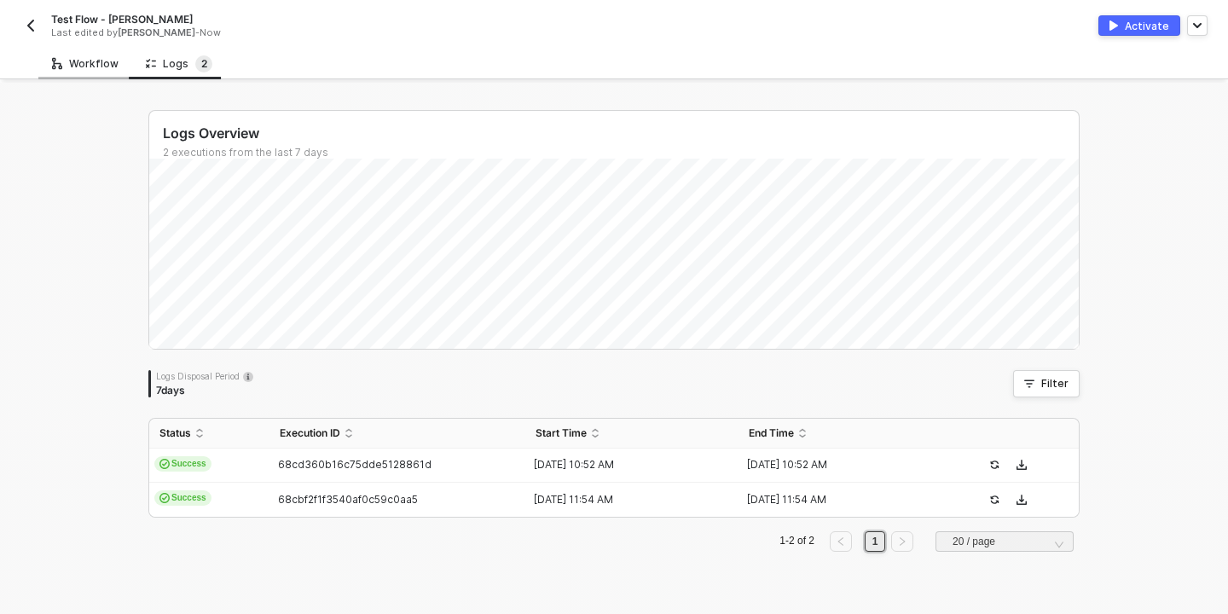
click at [96, 59] on div "Workflow" at bounding box center [85, 64] width 67 height 14
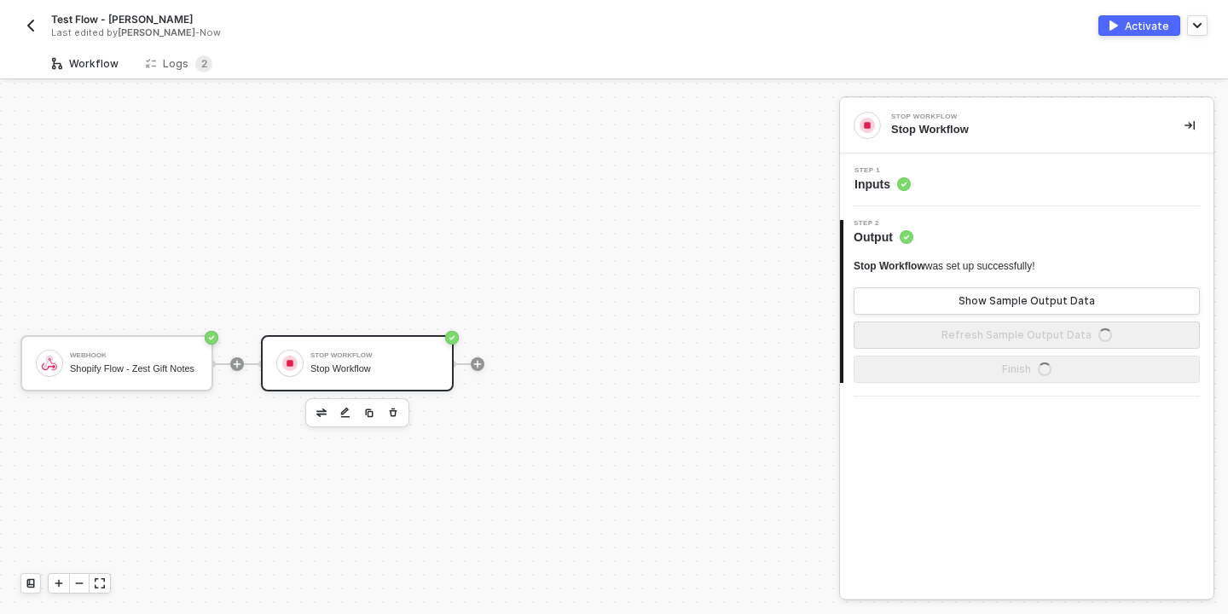
scroll to position [32, 0]
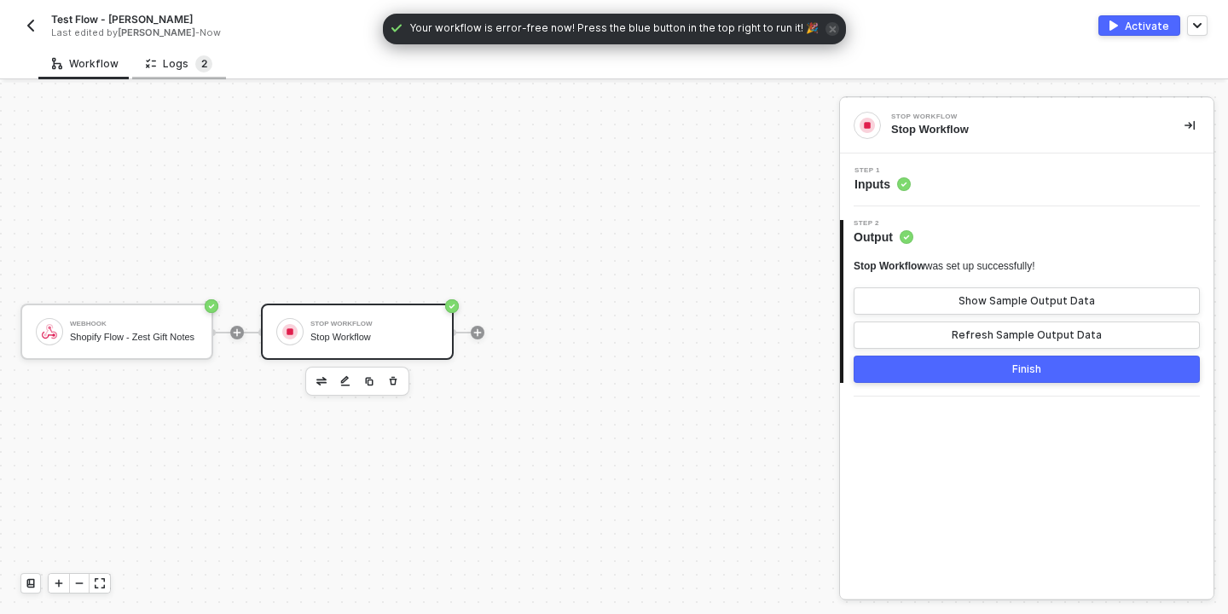
click at [195, 61] on sup "2" at bounding box center [203, 63] width 17 height 17
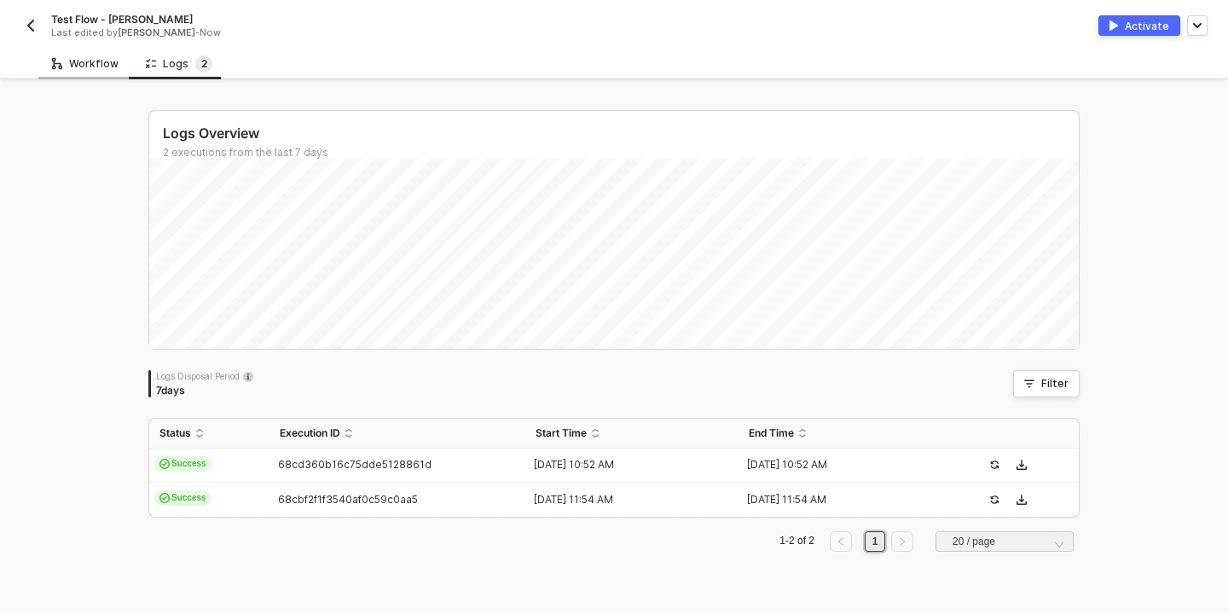
click at [97, 65] on div "Workflow" at bounding box center [85, 64] width 67 height 14
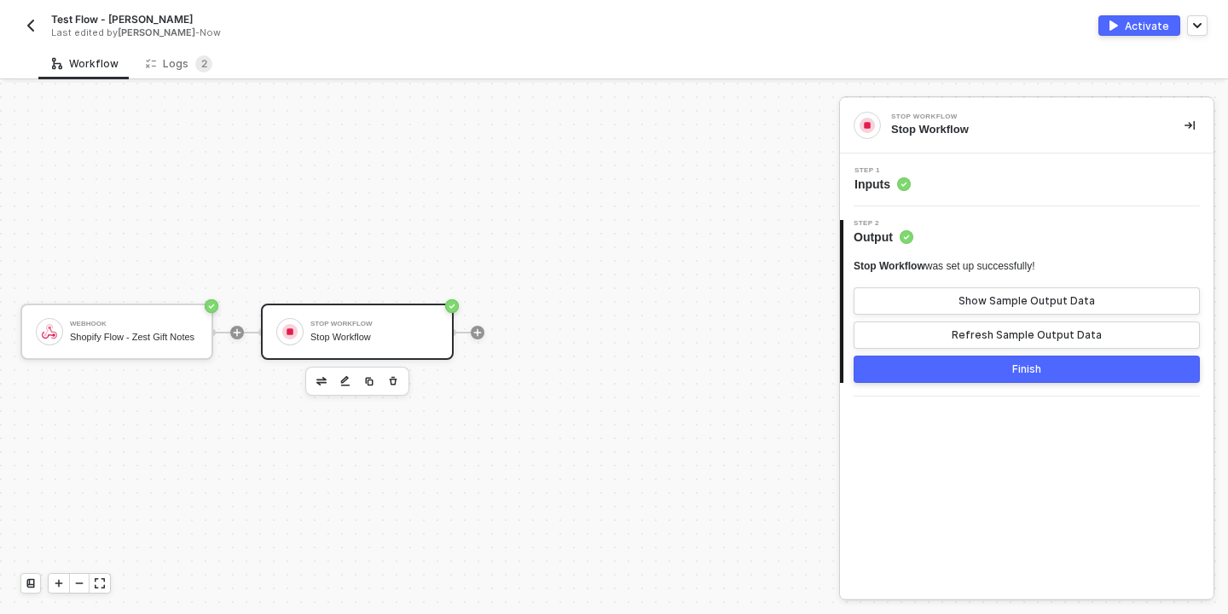
click at [1049, 189] on div "Step 1 Inputs" at bounding box center [1029, 180] width 369 height 26
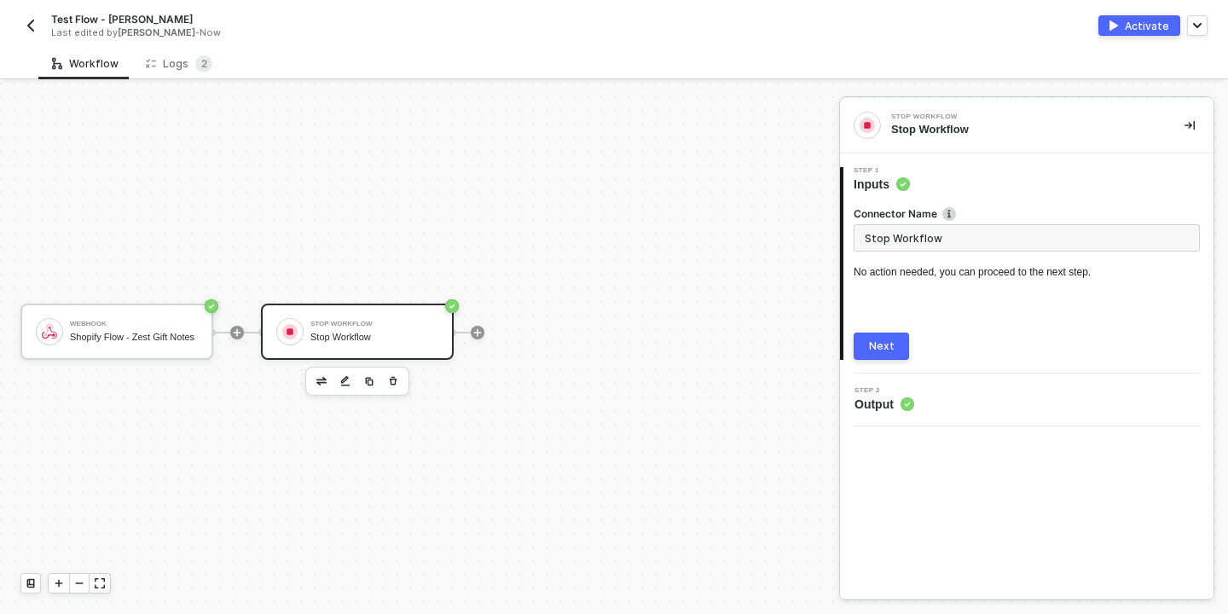
click at [897, 338] on button "Next" at bounding box center [881, 346] width 55 height 27
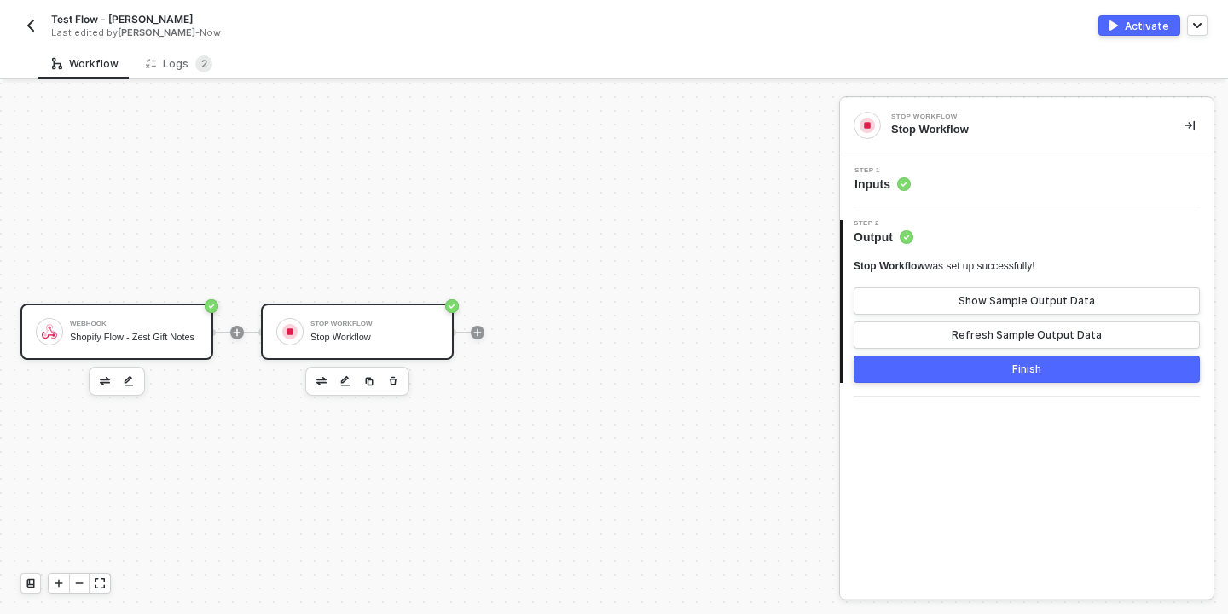
click at [146, 339] on div "Shopify Flow - Zest Gift Notes" at bounding box center [134, 337] width 128 height 11
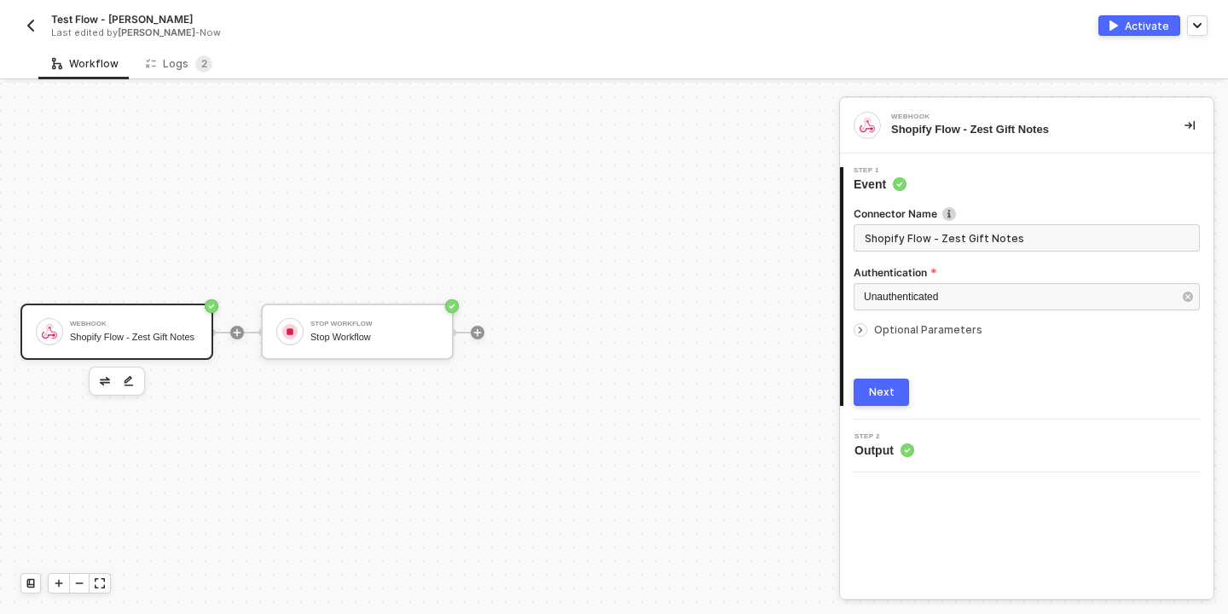
click at [867, 328] on div at bounding box center [861, 330] width 14 height 14
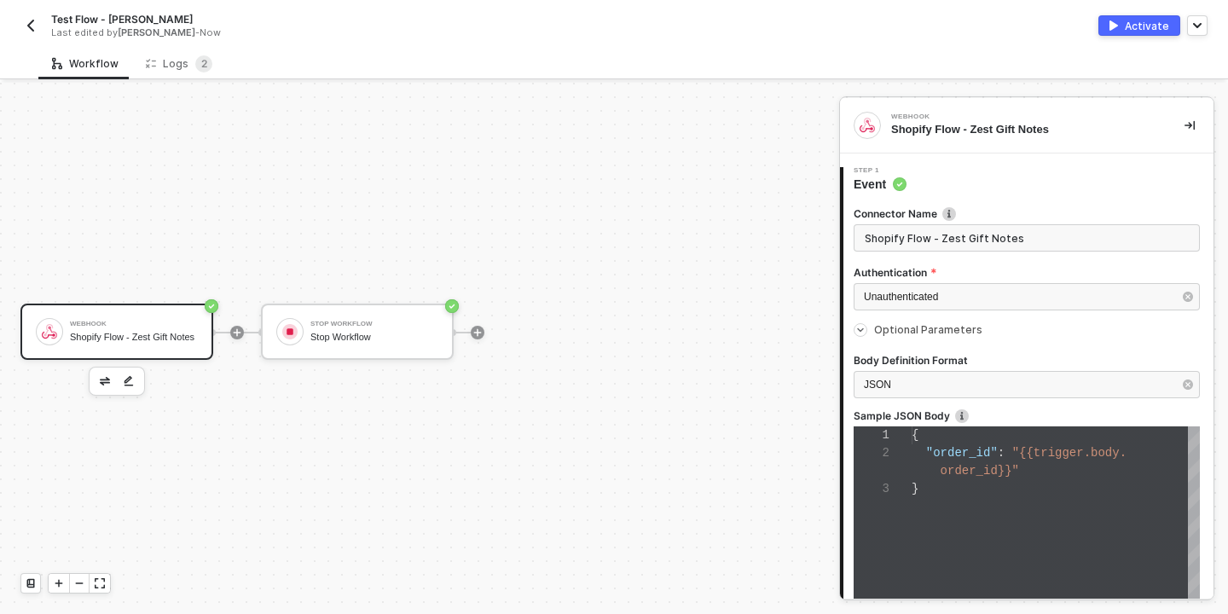
scroll to position [36, 0]
click at [926, 332] on span "Optional Parameters" at bounding box center [928, 329] width 108 height 13
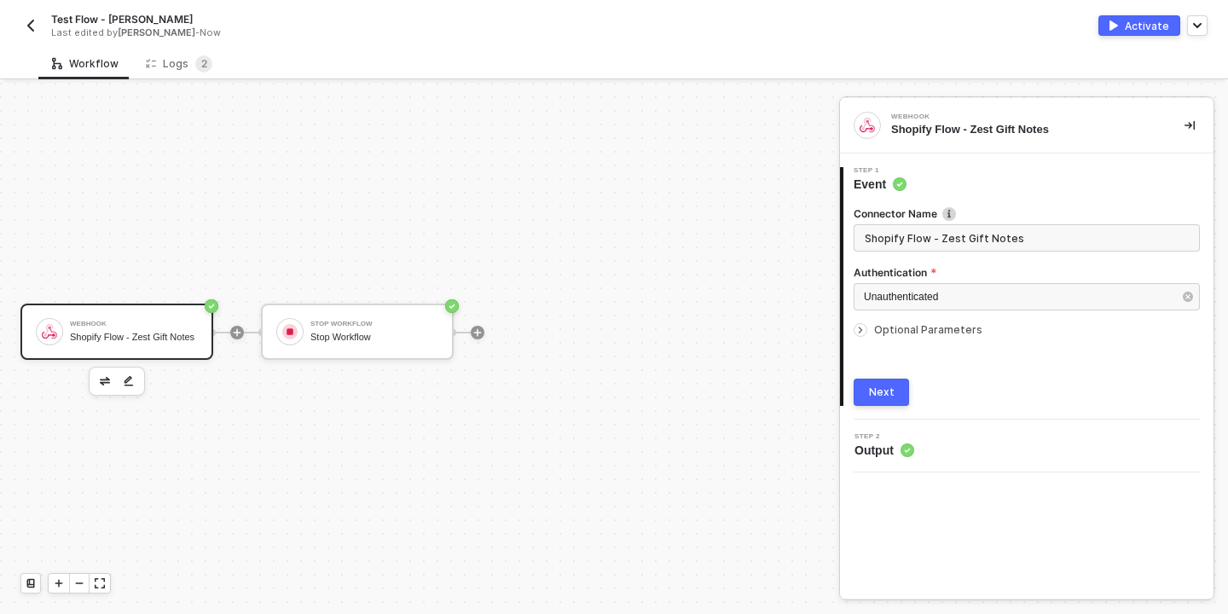
click at [926, 332] on span "Optional Parameters" at bounding box center [928, 329] width 108 height 13
type textarea "{ "order_id": "{{trigger.body.order_id}}" }"
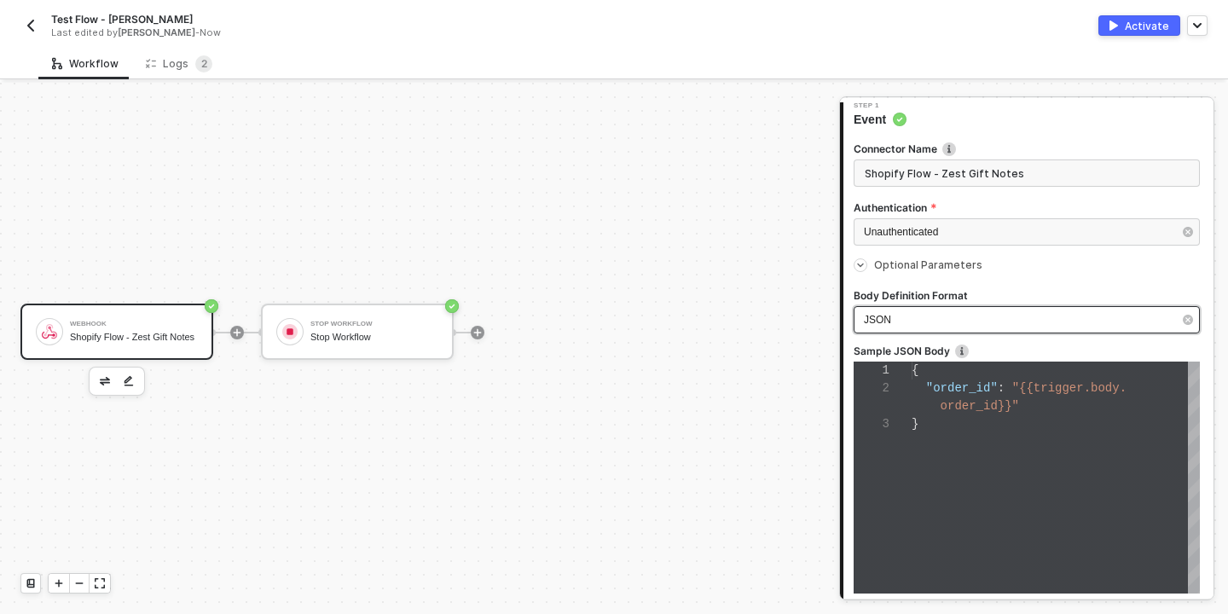
scroll to position [200, 0]
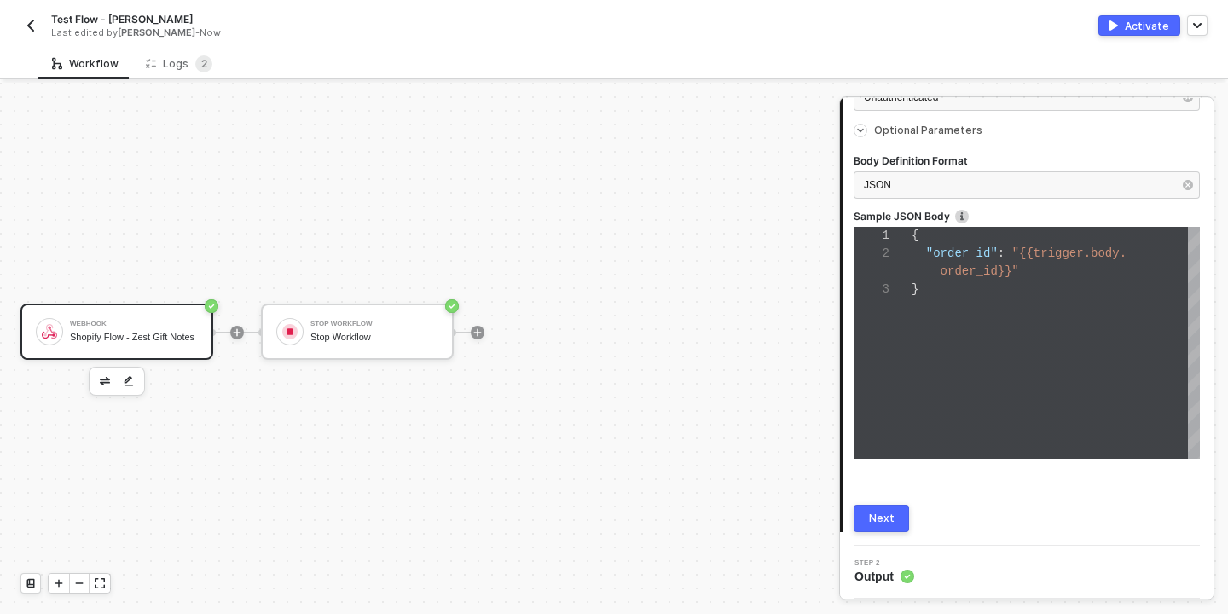
click at [881, 520] on div "Next" at bounding box center [882, 519] width 26 height 14
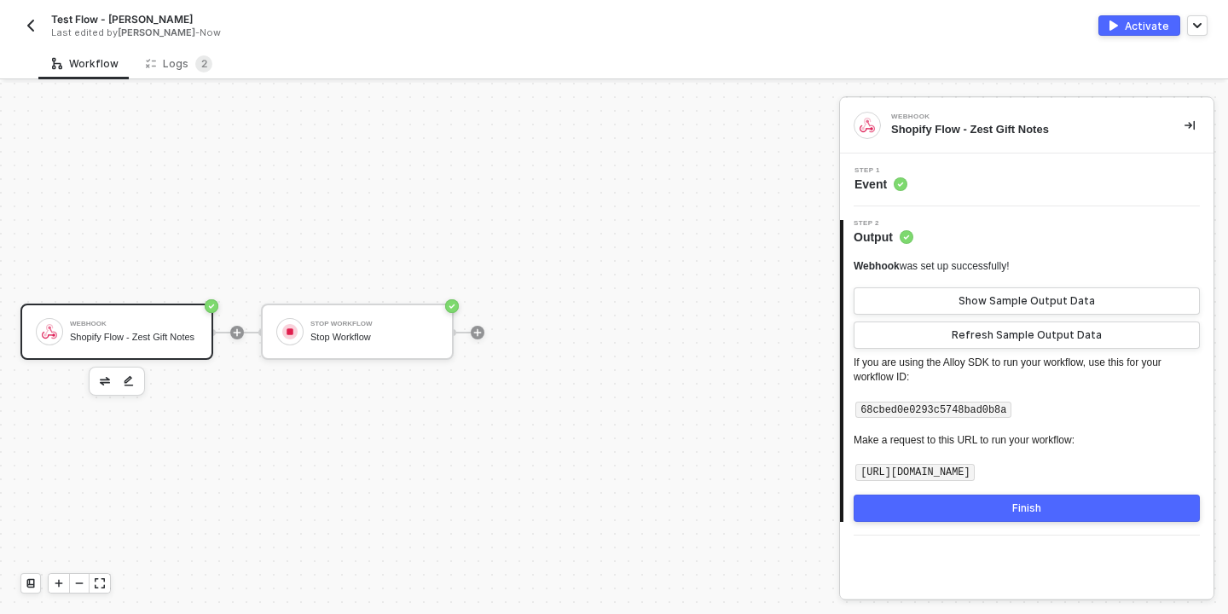
click at [1132, 22] on div "Activate" at bounding box center [1147, 26] width 44 height 15
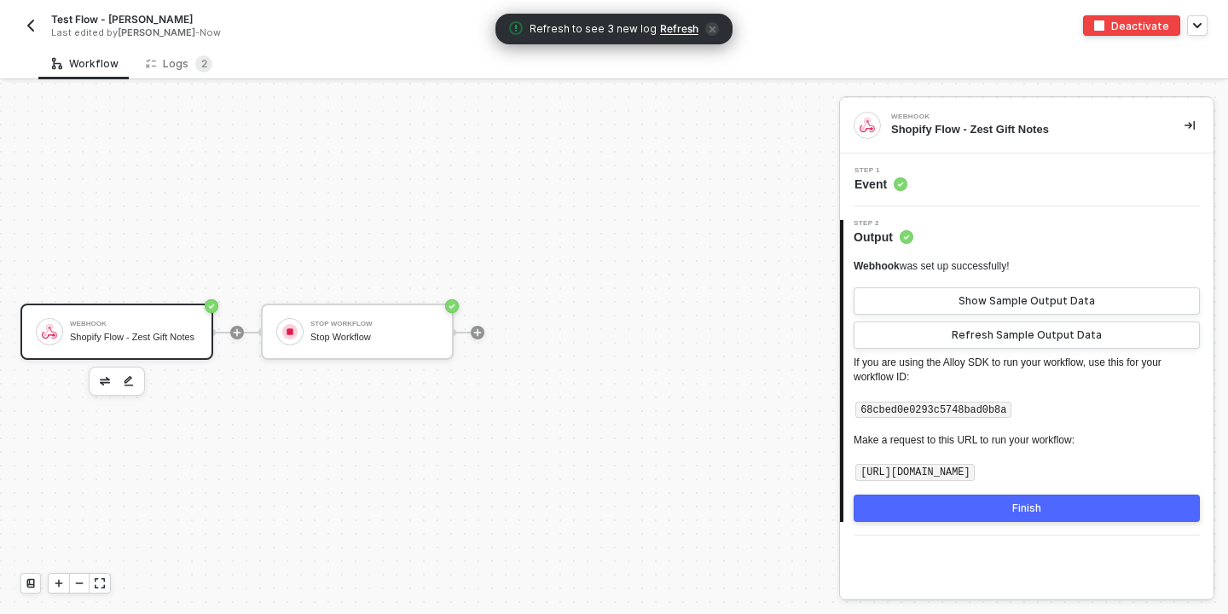
click at [676, 29] on span "Refresh" at bounding box center [679, 29] width 38 height 14
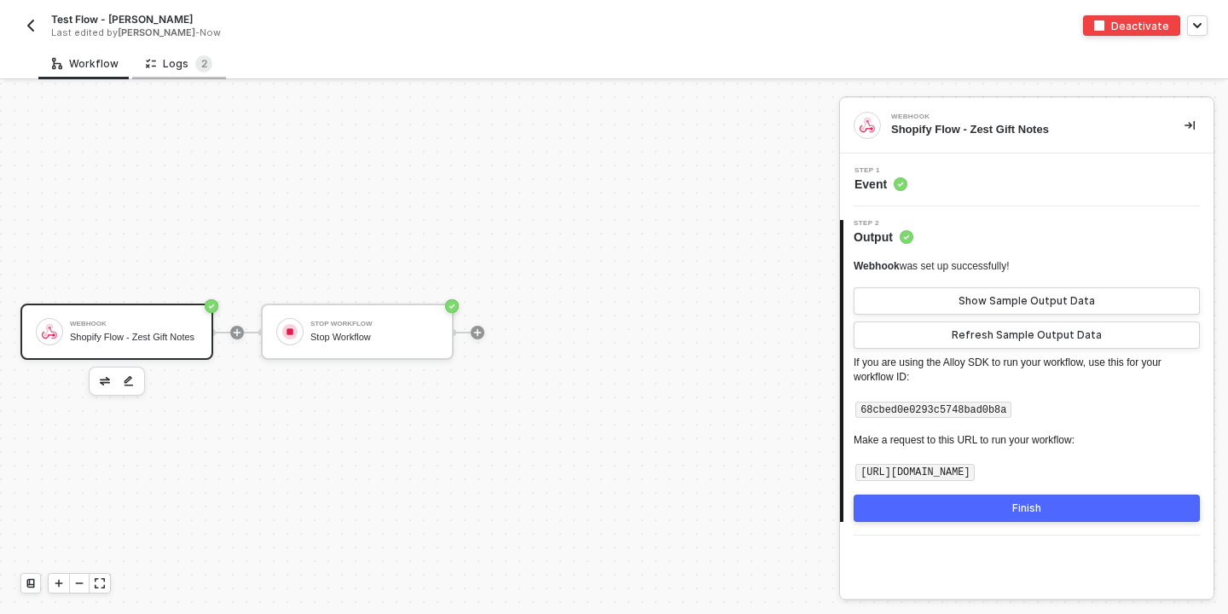
click at [179, 61] on div "Logs 2" at bounding box center [179, 63] width 67 height 17
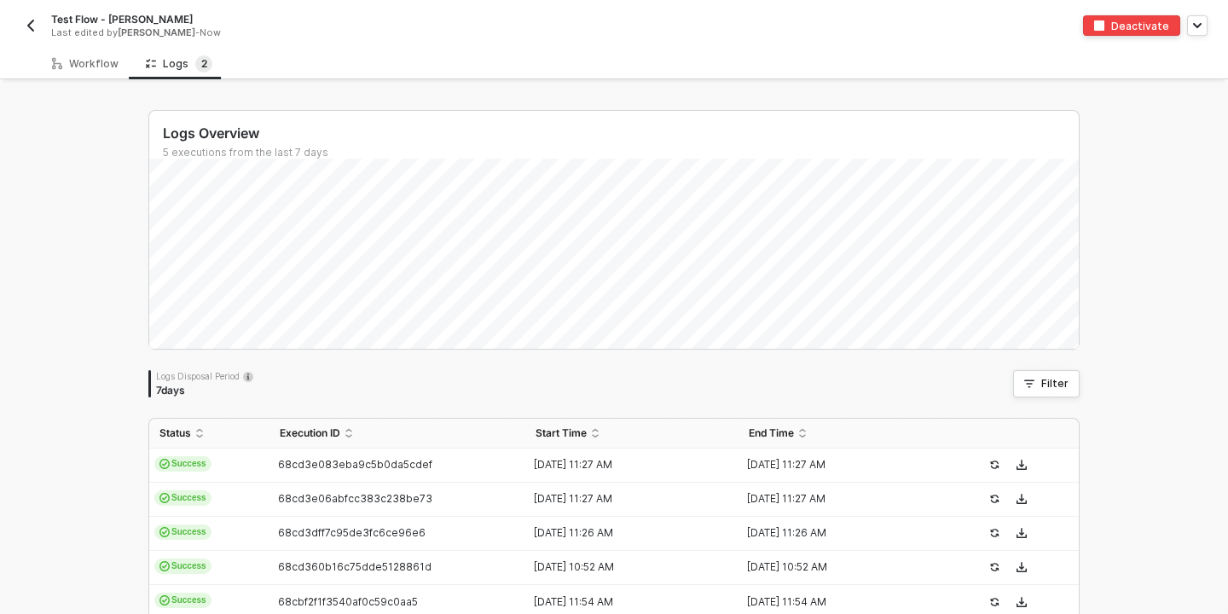
scroll to position [80, 0]
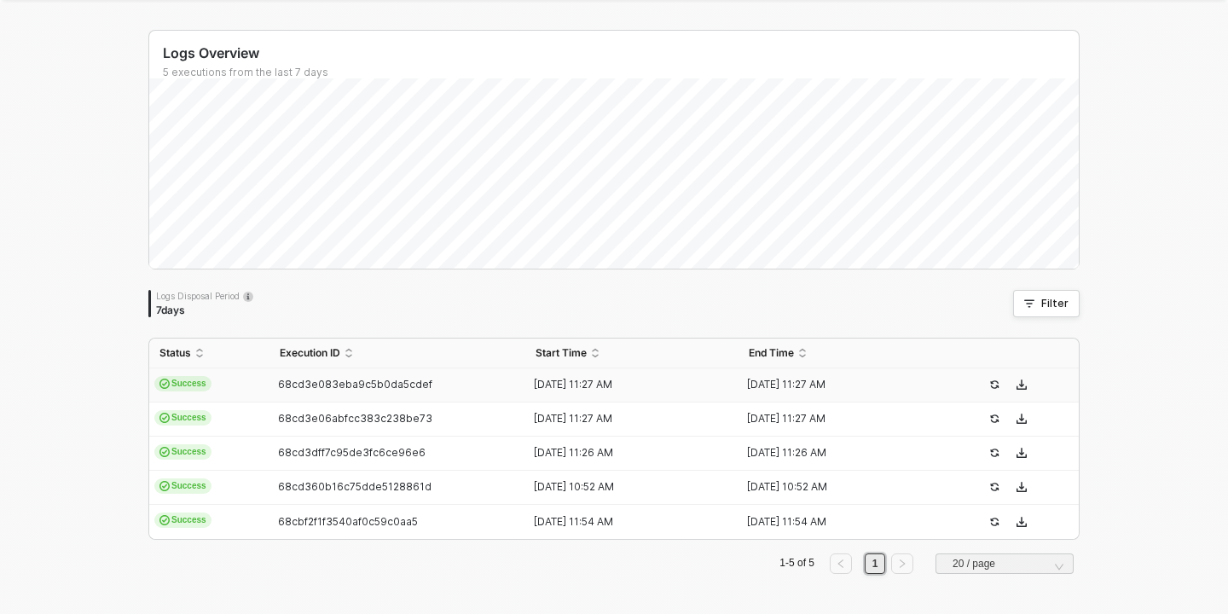
click at [187, 382] on span "Success" at bounding box center [182, 383] width 57 height 15
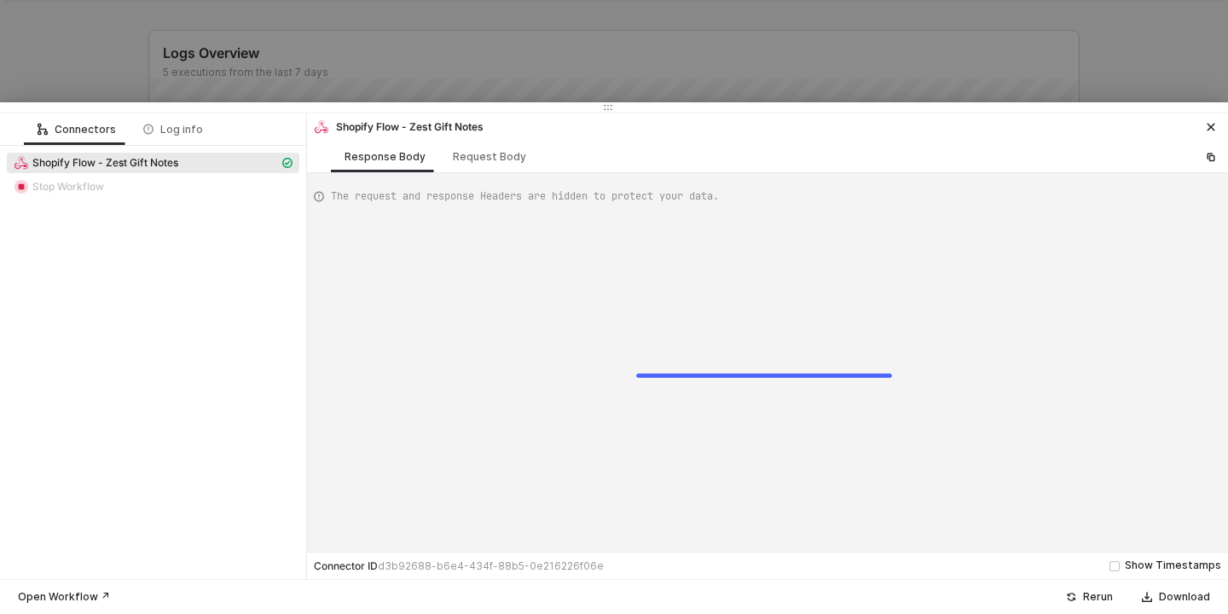
scroll to position [154, 0]
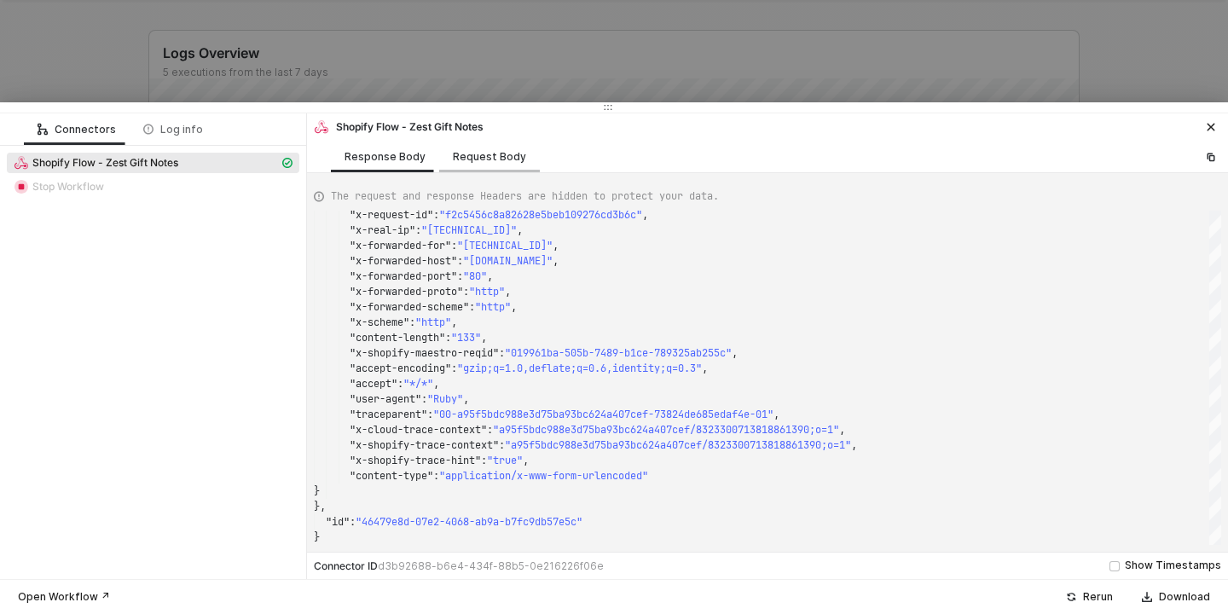
click at [471, 154] on div "Request Body" at bounding box center [489, 157] width 73 height 14
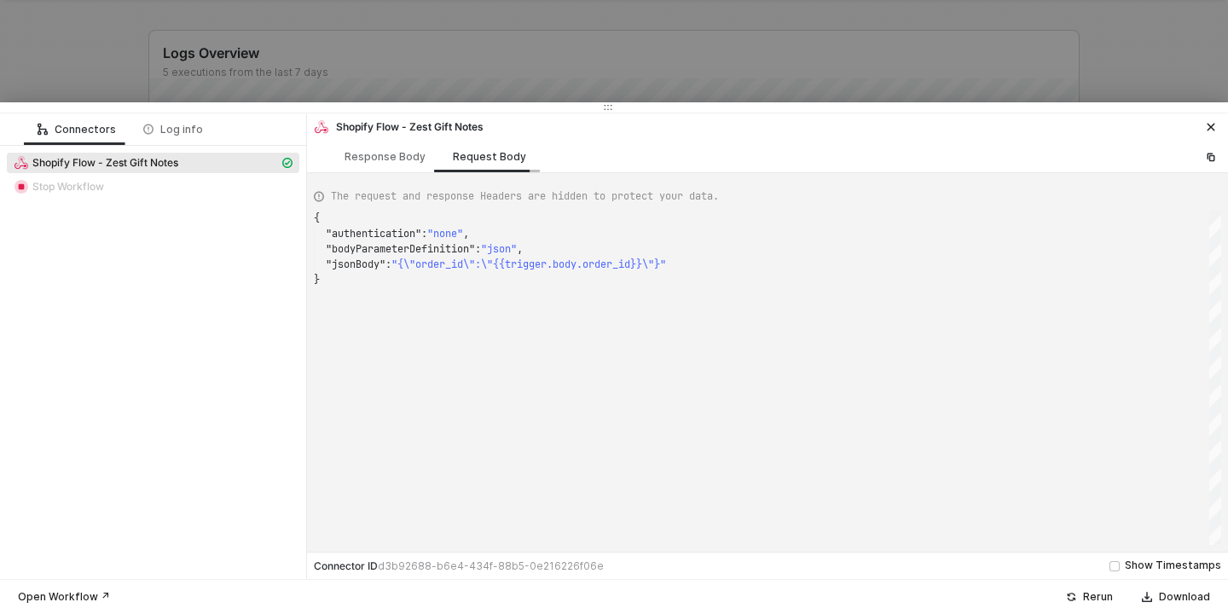
scroll to position [61, 0]
click at [386, 153] on div "Response Body" at bounding box center [385, 157] width 81 height 14
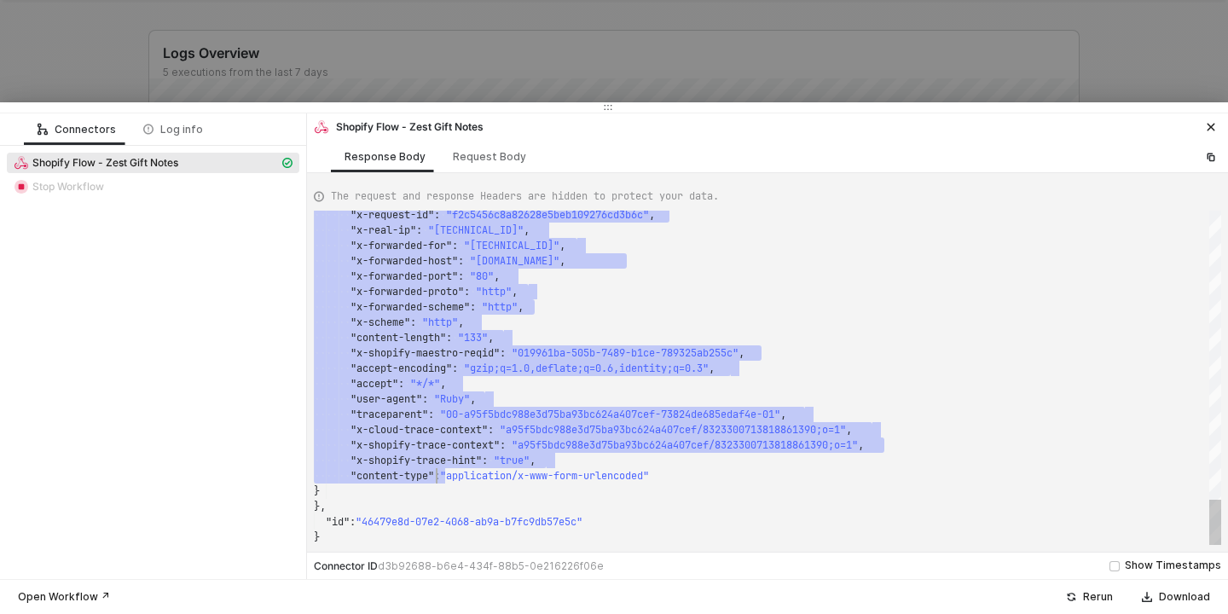
scroll to position [0, 6]
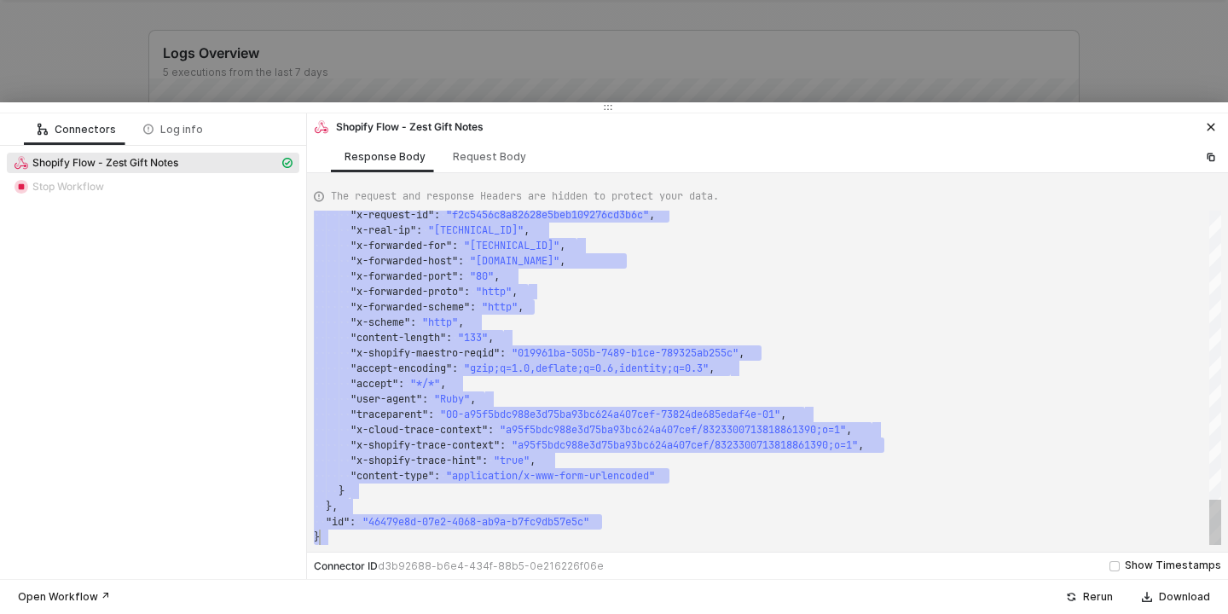
drag, startPoint x: 314, startPoint y: 215, endPoint x: 435, endPoint y: 594, distance: 397.7
click at [435, 595] on div "Connectors Log info Shopify Flow - Zest Gift Notes Stop Workflow Shopify Flow -…" at bounding box center [614, 358] width 1228 height 512
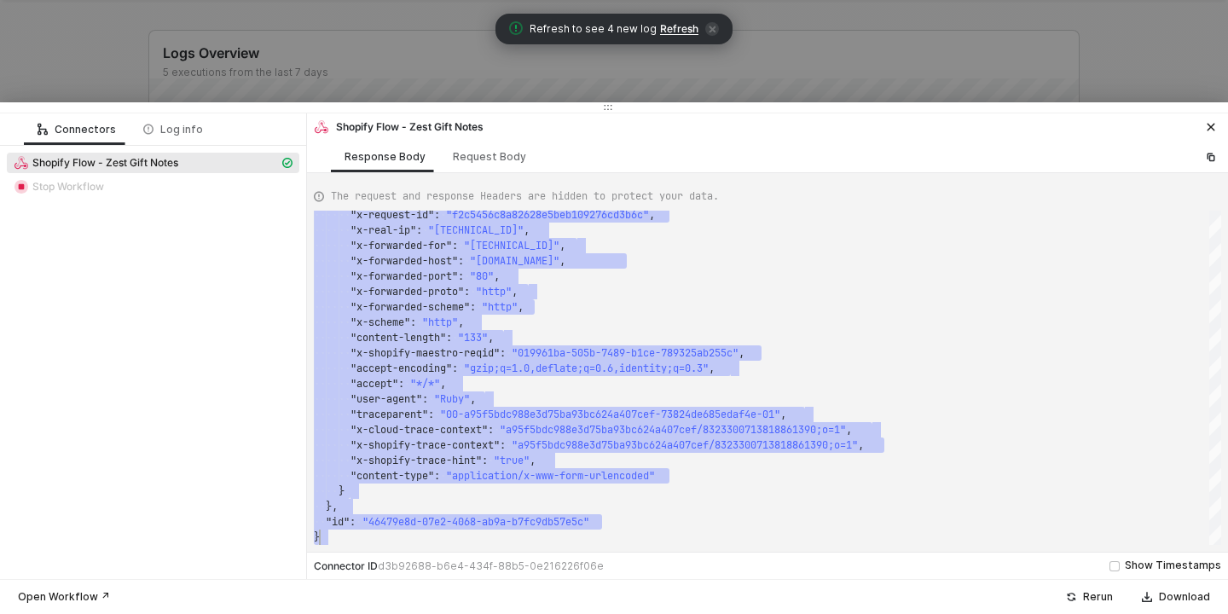
click at [672, 33] on span "Refresh" at bounding box center [679, 29] width 38 height 14
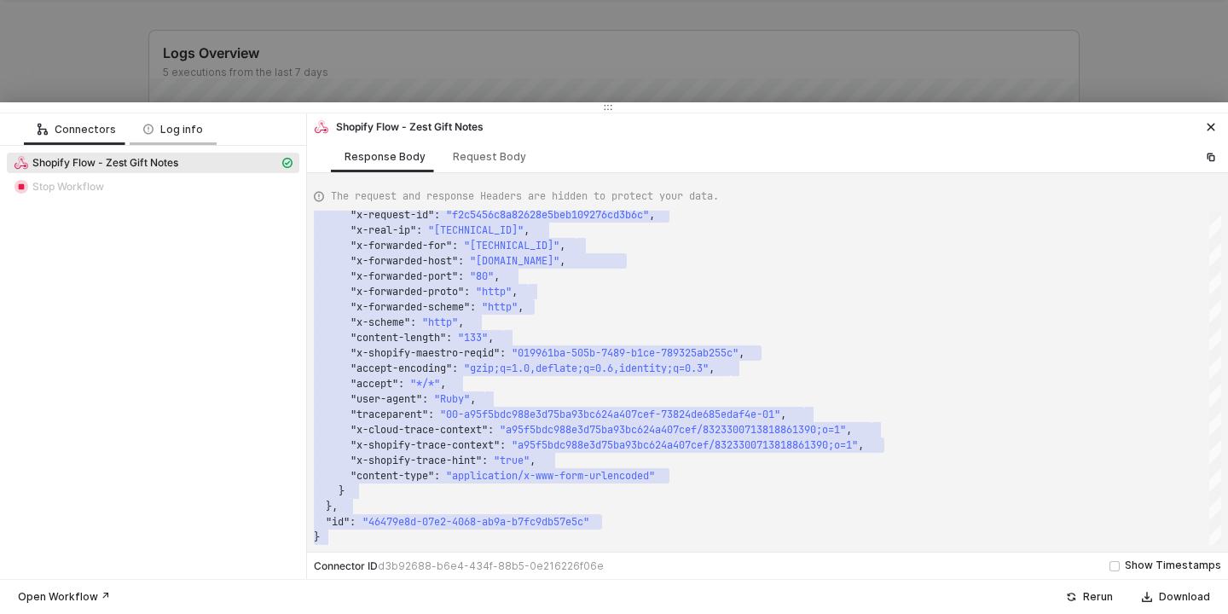
click at [171, 134] on div "Log info" at bounding box center [173, 130] width 60 height 14
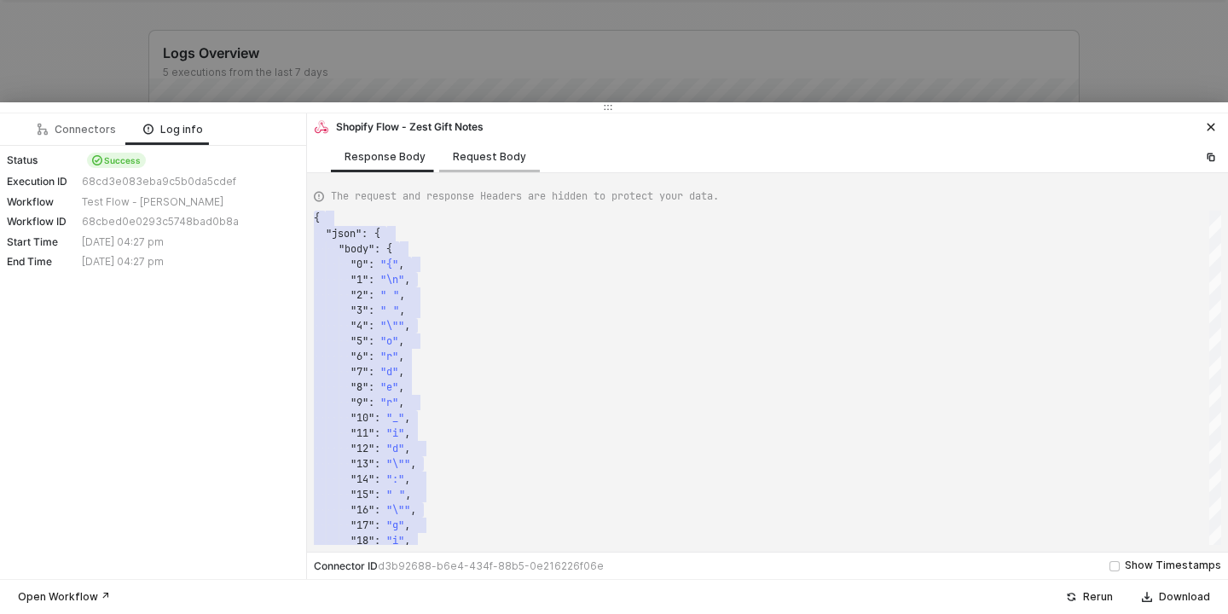
click at [466, 158] on div "Request Body" at bounding box center [489, 157] width 73 height 14
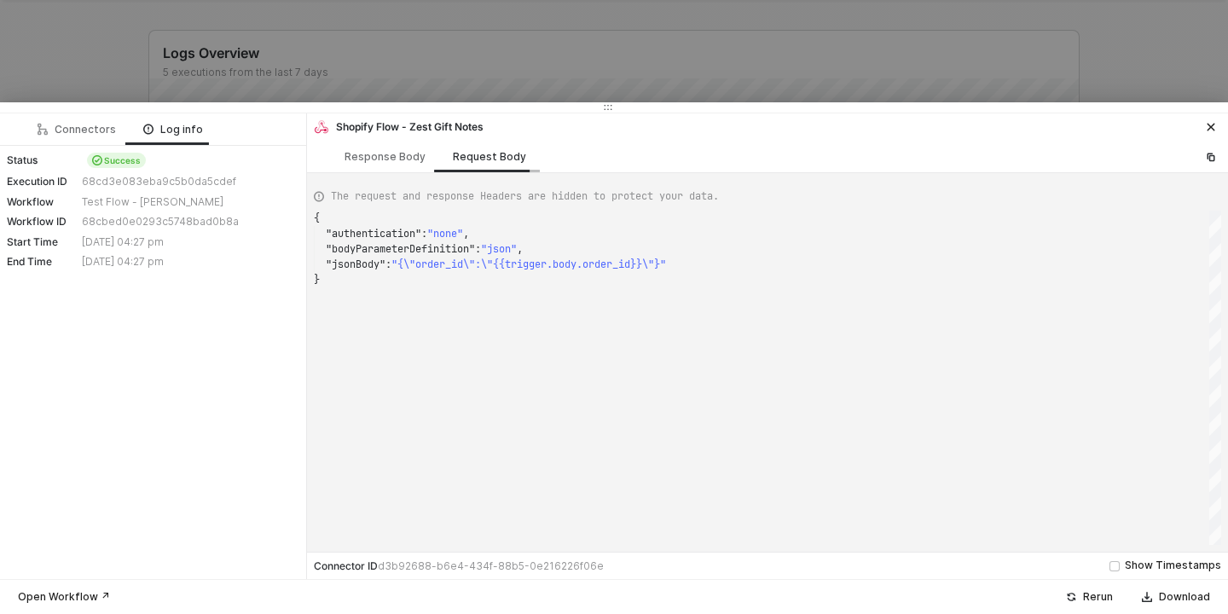
scroll to position [61, 0]
click at [369, 160] on div "Response Body" at bounding box center [385, 157] width 81 height 14
type textarea "{ "json": { "body": { "0": "{", "1": "\n", "2": " ", "3": " ", "4": "\"", "5": …"
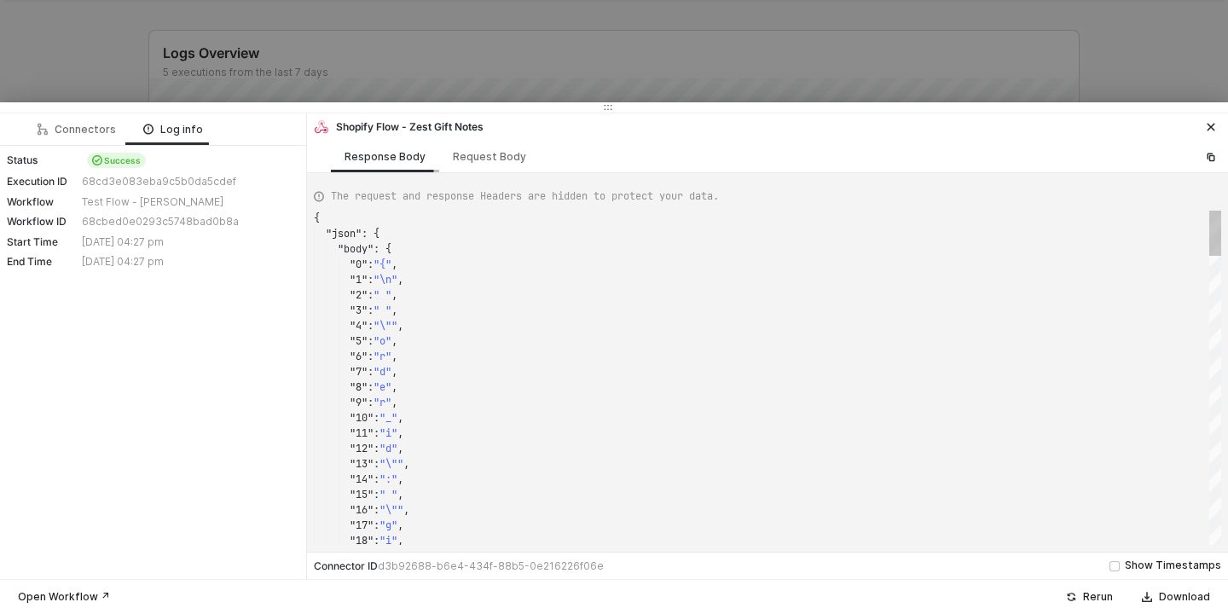
scroll to position [154, 0]
click at [1214, 127] on icon "icon-close" at bounding box center [1211, 127] width 10 height 10
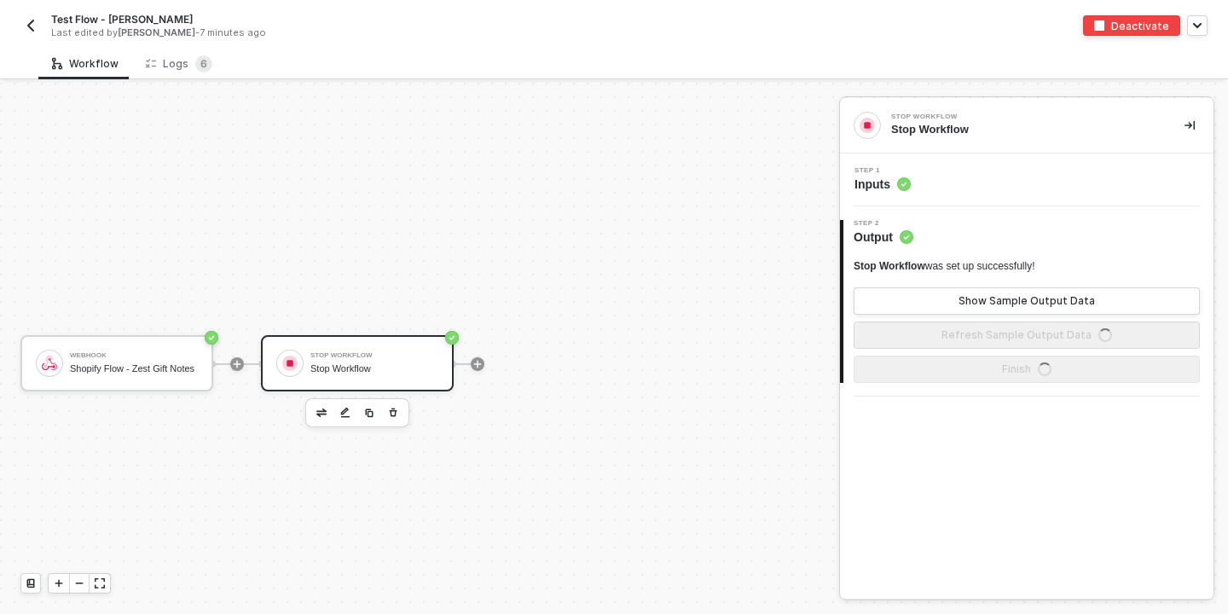
scroll to position [32, 0]
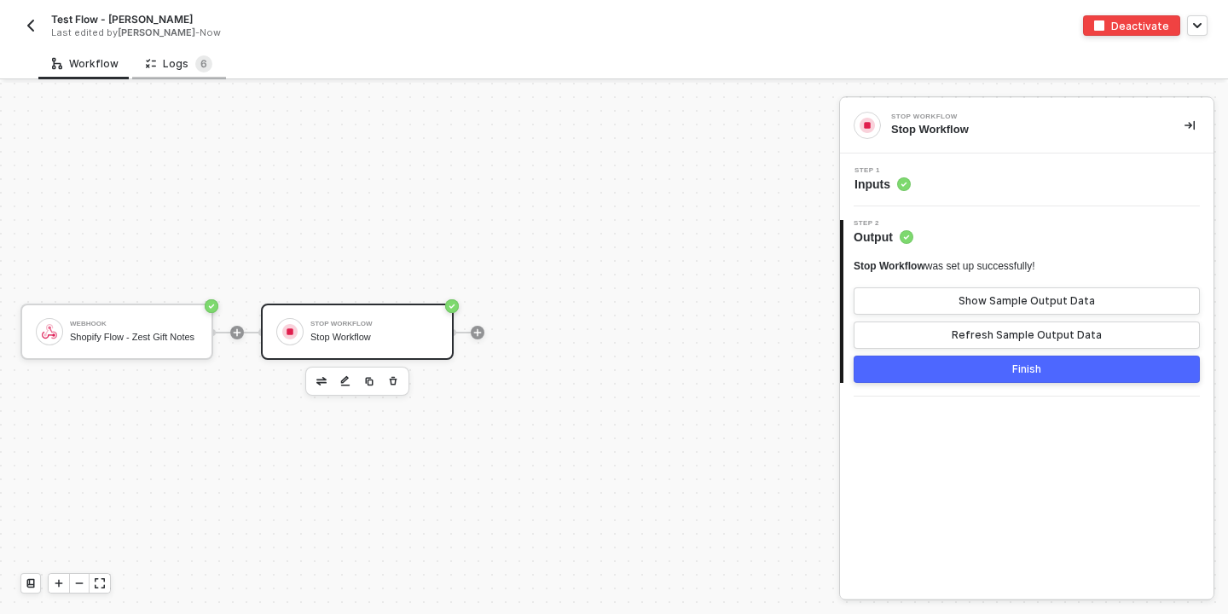
click at [171, 49] on div "Logs 6" at bounding box center [179, 64] width 94 height 32
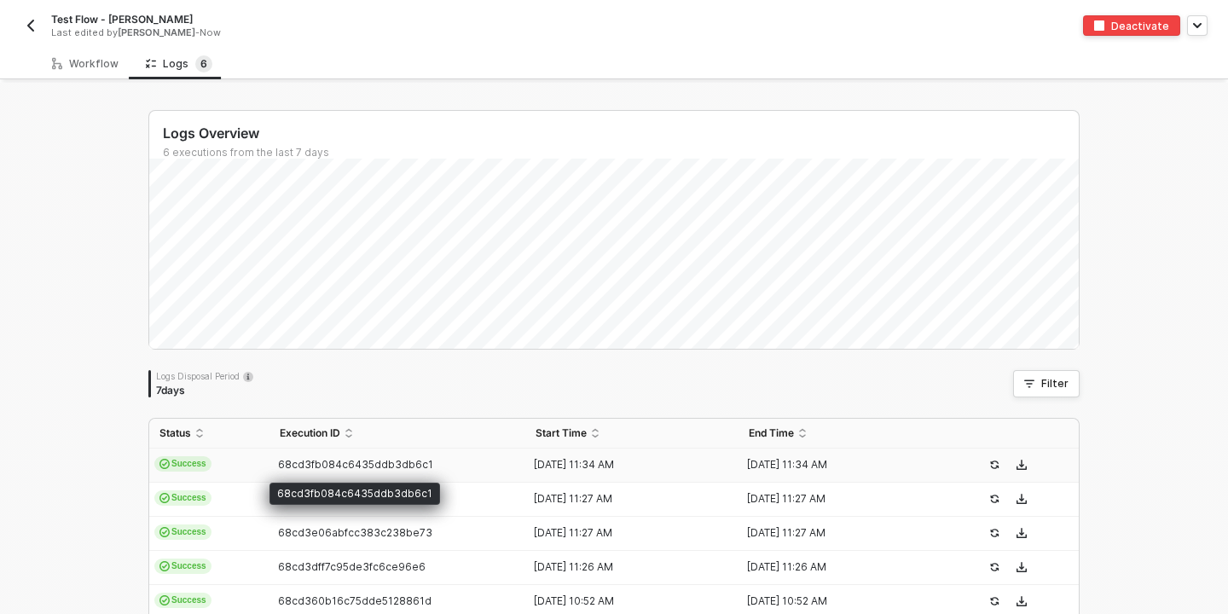
click at [306, 461] on span "68cd3fb084c6435ddb3db6c1" at bounding box center [355, 464] width 155 height 13
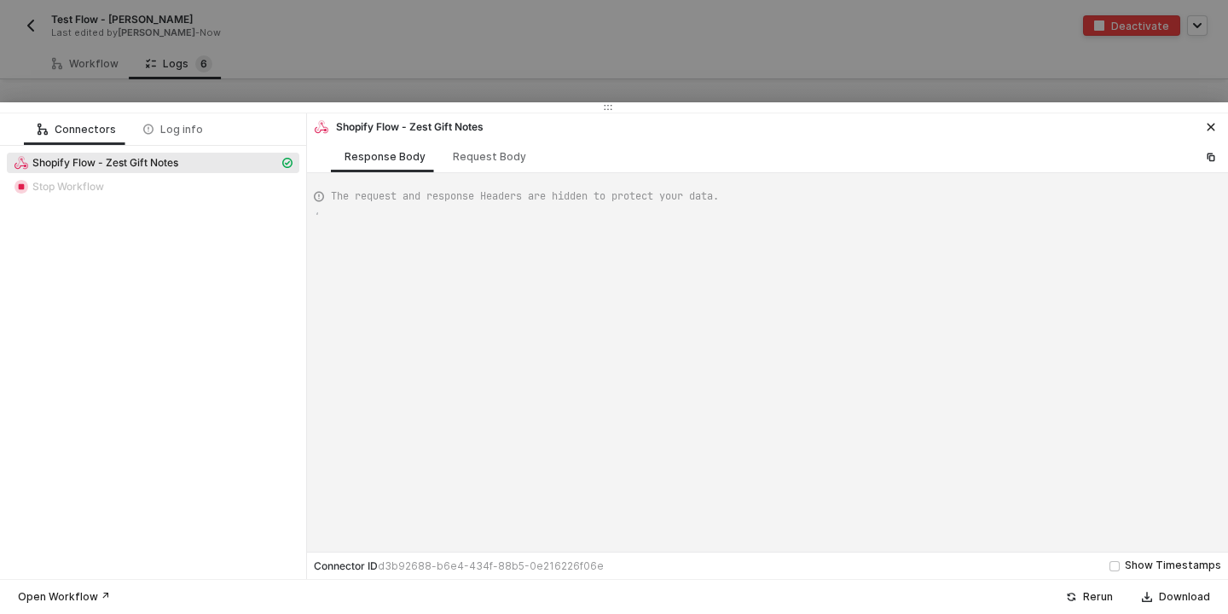
scroll to position [154, 0]
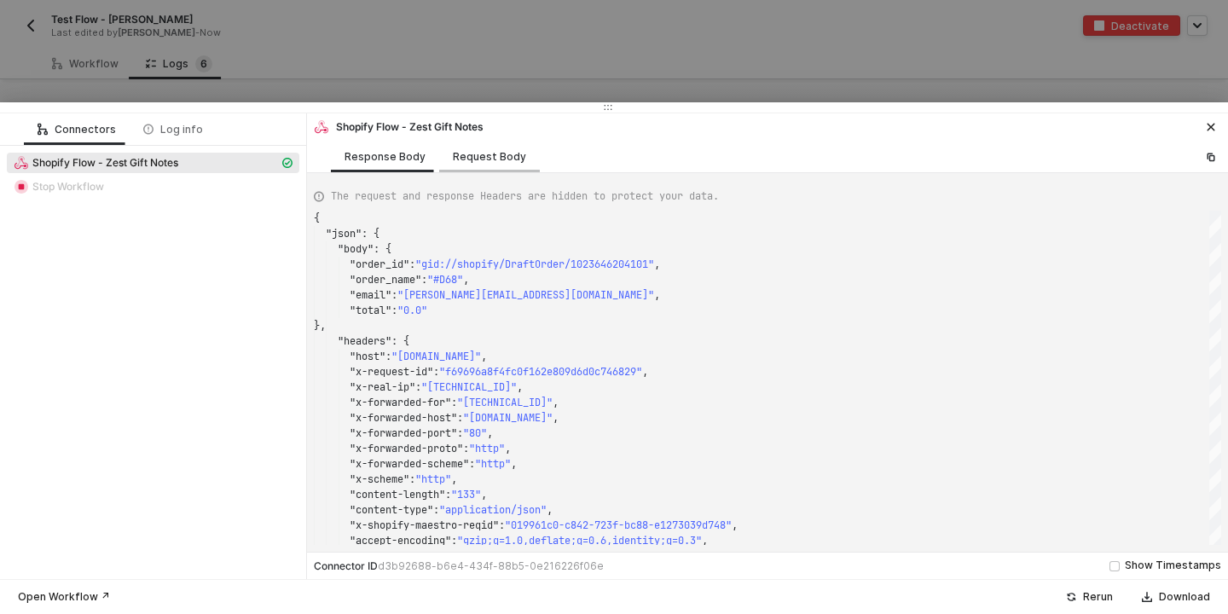
click at [496, 154] on div "Request Body" at bounding box center [489, 157] width 73 height 14
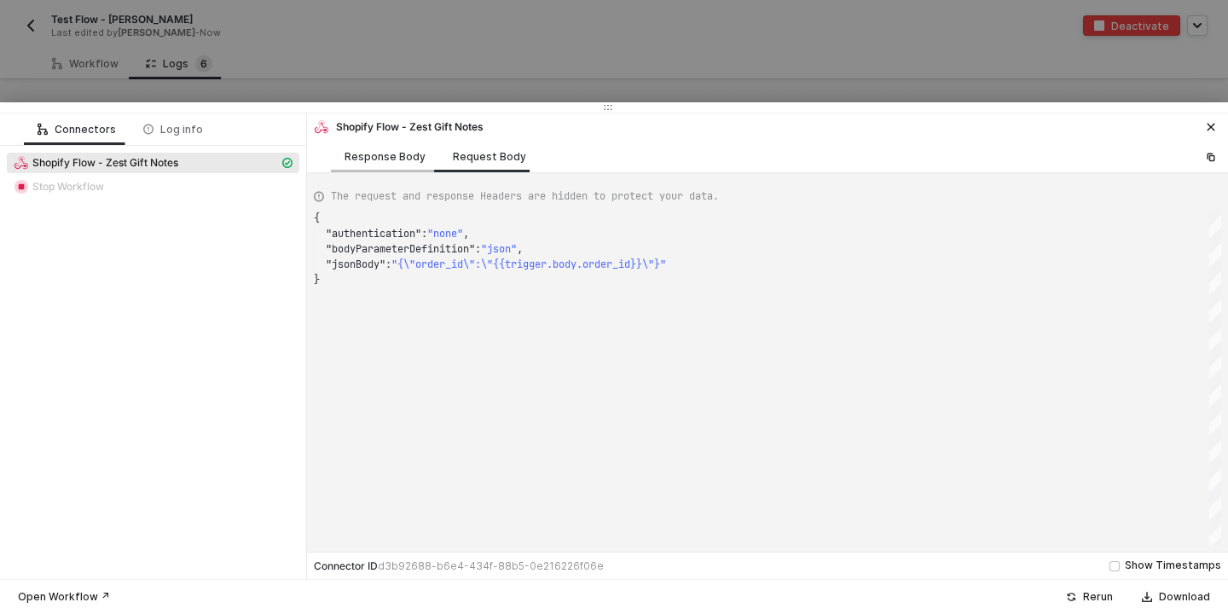
click at [400, 161] on div "Response Body" at bounding box center [385, 157] width 81 height 14
type textarea "{ "json": { "body": { "order_id": "gid://shopify/DraftOrder/1023646204101", "or…"
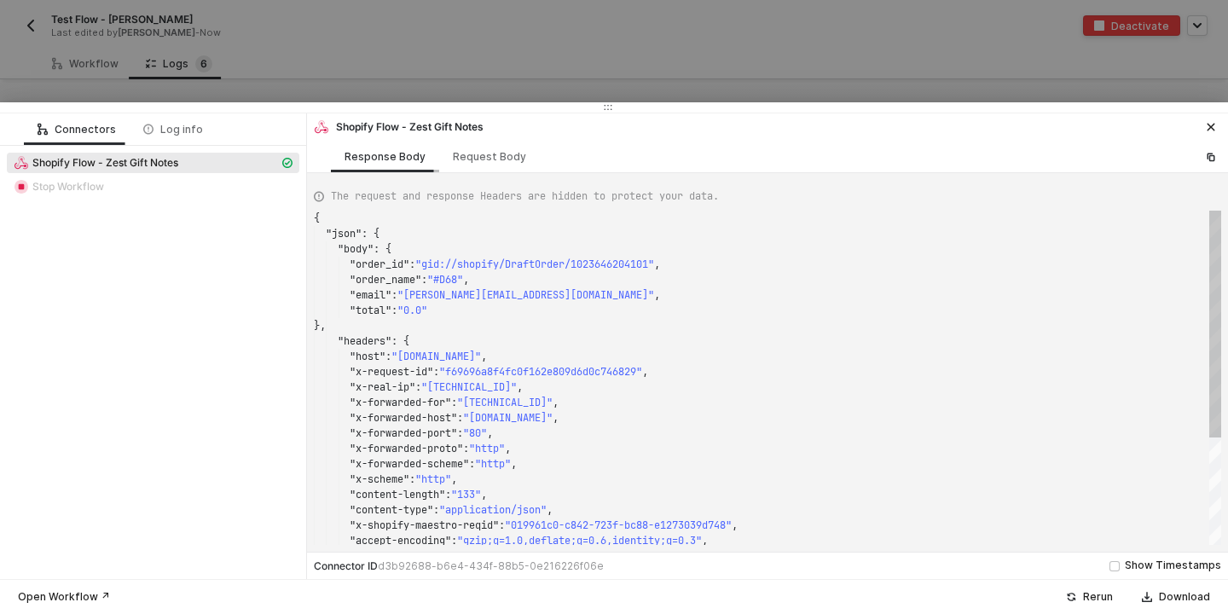
scroll to position [154, 0]
click at [1221, 131] on button "button" at bounding box center [1211, 127] width 20 height 20
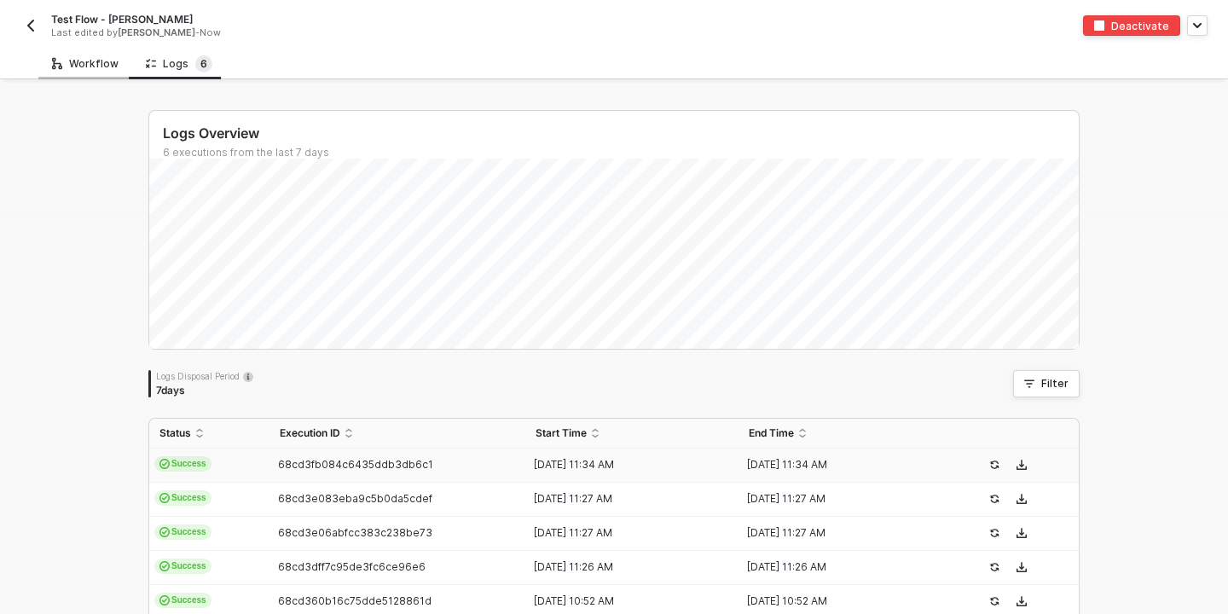
click at [85, 69] on div "Workflow" at bounding box center [85, 64] width 67 height 14
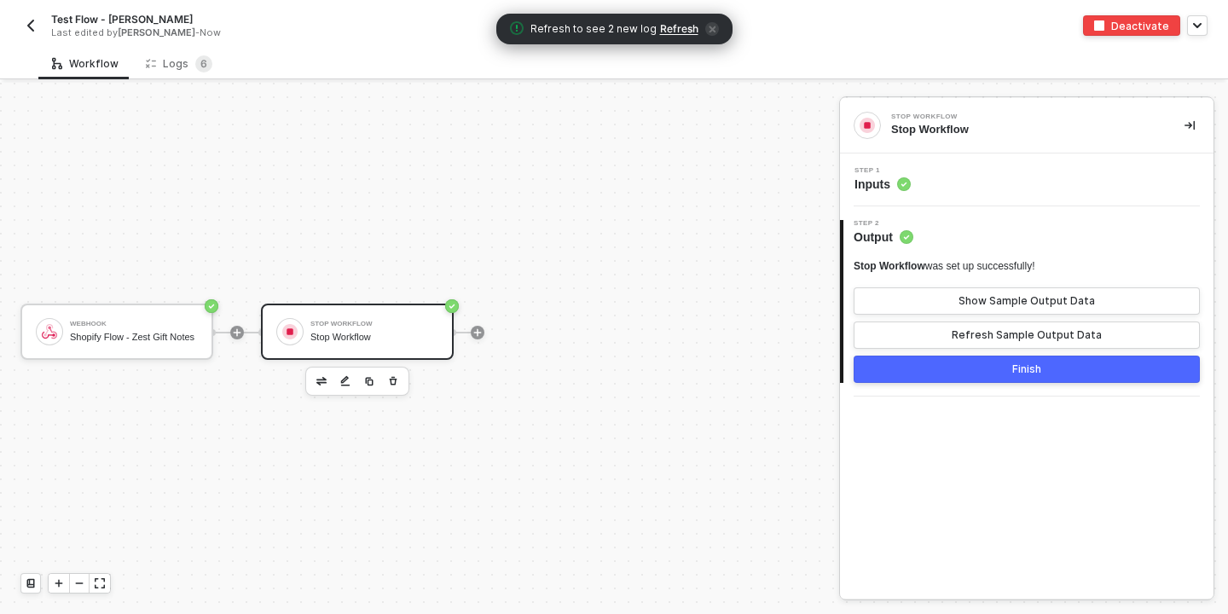
click at [351, 329] on div "Stop Workflow Stop Workflow" at bounding box center [375, 332] width 128 height 32
click at [396, 378] on icon "button" at bounding box center [393, 381] width 10 height 14
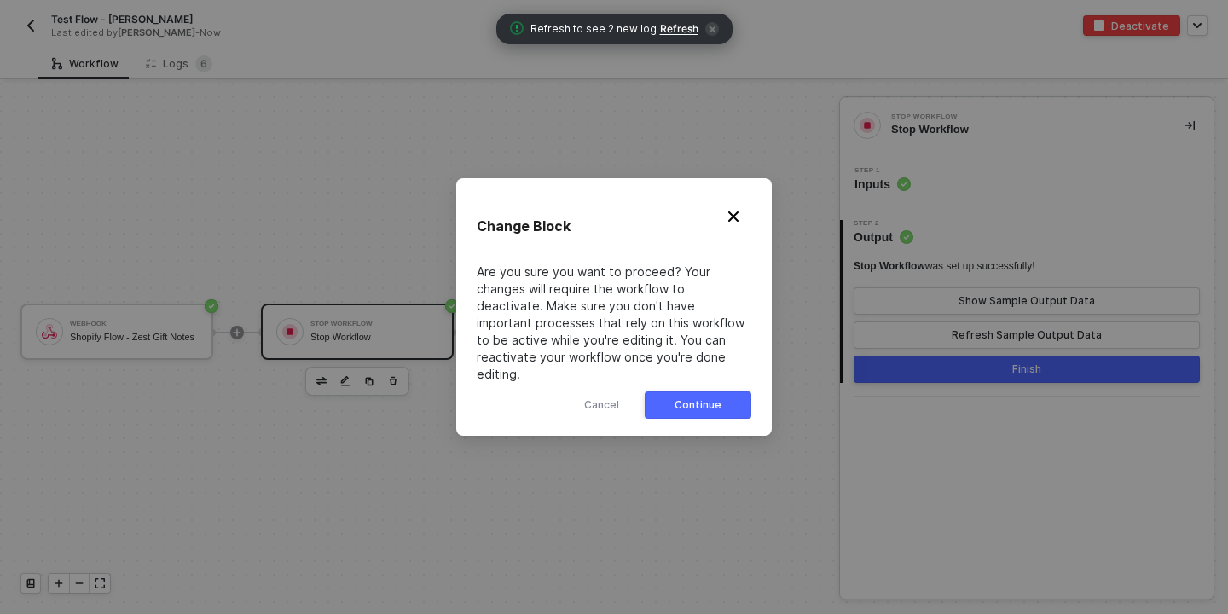
click at [675, 396] on button "Continue" at bounding box center [698, 405] width 107 height 27
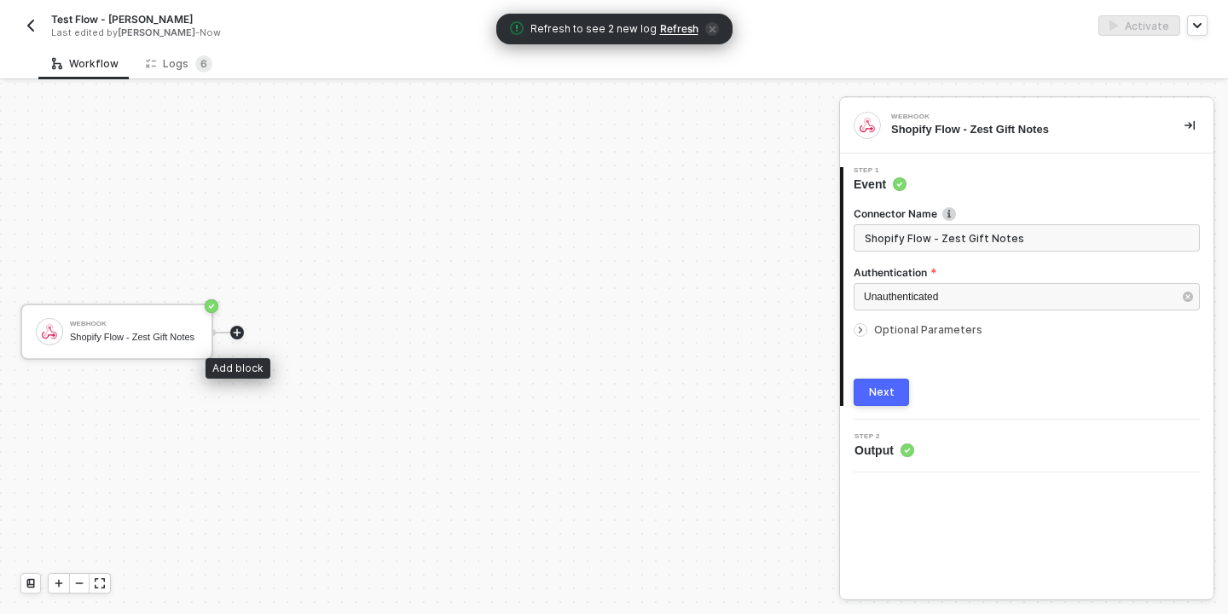
click at [240, 335] on icon "icon-play" at bounding box center [237, 333] width 10 height 10
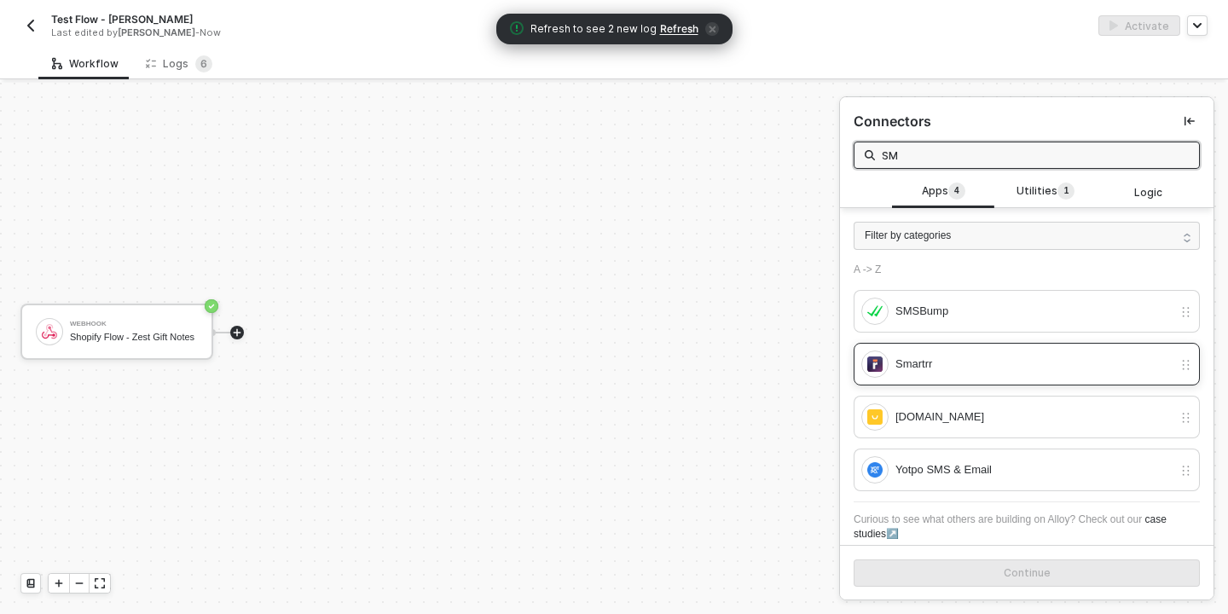
scroll to position [13, 0]
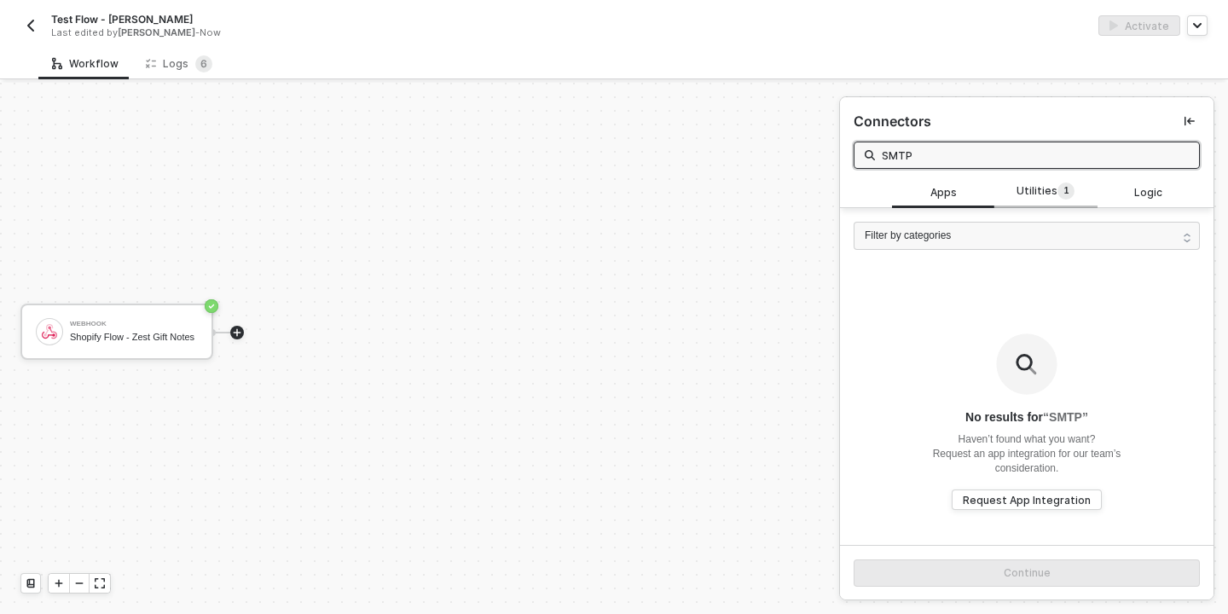
type input "SMTP"
click at [1047, 184] on span "Utilities 1" at bounding box center [1046, 192] width 58 height 19
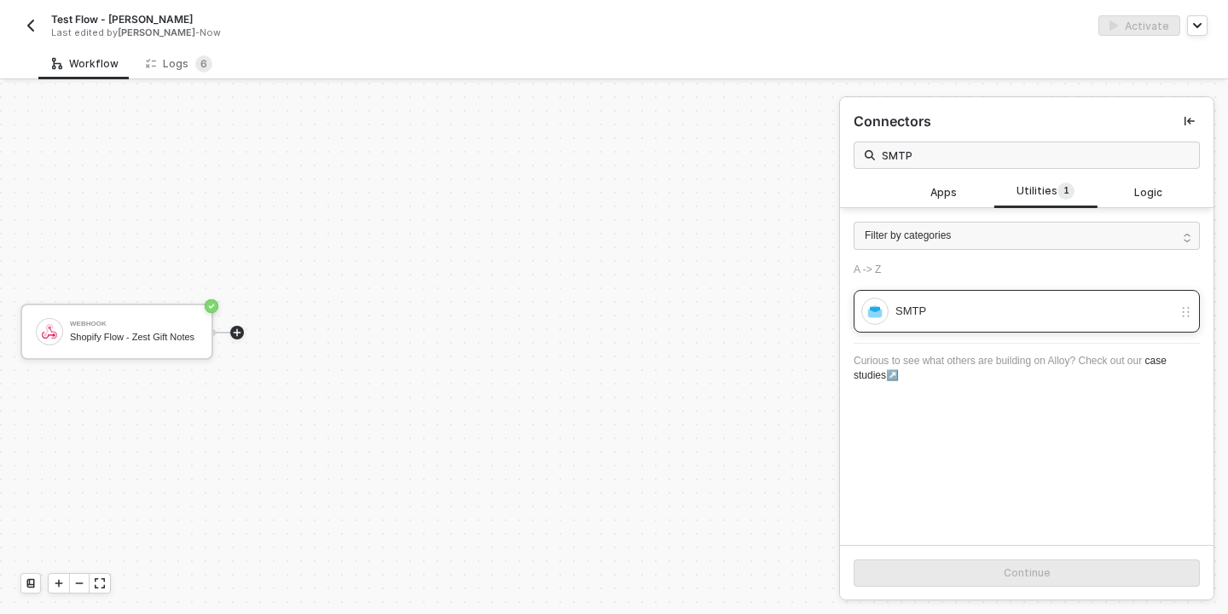
click at [972, 310] on div "SMTP" at bounding box center [1034, 311] width 277 height 19
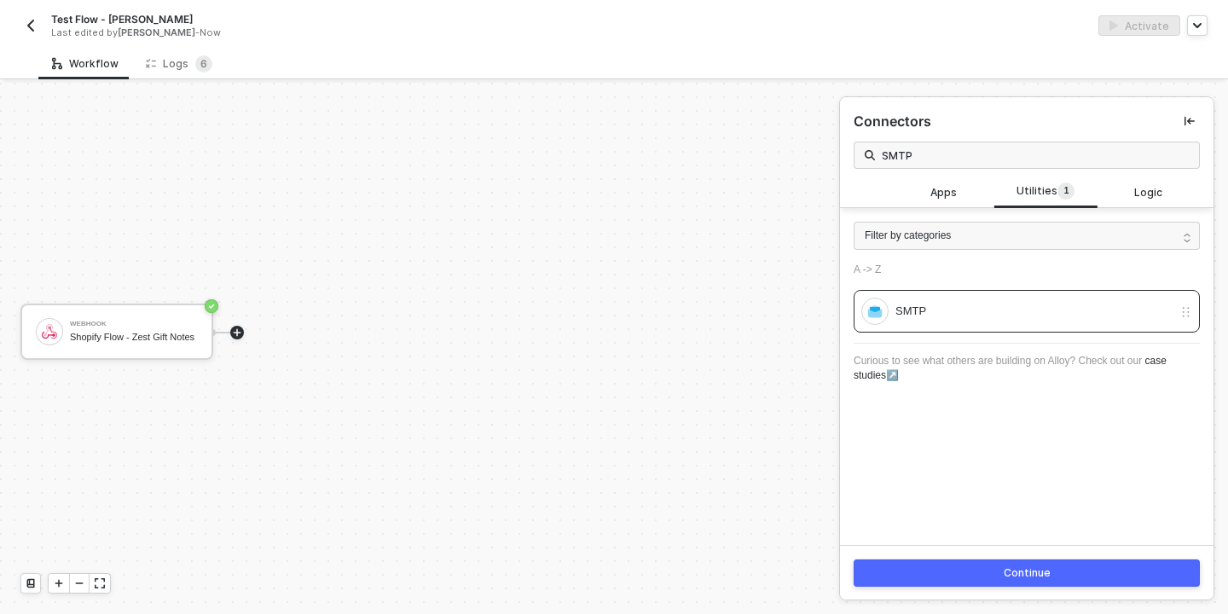
click at [1022, 571] on div "Continue" at bounding box center [1027, 573] width 47 height 14
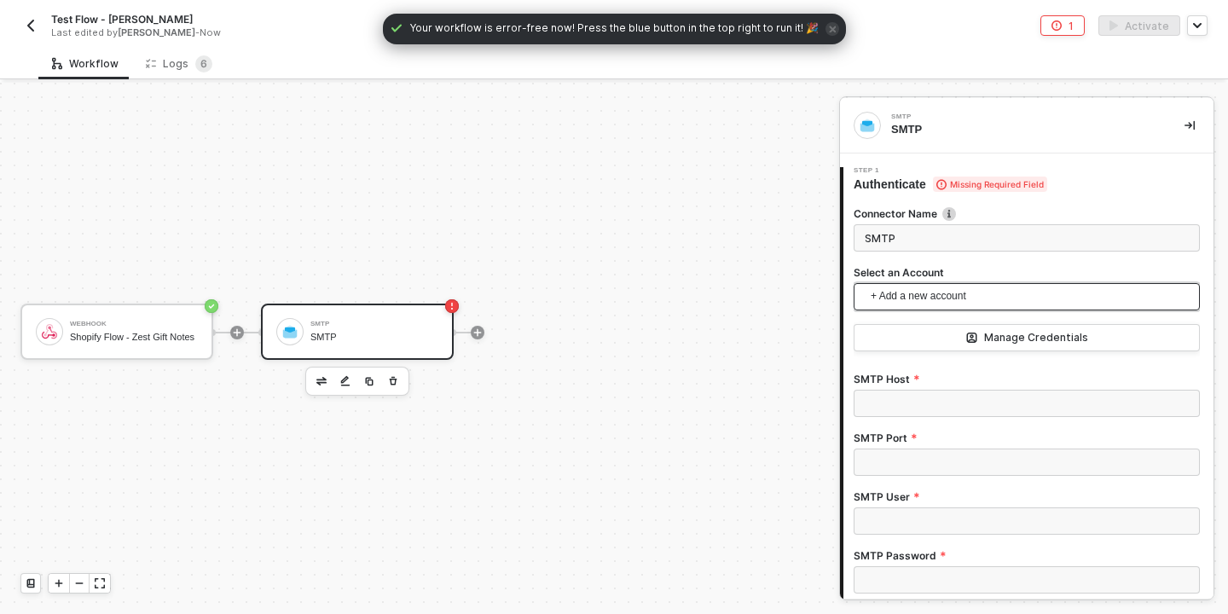
click at [948, 300] on span "+ Add a new account" at bounding box center [1030, 296] width 319 height 27
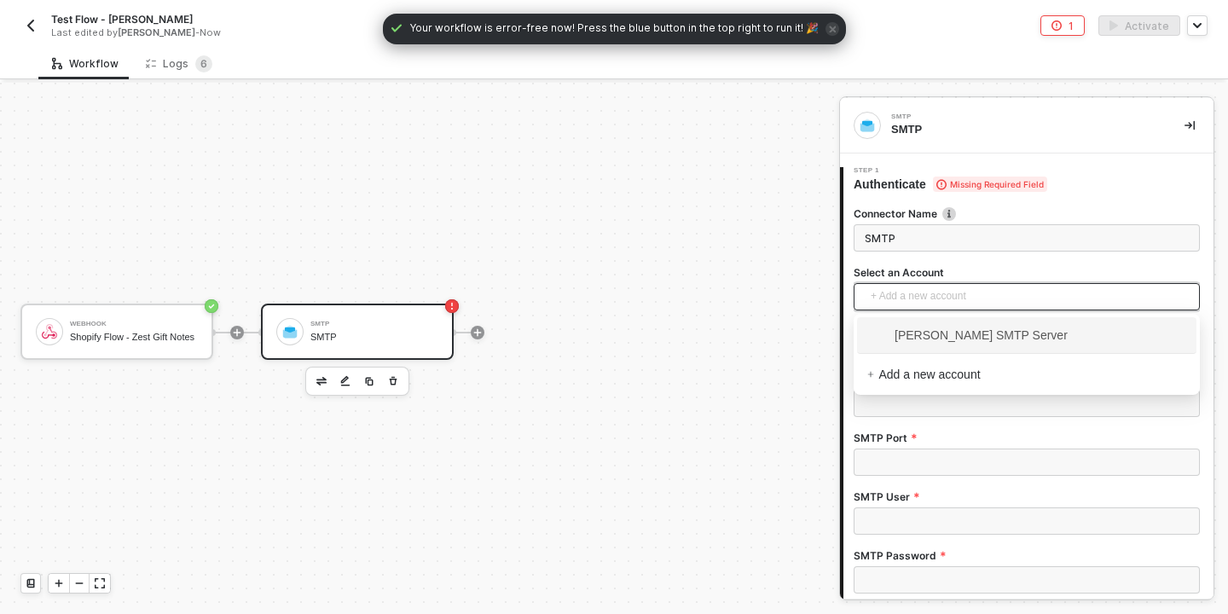
click at [956, 334] on span "Kelan Bonislawski's SMTP Server" at bounding box center [968, 335] width 200 height 19
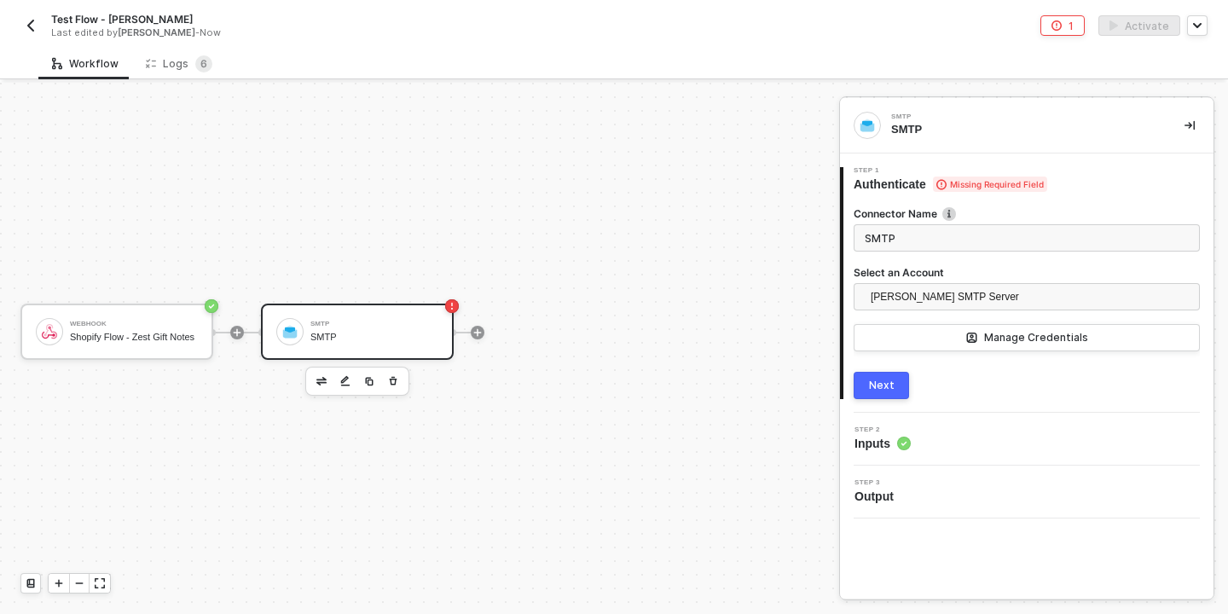
click at [866, 385] on button "Next" at bounding box center [881, 385] width 55 height 27
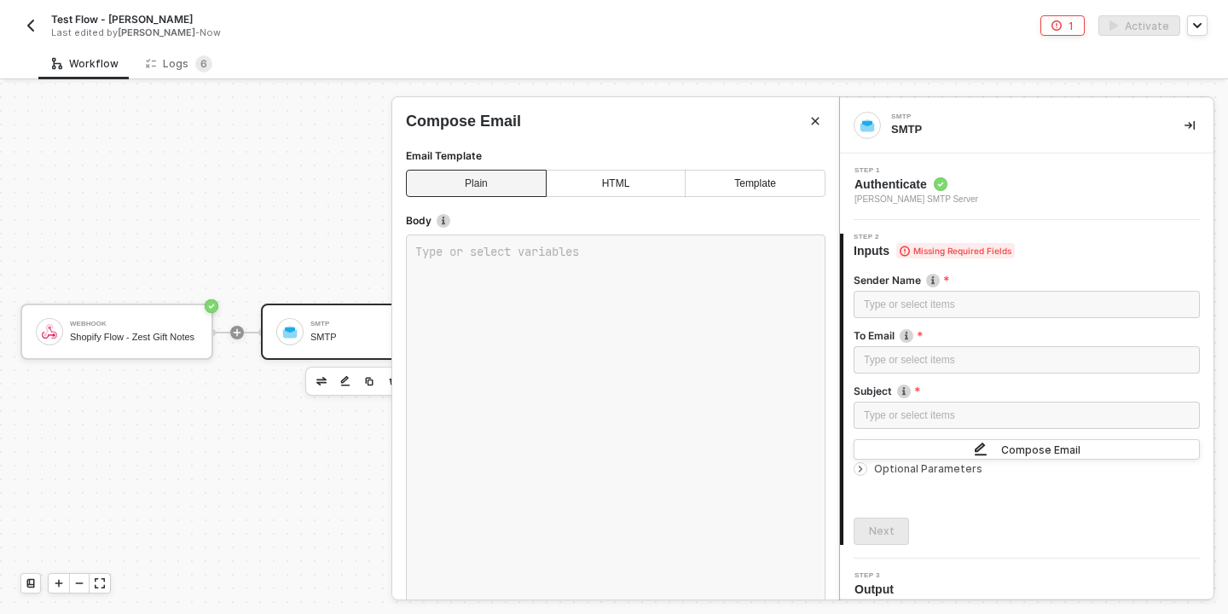
click at [620, 174] on div "HTML" at bounding box center [616, 183] width 140 height 27
click at [755, 179] on div "Template" at bounding box center [755, 183] width 141 height 27
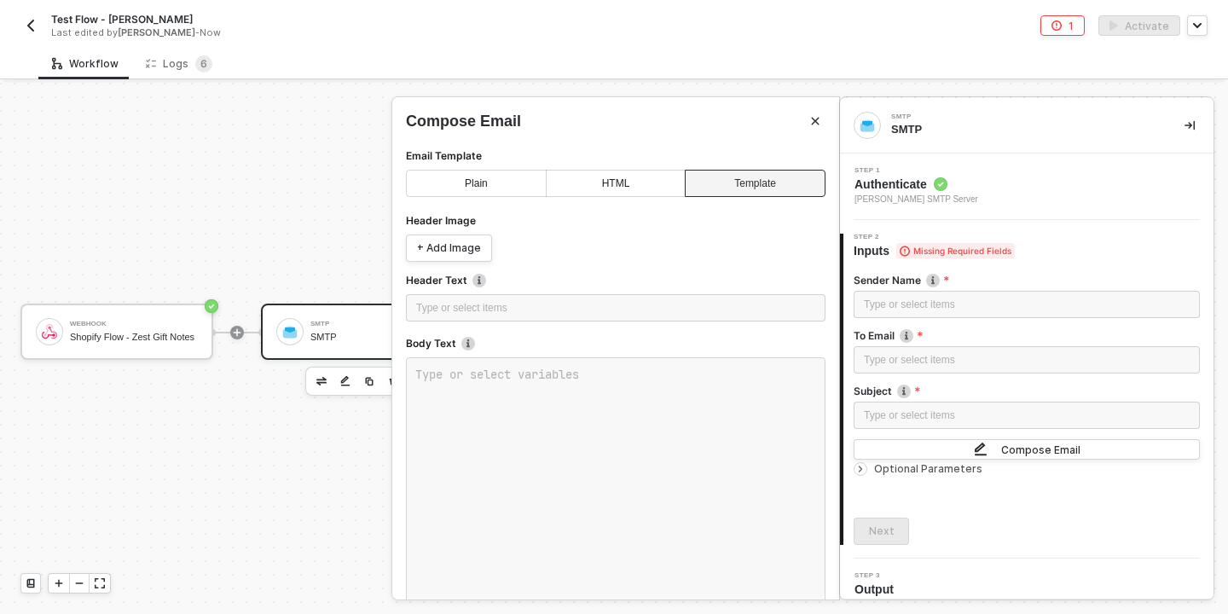
click at [603, 182] on div "HTML" at bounding box center [616, 183] width 140 height 27
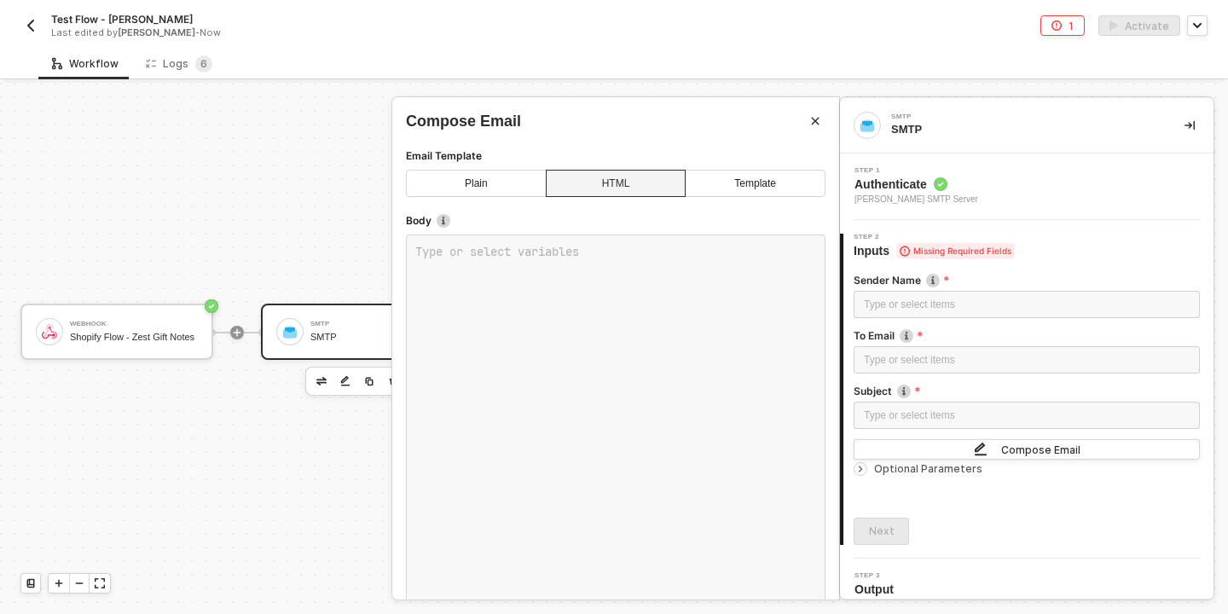
click at [435, 186] on div "Plain" at bounding box center [476, 183] width 141 height 27
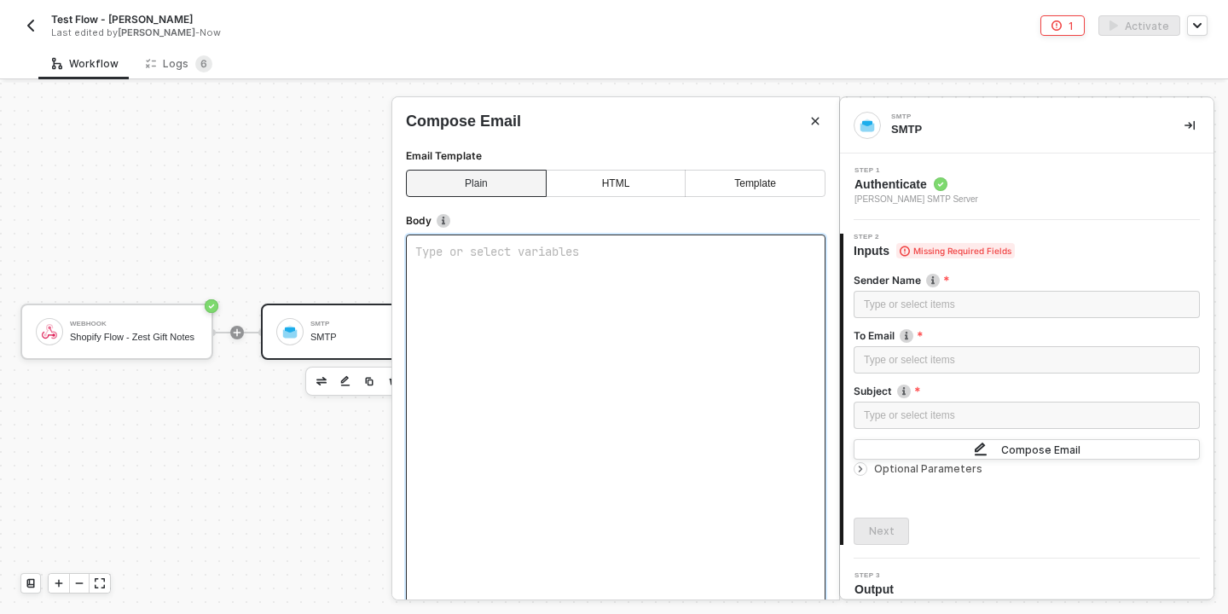
click at [485, 258] on pre "Type or select variables ﻿" at bounding box center [615, 251] width 401 height 15
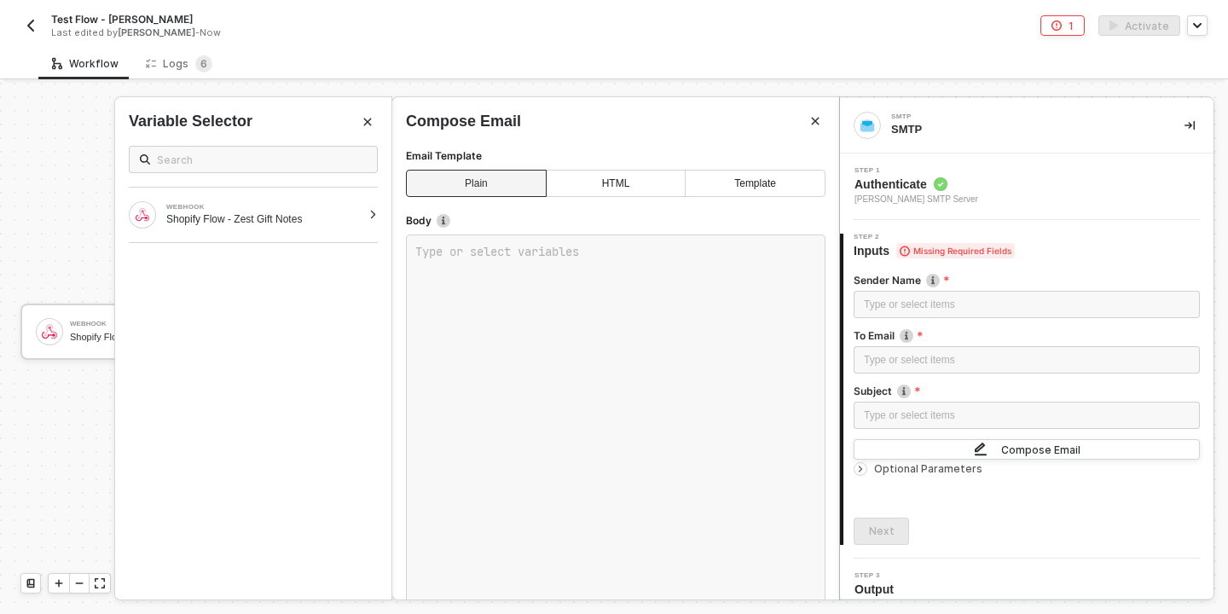
click at [928, 467] on span "Optional Parameters" at bounding box center [928, 468] width 108 height 13
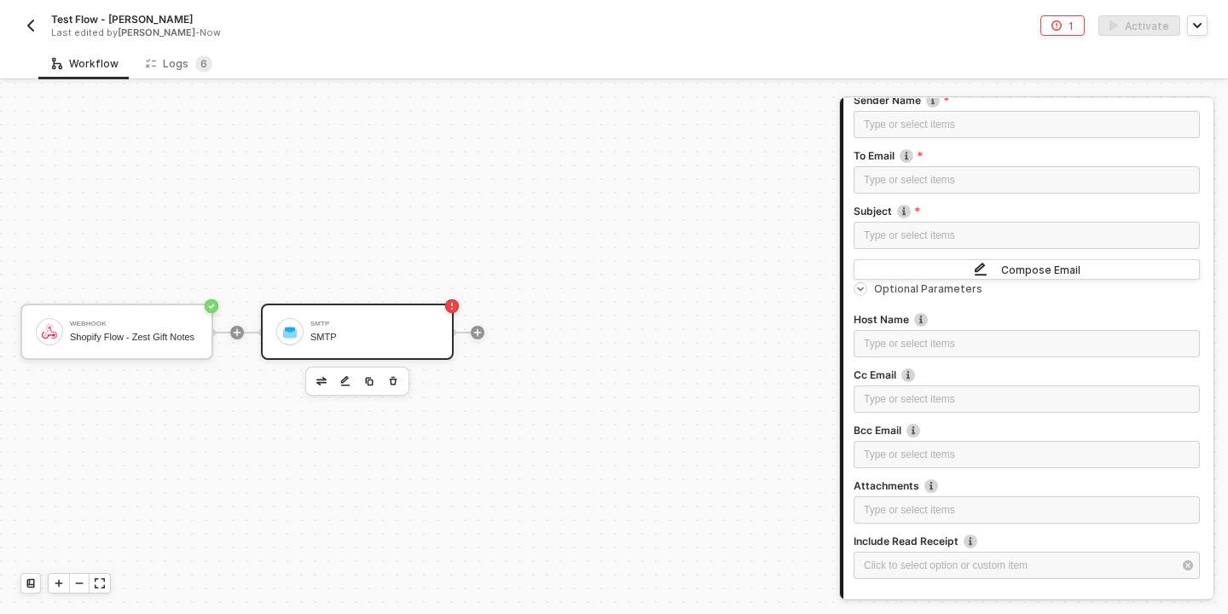
scroll to position [224, 0]
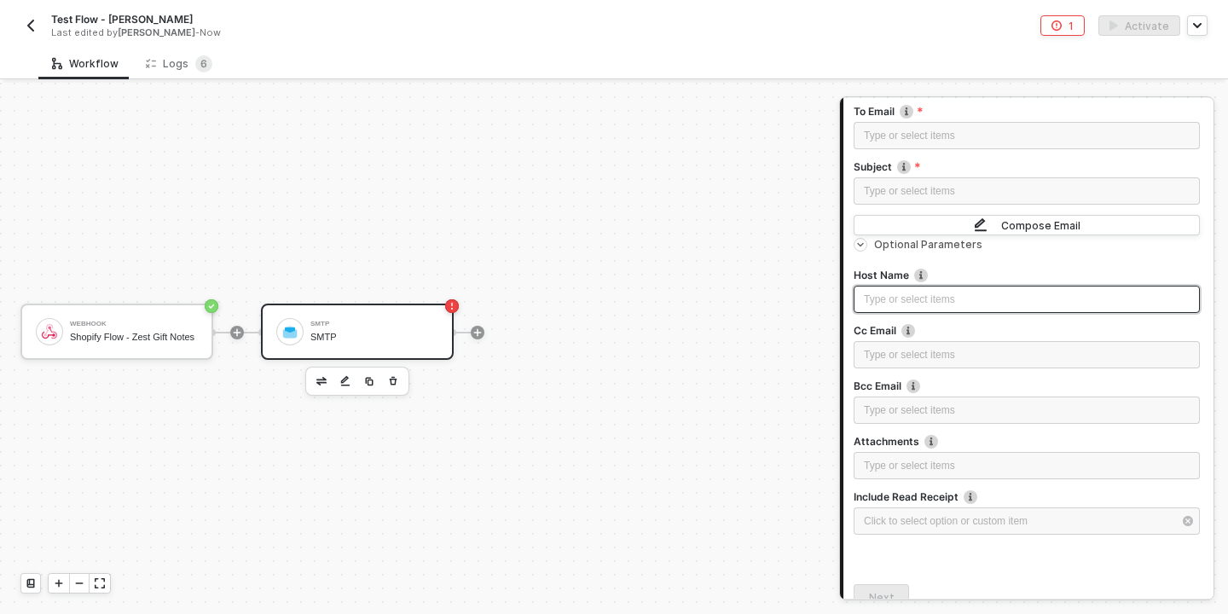
click at [932, 298] on div "Type or select items ﻿" at bounding box center [1027, 300] width 326 height 16
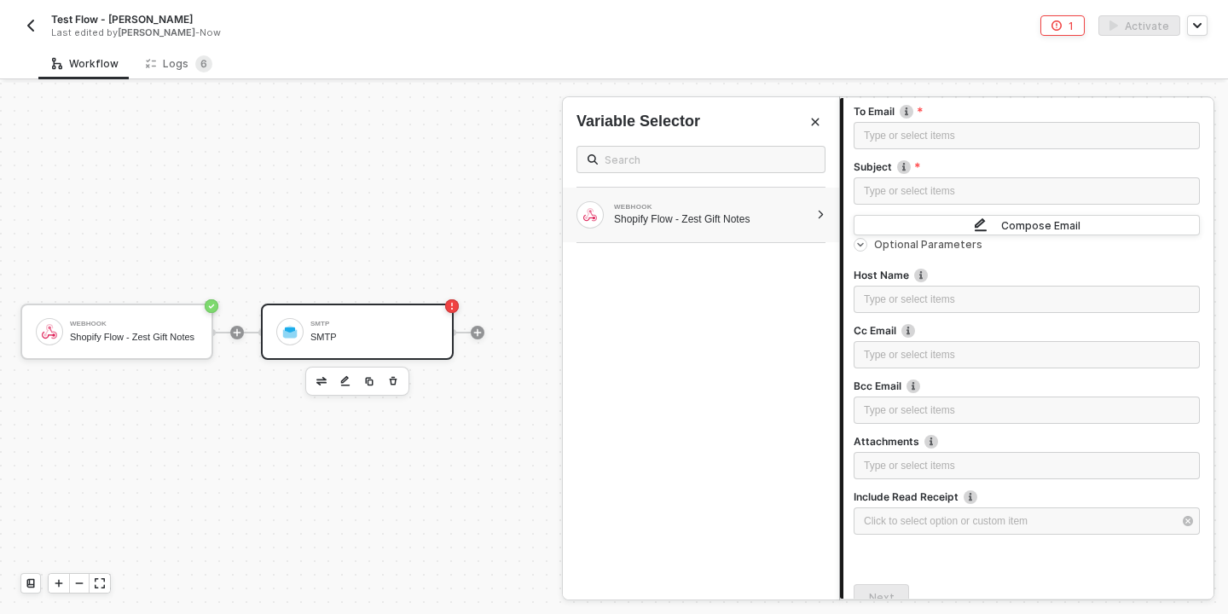
click at [730, 201] on div "WEBHOOK Shopify Flow - Zest Gift Notes" at bounding box center [693, 214] width 233 height 27
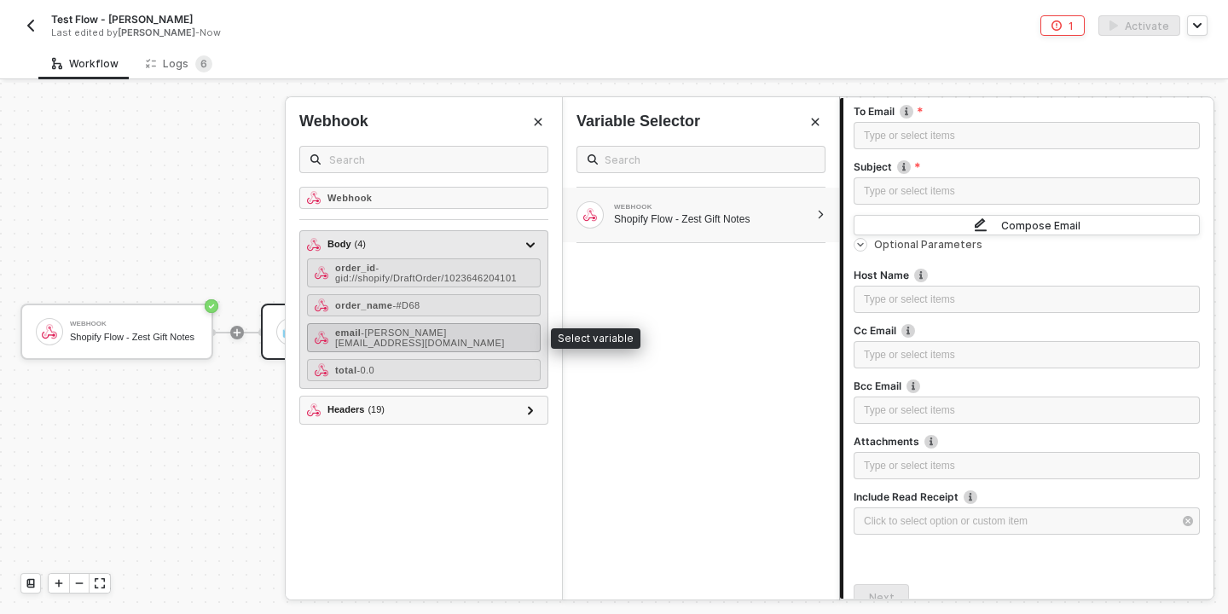
click at [410, 329] on span "- faizan@bokksu.com" at bounding box center [420, 338] width 170 height 20
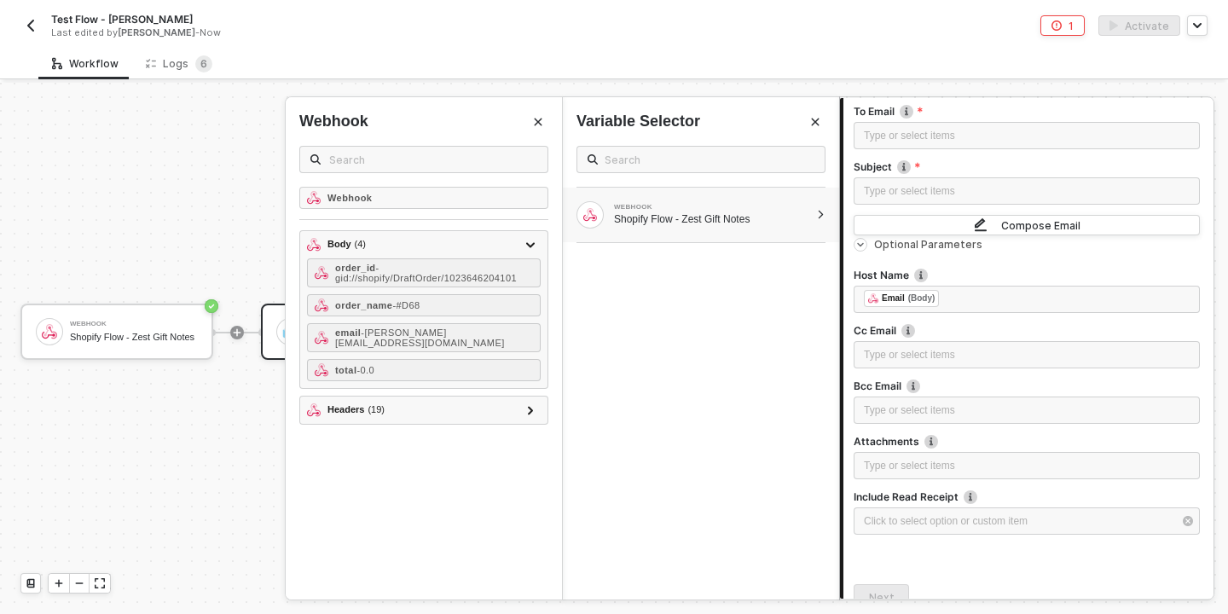
click at [815, 119] on icon "Close" at bounding box center [815, 122] width 10 height 10
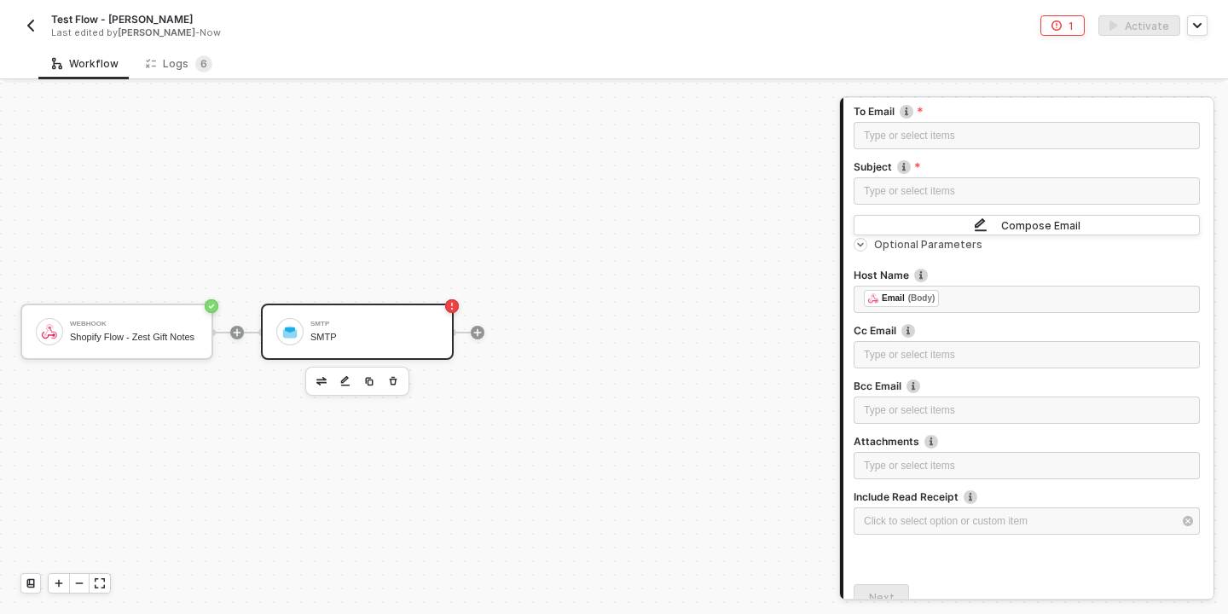
click at [512, 509] on div "Webhook Shopify Flow - Zest Gift Notes SMTP SMTP" at bounding box center [415, 332] width 831 height 563
click at [26, 36] on div "Test Flow - Faizan Last edited by Faizan Ahmad - Now" at bounding box center [317, 25] width 594 height 27
click at [29, 26] on img "button" at bounding box center [31, 26] width 14 height 14
